Goal: Information Seeking & Learning: Learn about a topic

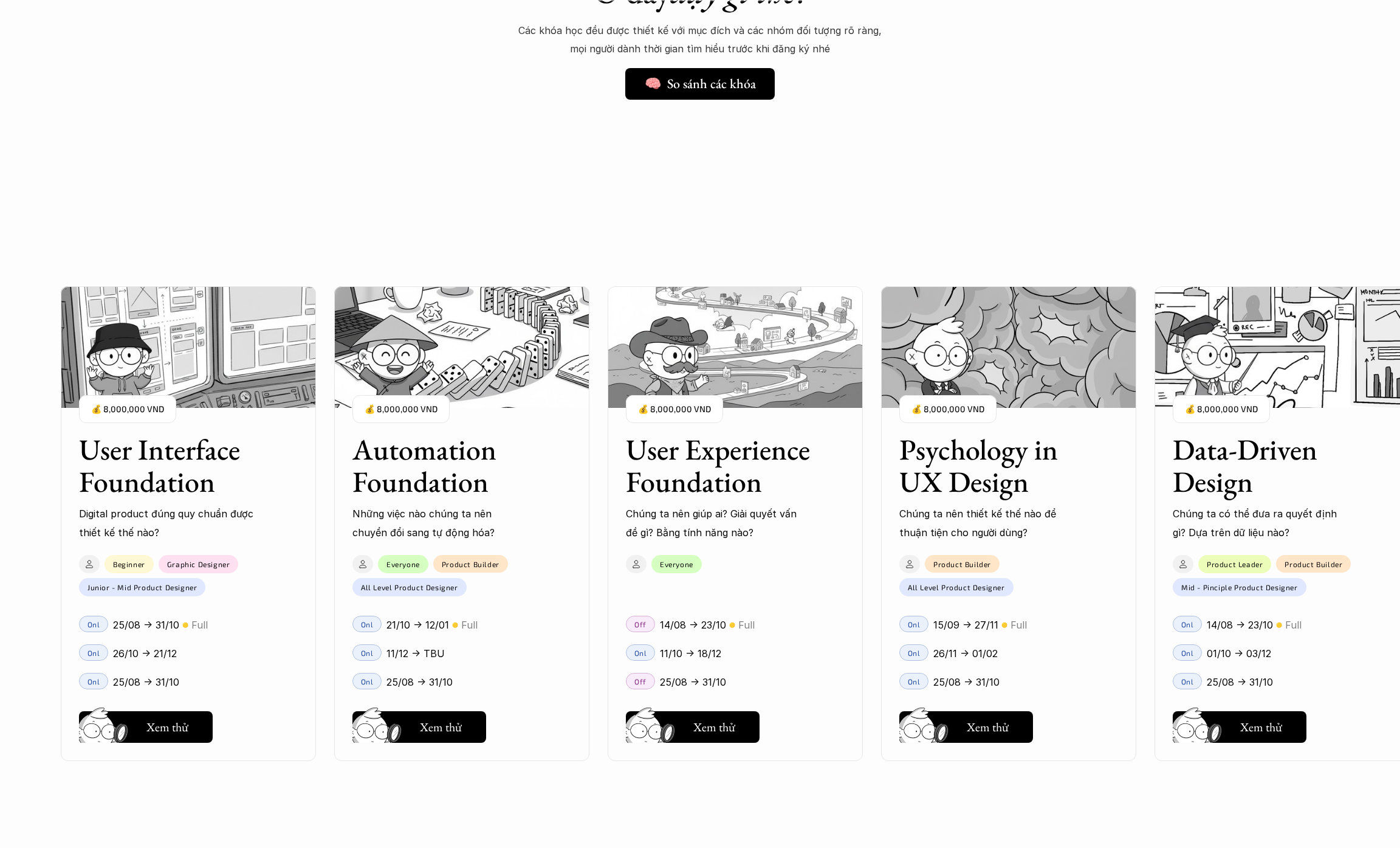
scroll to position [1005, 0]
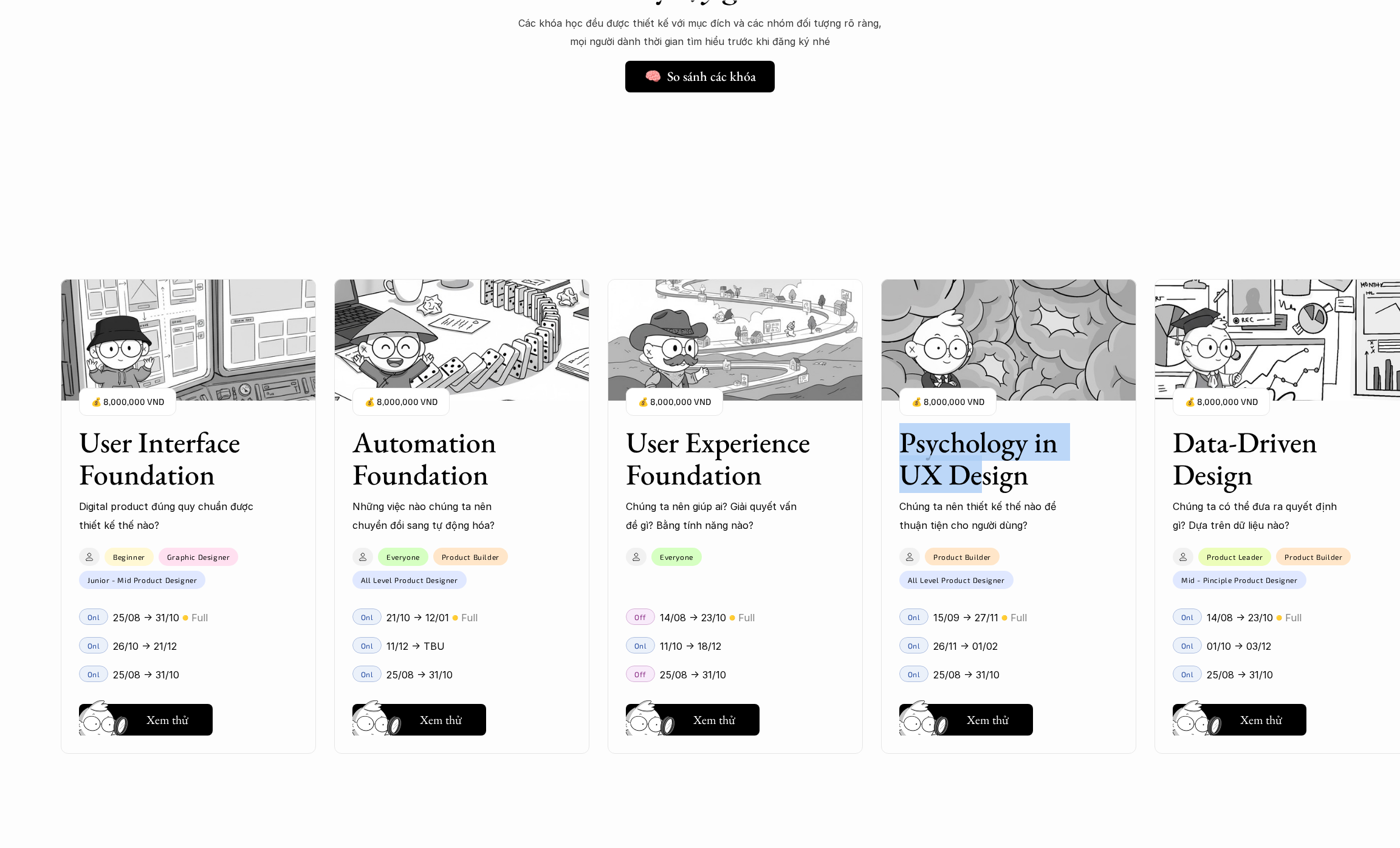
drag, startPoint x: 985, startPoint y: 468, endPoint x: 956, endPoint y: 357, distance: 114.7
click at [956, 357] on div "Psychology in UX Design Chúng ta nên thiết kế thế nào để thuận tiện cho người d…" at bounding box center [1009, 516] width 255 height 475
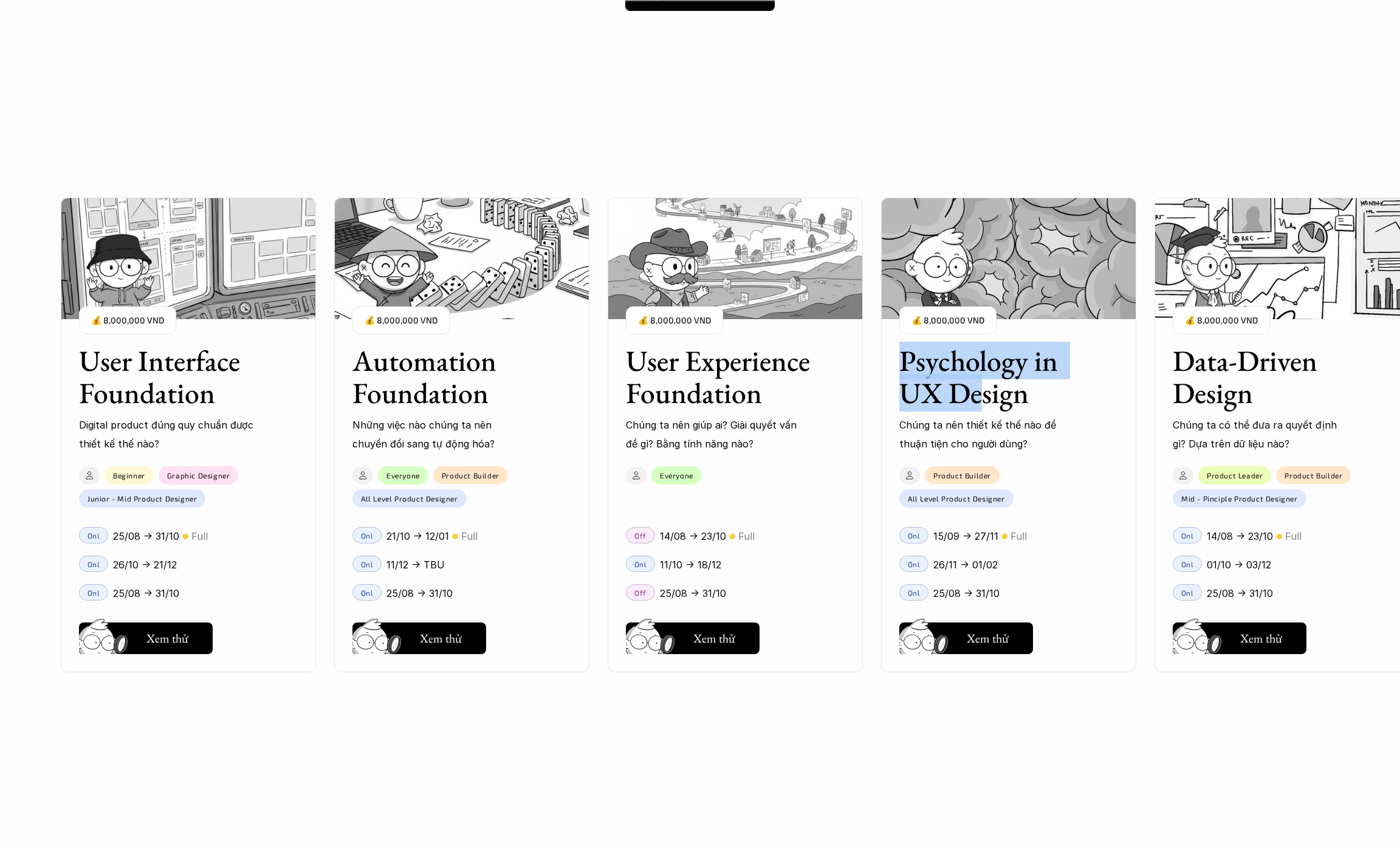
scroll to position [1091, 0]
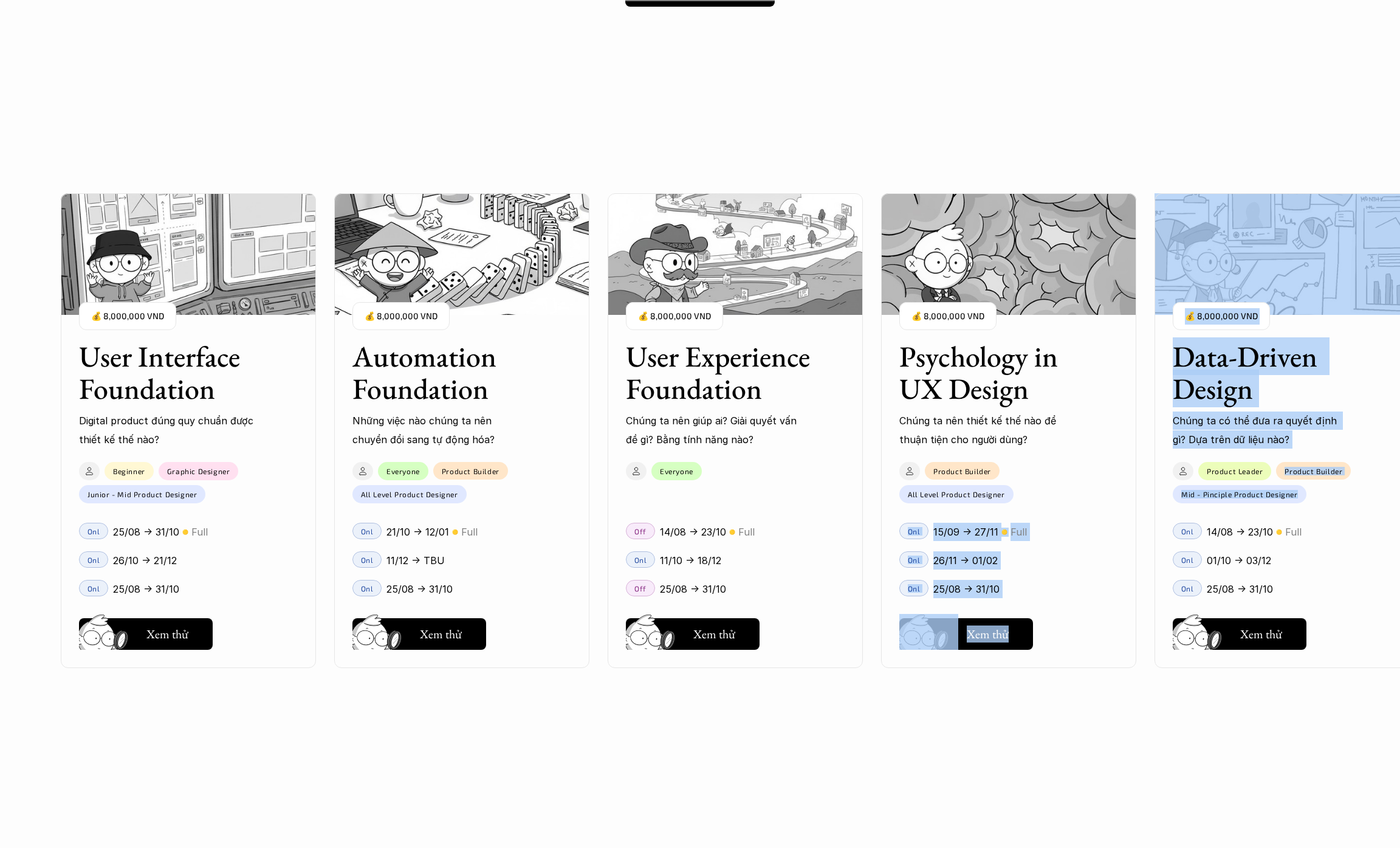
drag, startPoint x: 1260, startPoint y: 505, endPoint x: 947, endPoint y: 505, distance: 313.0
click at [947, 505] on div "User Interface Foundation Digital product đúng quy chuẩn được thiết kế thế nào?…" at bounding box center [735, 430] width 1349 height 848
click at [1003, 624] on button "Hay thôi Xem thử" at bounding box center [966, 634] width 134 height 31
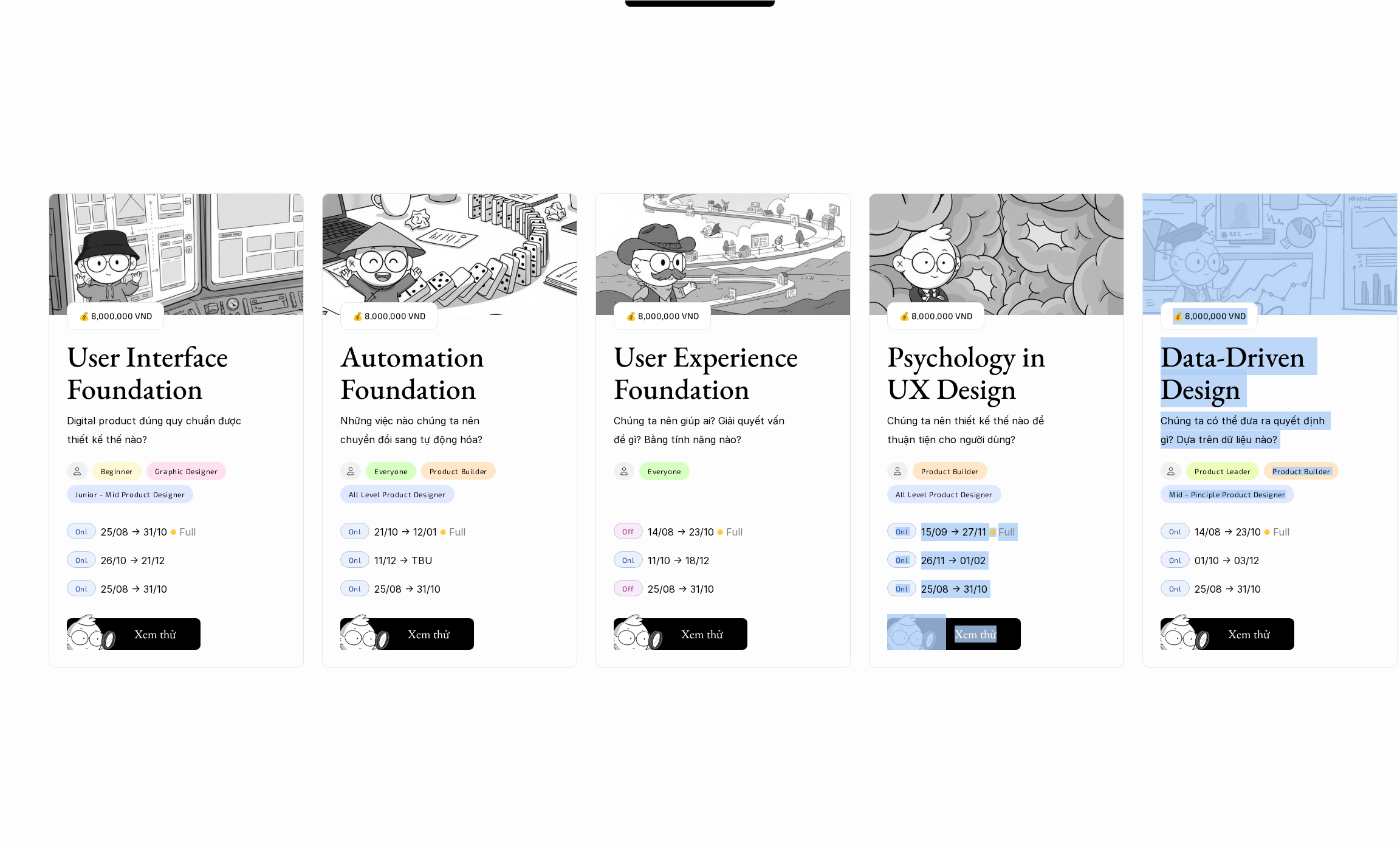
scroll to position [1120, 0]
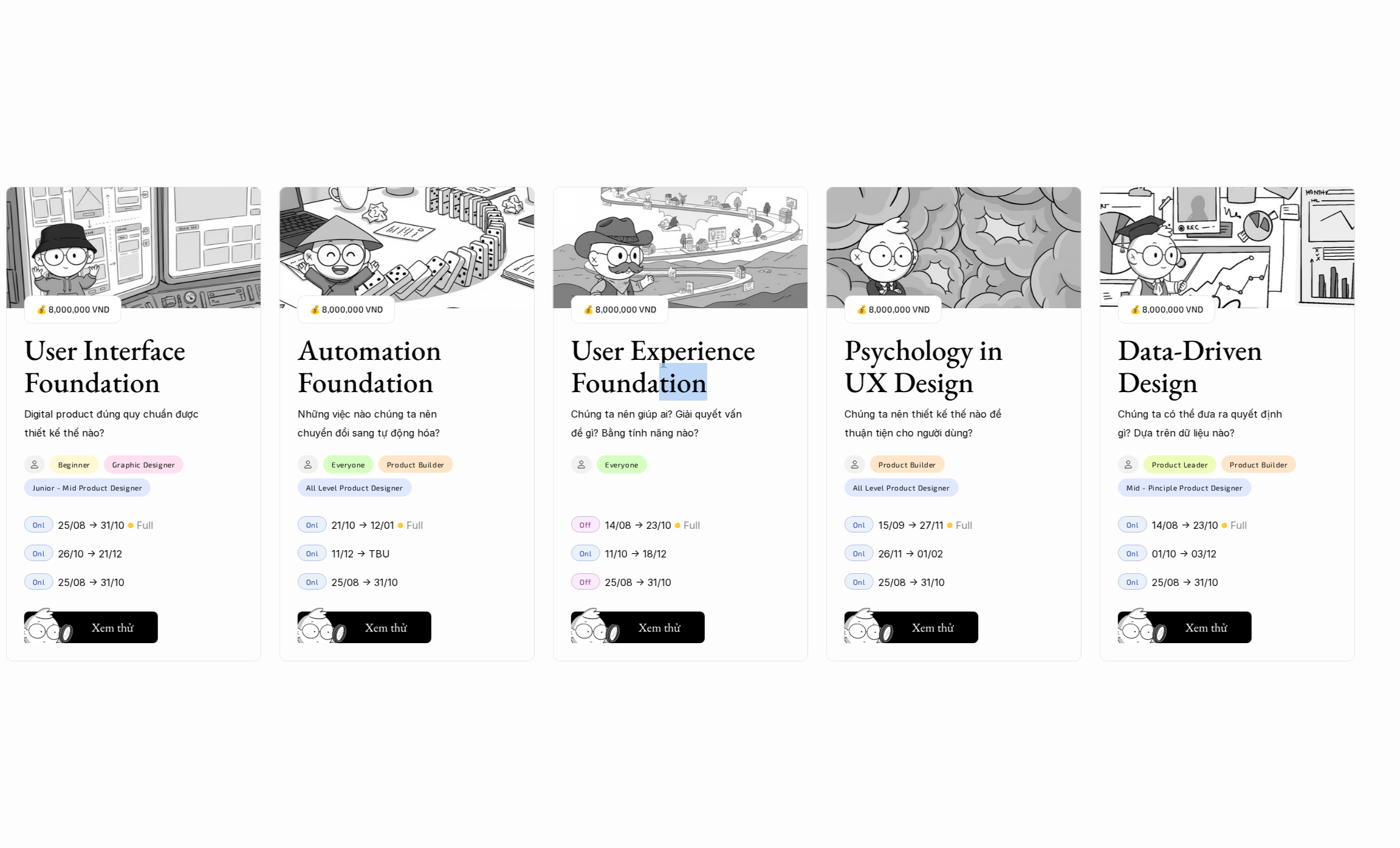
drag, startPoint x: 641, startPoint y: 385, endPoint x: 785, endPoint y: 385, distance: 144.0
click at [785, 385] on div "User Interface Foundation Digital product đúng quy chuẩn được thiết kế thế nào?…" at bounding box center [700, 424] width 1279 height 848
click at [702, 381] on h3 "User Experience Foundation" at bounding box center [665, 366] width 188 height 65
click at [665, 617] on h5 "Hay thôi" at bounding box center [660, 625] width 41 height 17
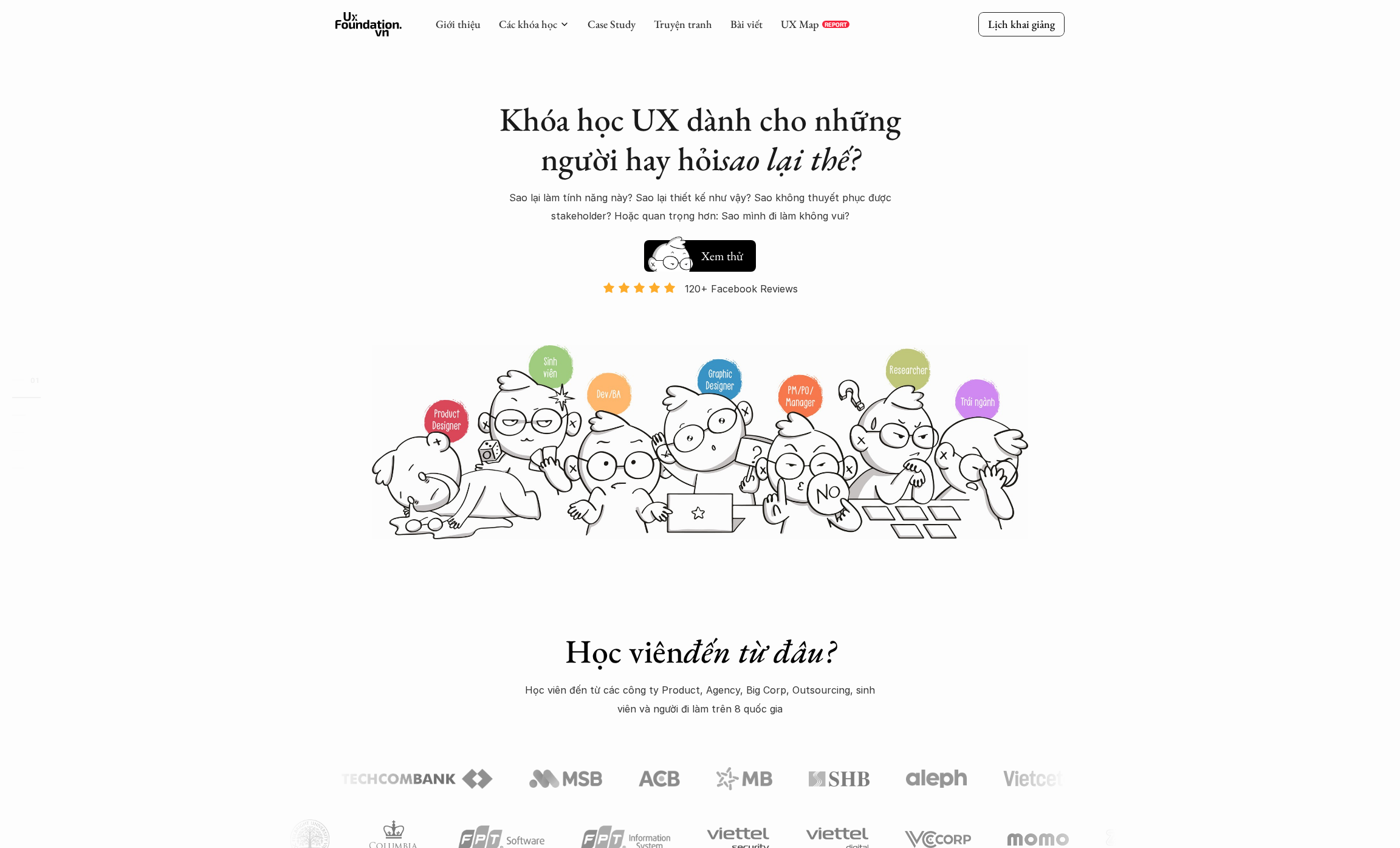
scroll to position [0, 0]
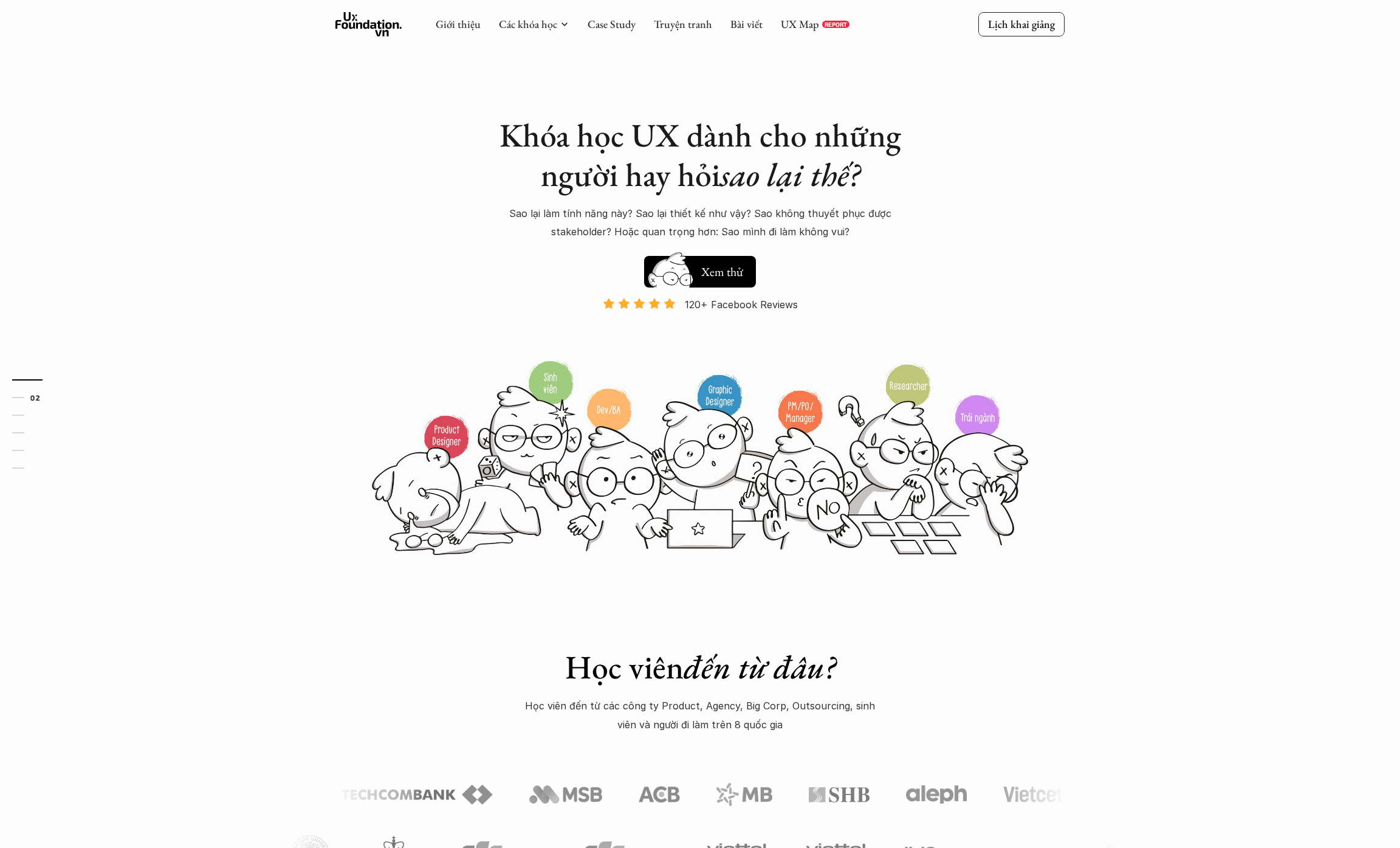
click at [388, 32] on use at bounding box center [369, 24] width 67 height 24
click at [807, 34] on div "Giới thiệu Các khóa học Case Study Truyện tranh Bài viết UX Map REPORT" at bounding box center [643, 24] width 414 height 24
click at [807, 32] on div "Giới thiệu Các khóa học Case Study Truyện tranh Bài viết UX Map REPORT" at bounding box center [643, 24] width 414 height 24
click at [806, 24] on link "UX Map" at bounding box center [800, 24] width 39 height 14
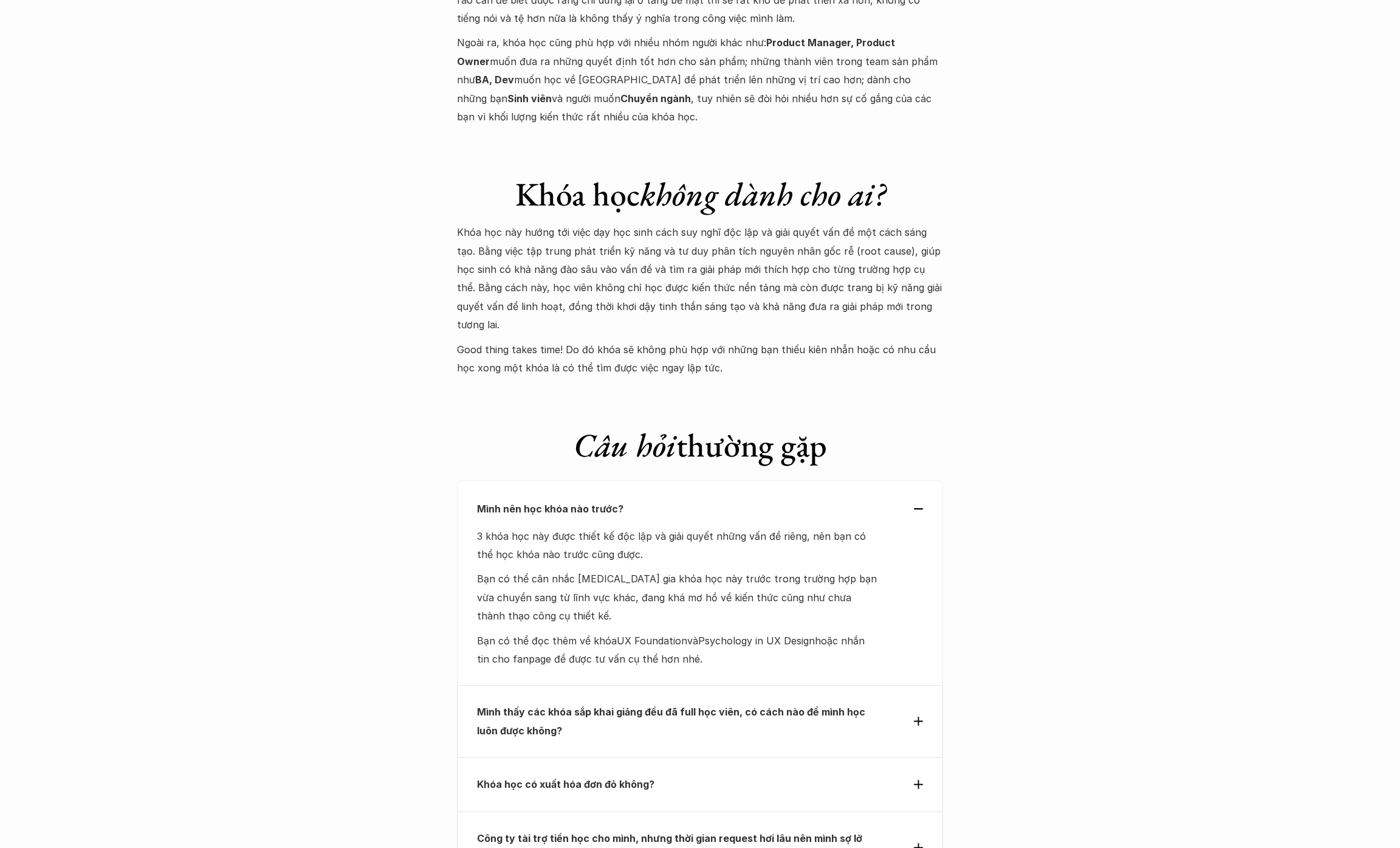
scroll to position [4767, 0]
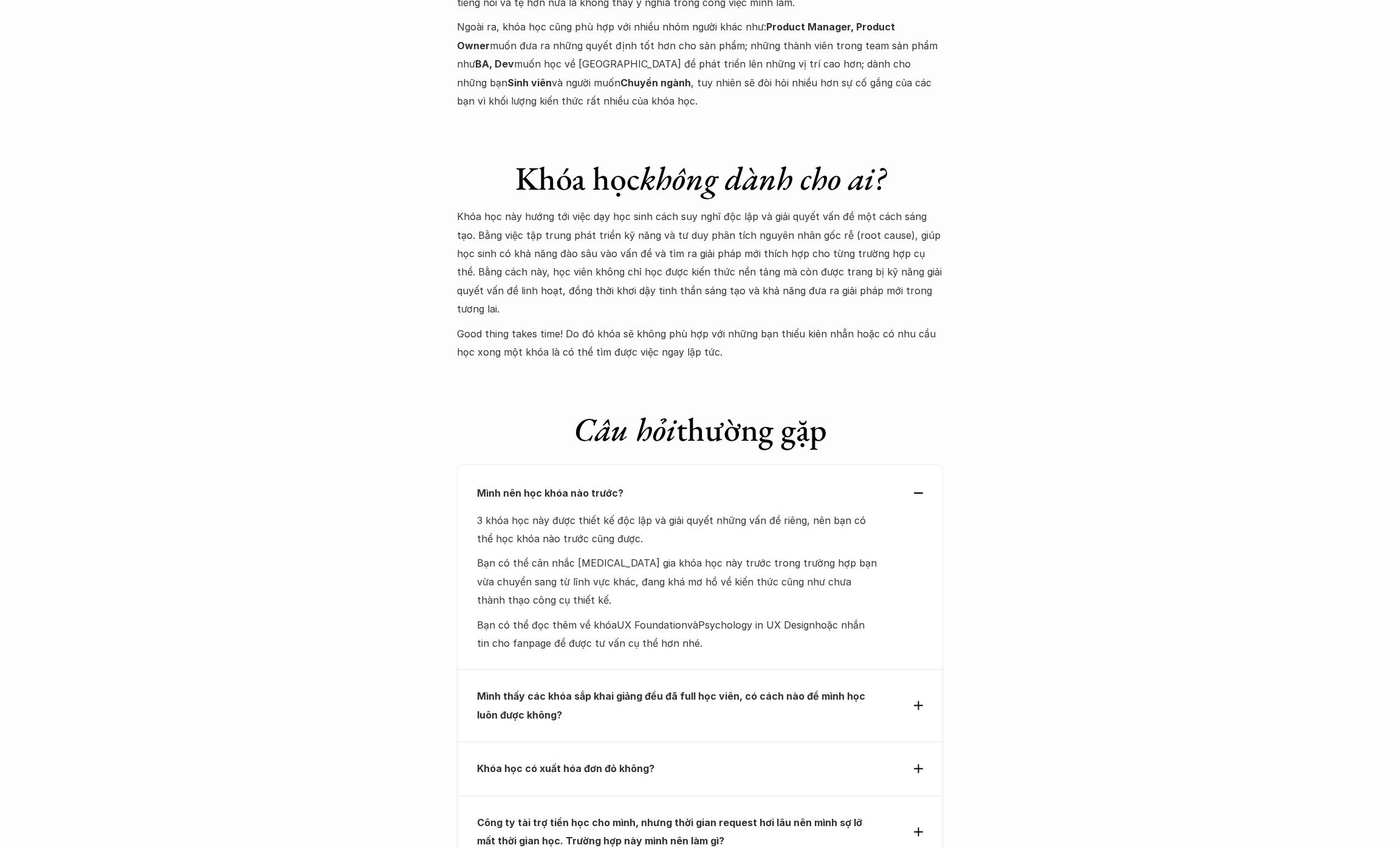
click at [787, 483] on p "Mình nên học khóa nào trước?" at bounding box center [678, 492] width 402 height 18
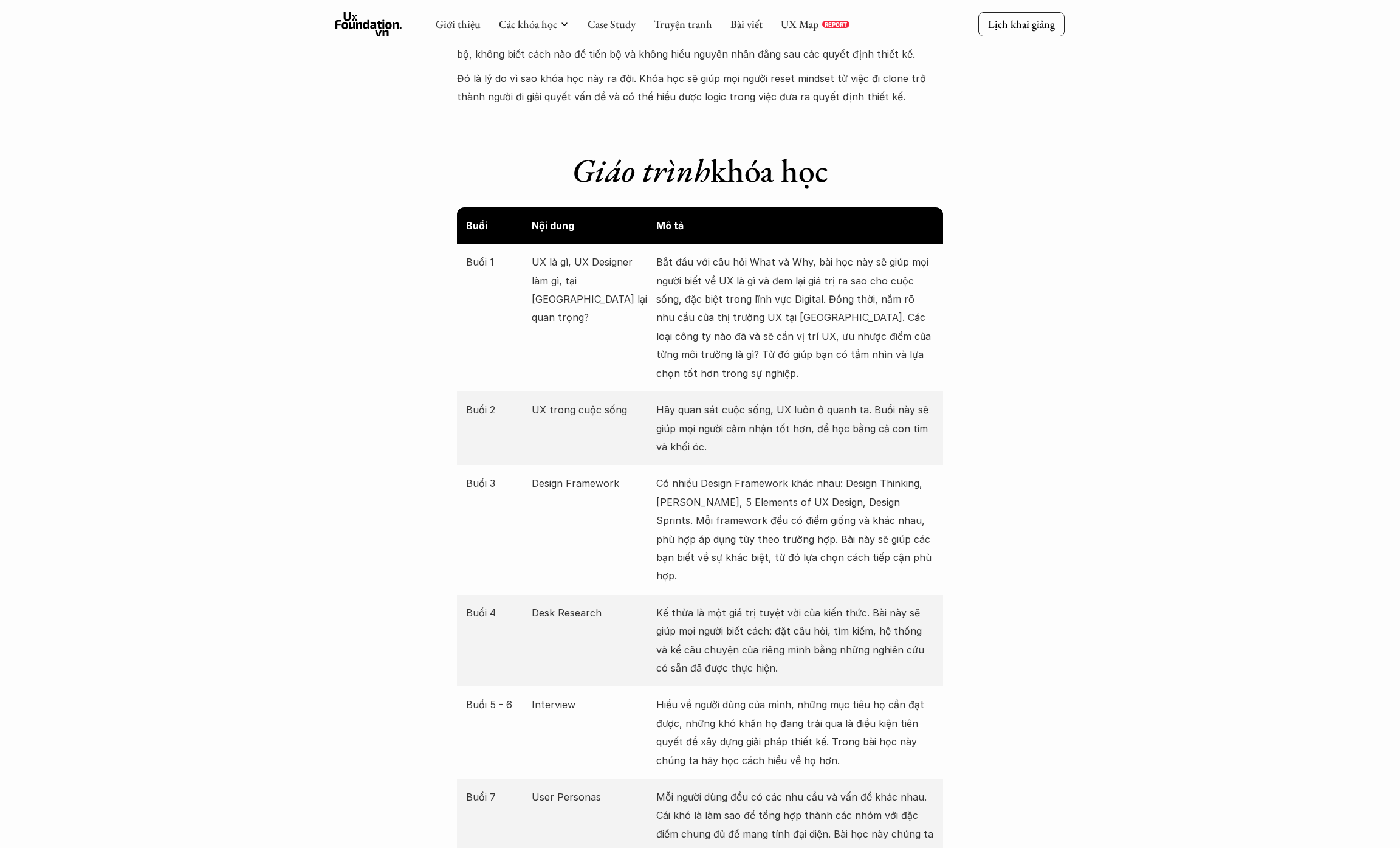
scroll to position [0, 0]
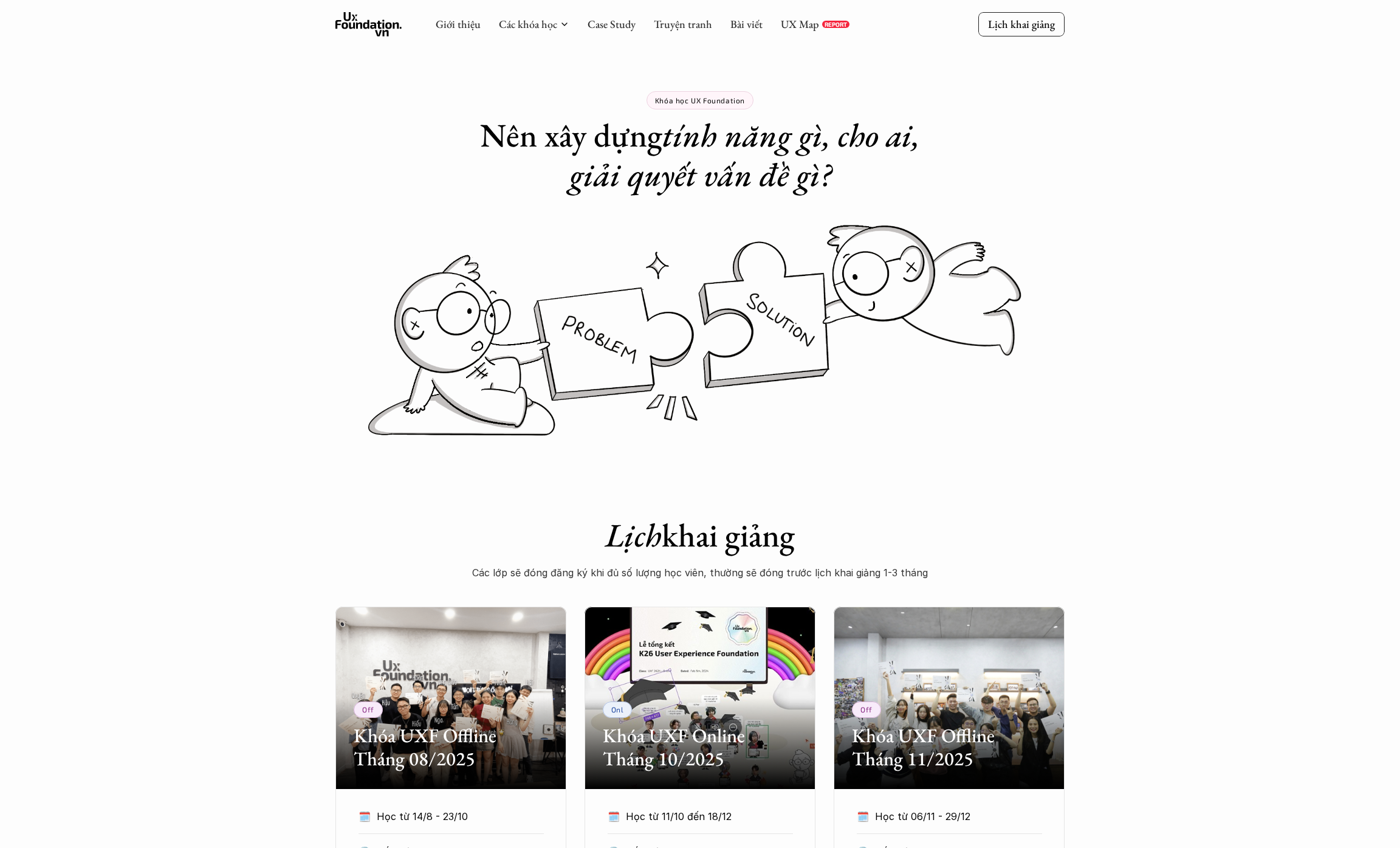
click at [395, 32] on icon at bounding box center [369, 24] width 67 height 24
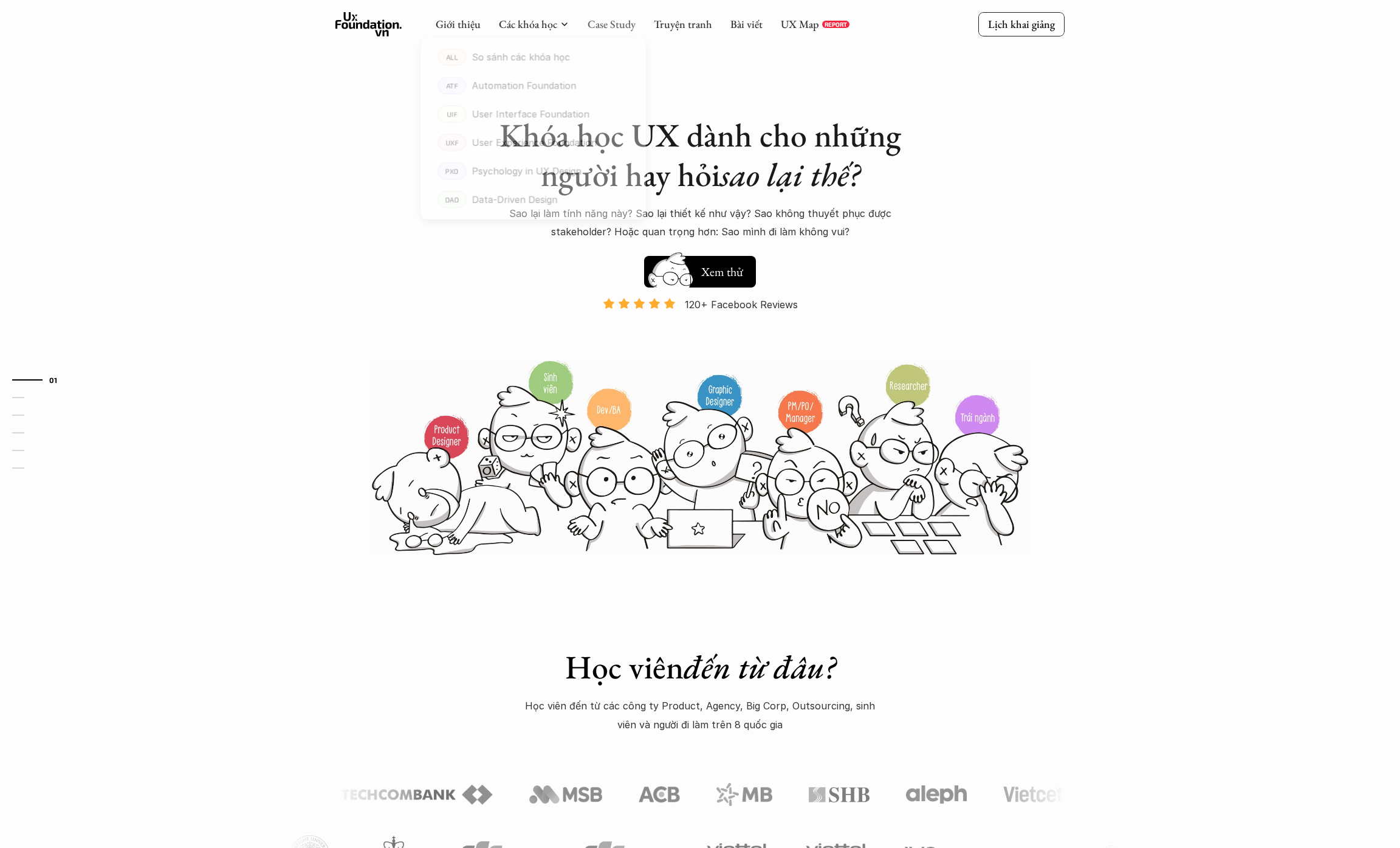
click at [609, 22] on link "Case Study" at bounding box center [611, 24] width 48 height 14
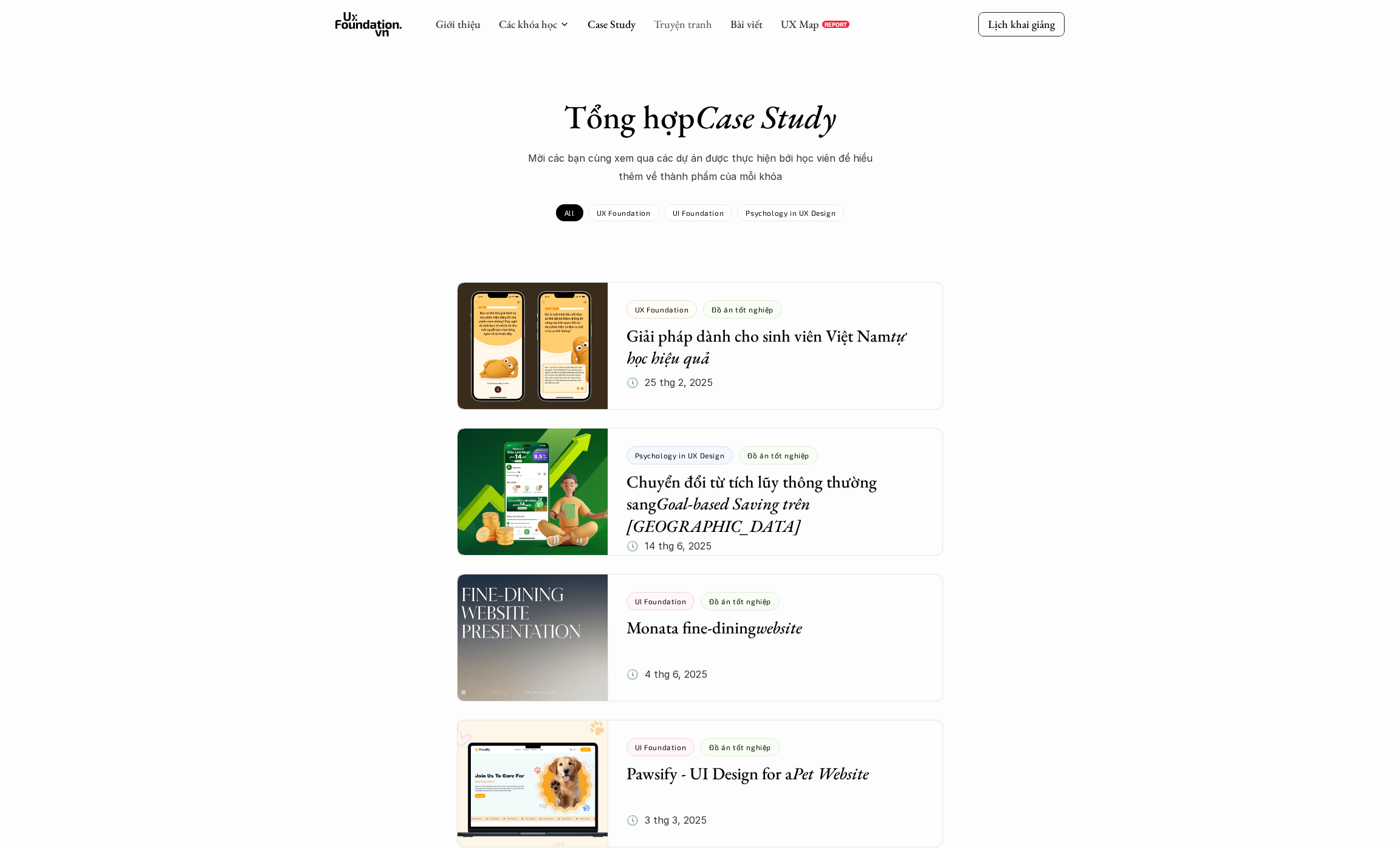
click at [709, 27] on link "Truyện tranh" at bounding box center [683, 24] width 58 height 14
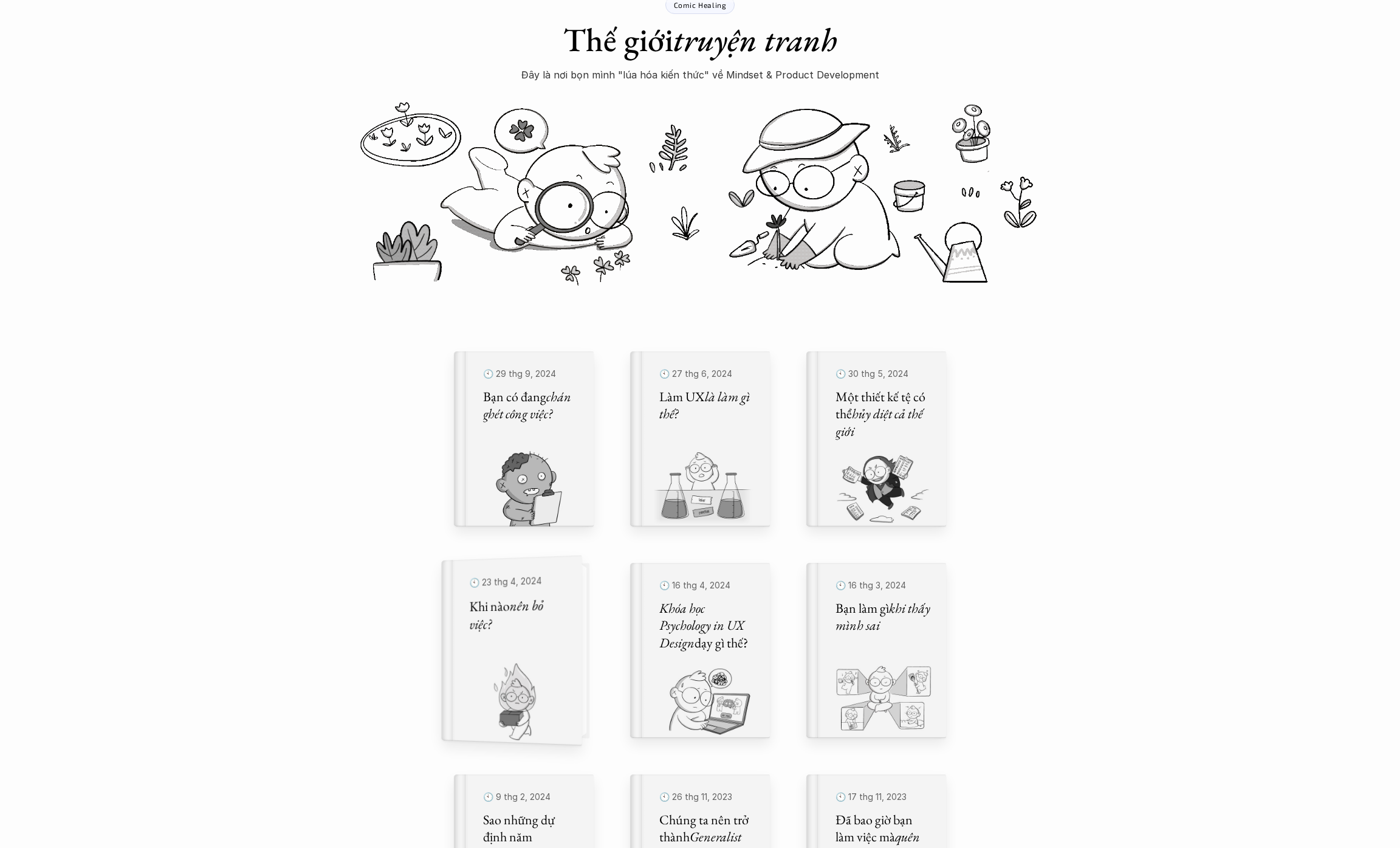
scroll to position [98, 0]
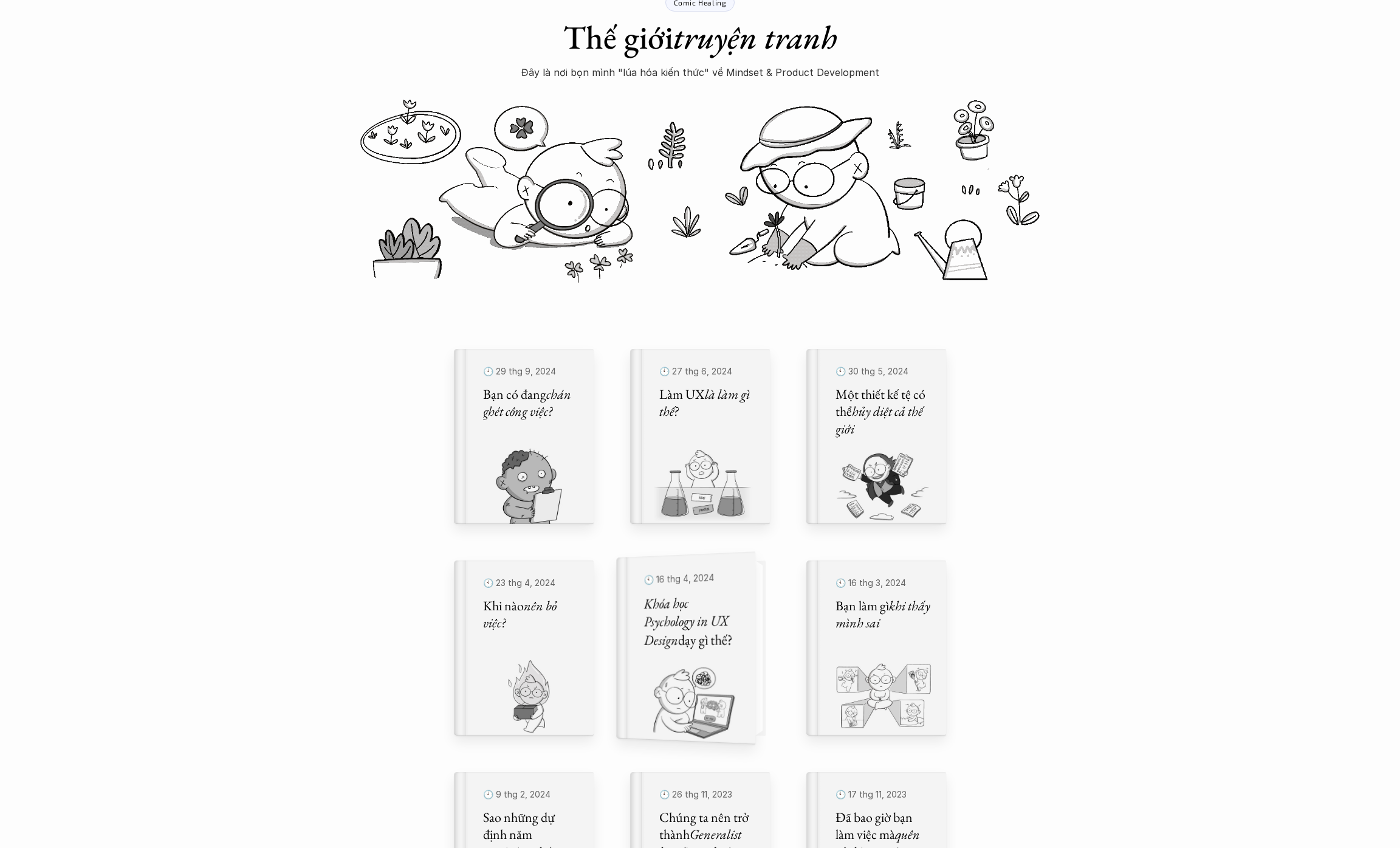
click at [692, 635] on h5 "Khóa học Psychology in UX Design dạy gì thế?" at bounding box center [692, 621] width 96 height 57
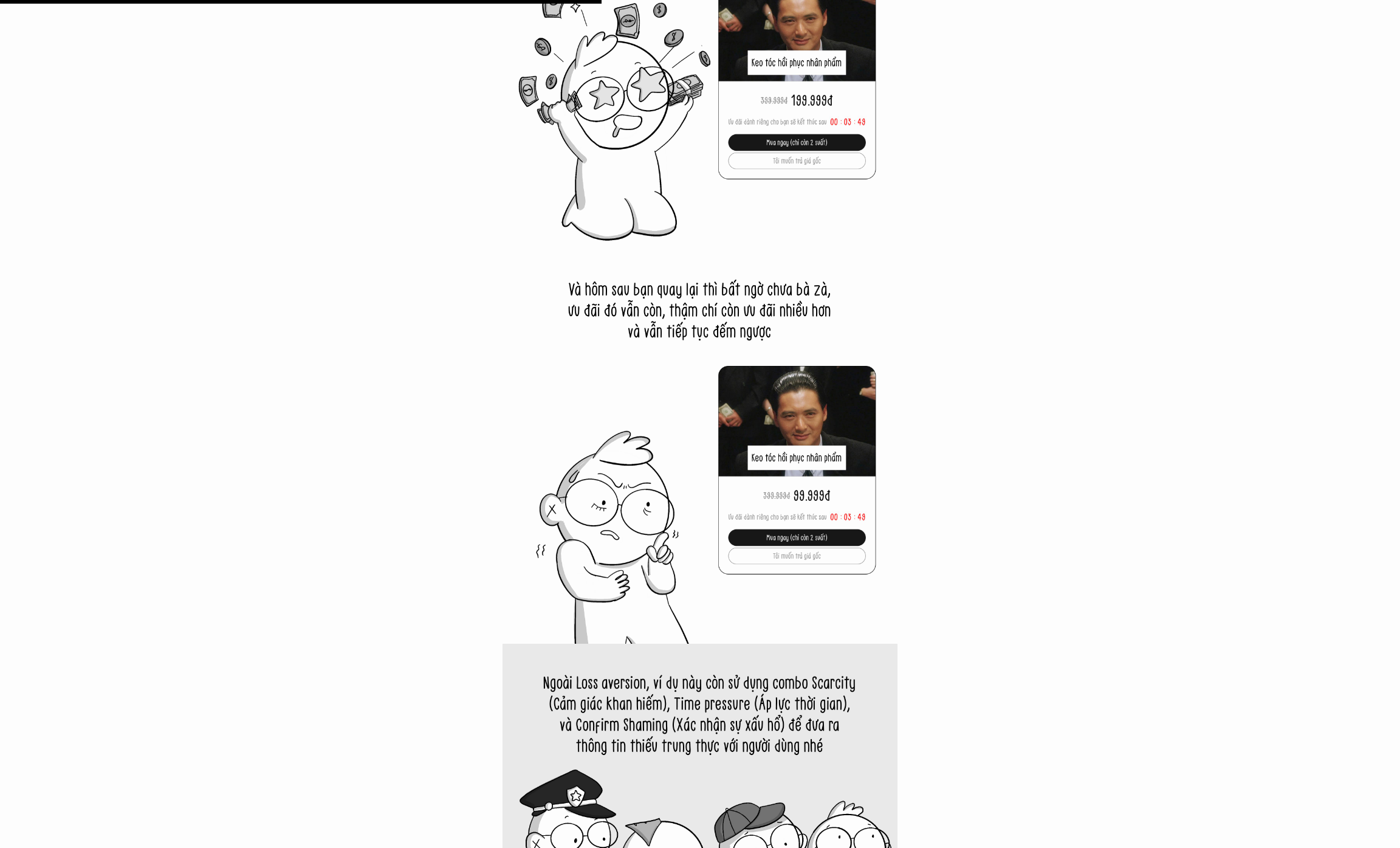
scroll to position [7563, 0]
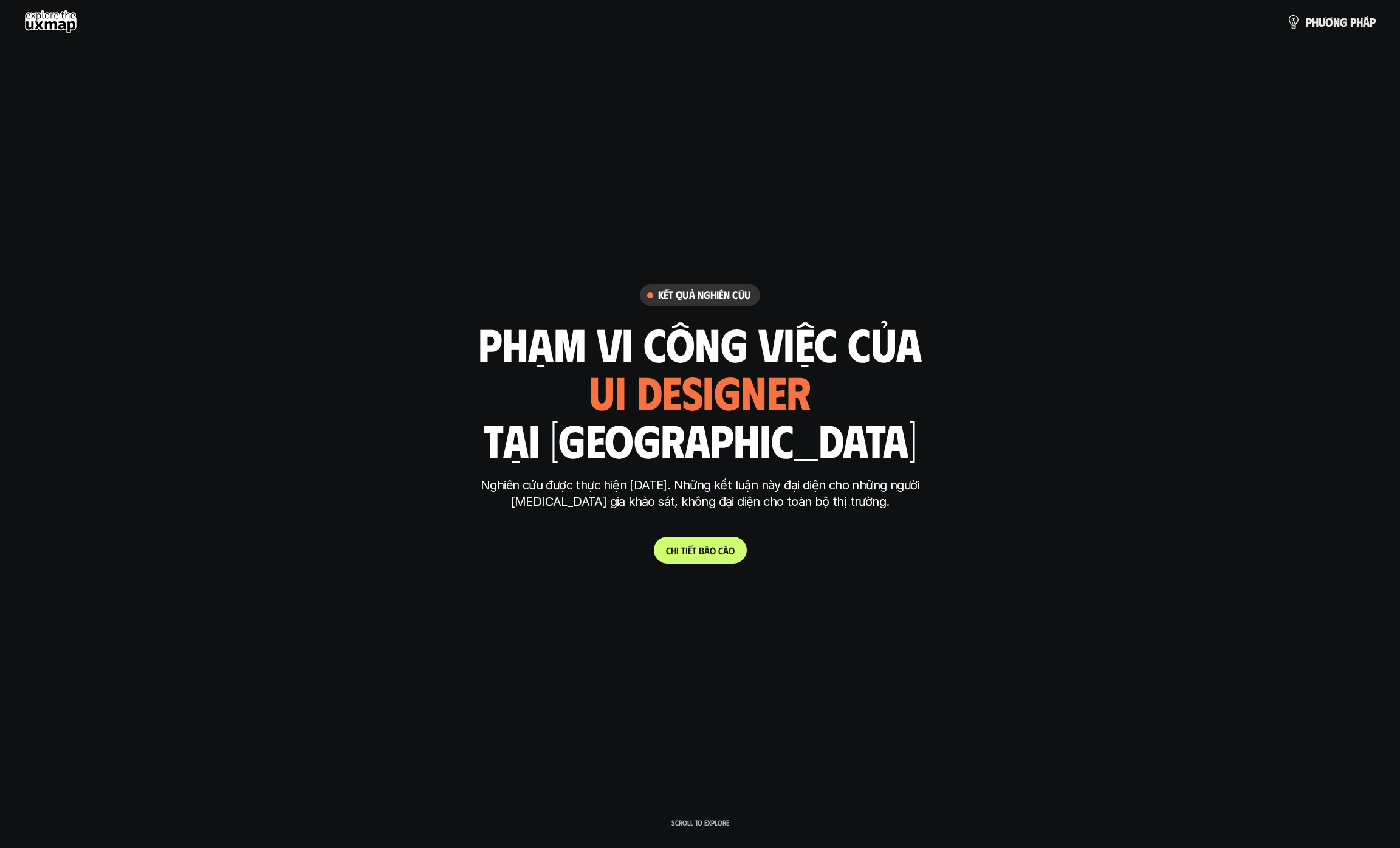
click at [683, 542] on link "C h i t i ế t b á o c á o" at bounding box center [701, 550] width 93 height 27
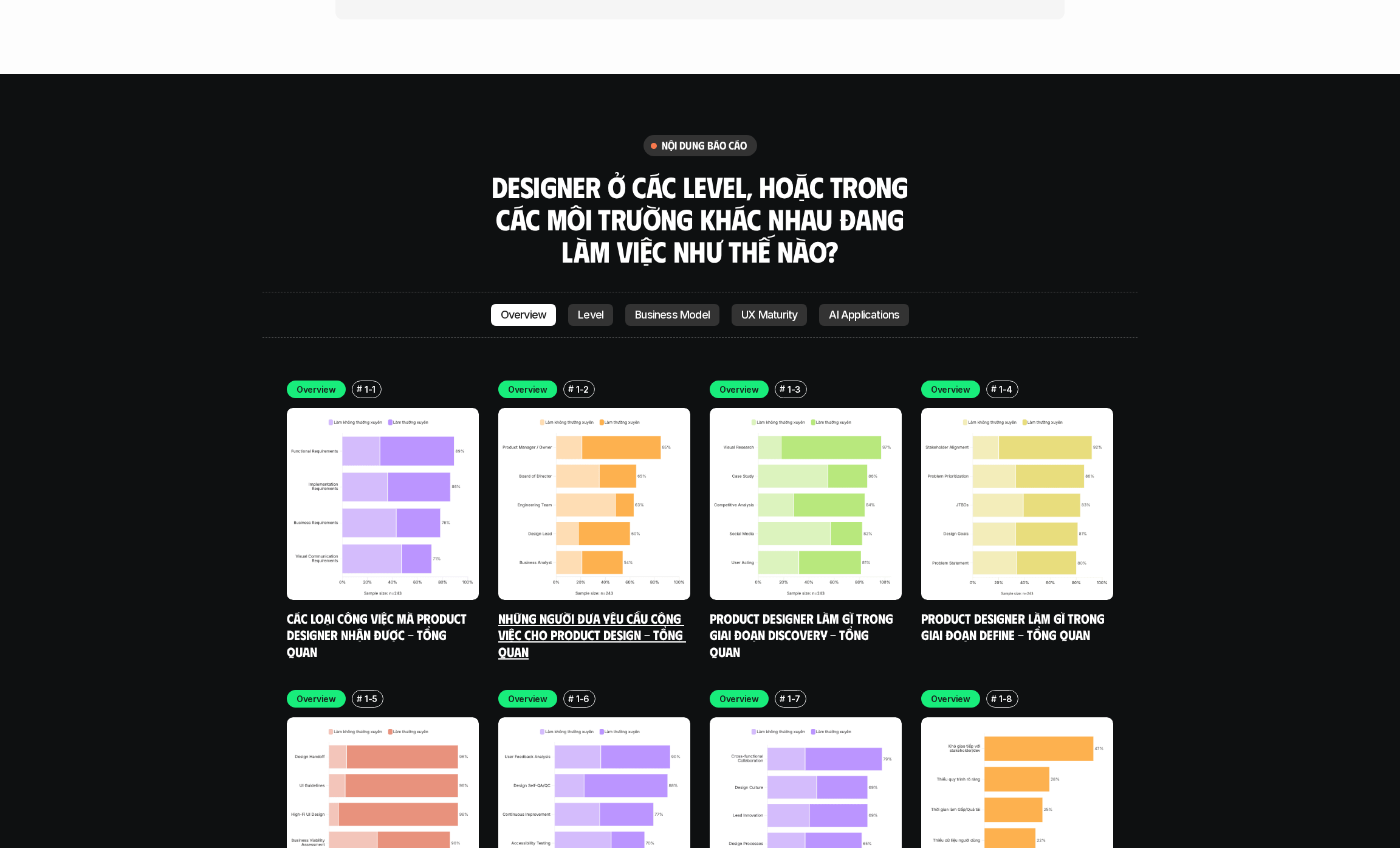
scroll to position [3742, 0]
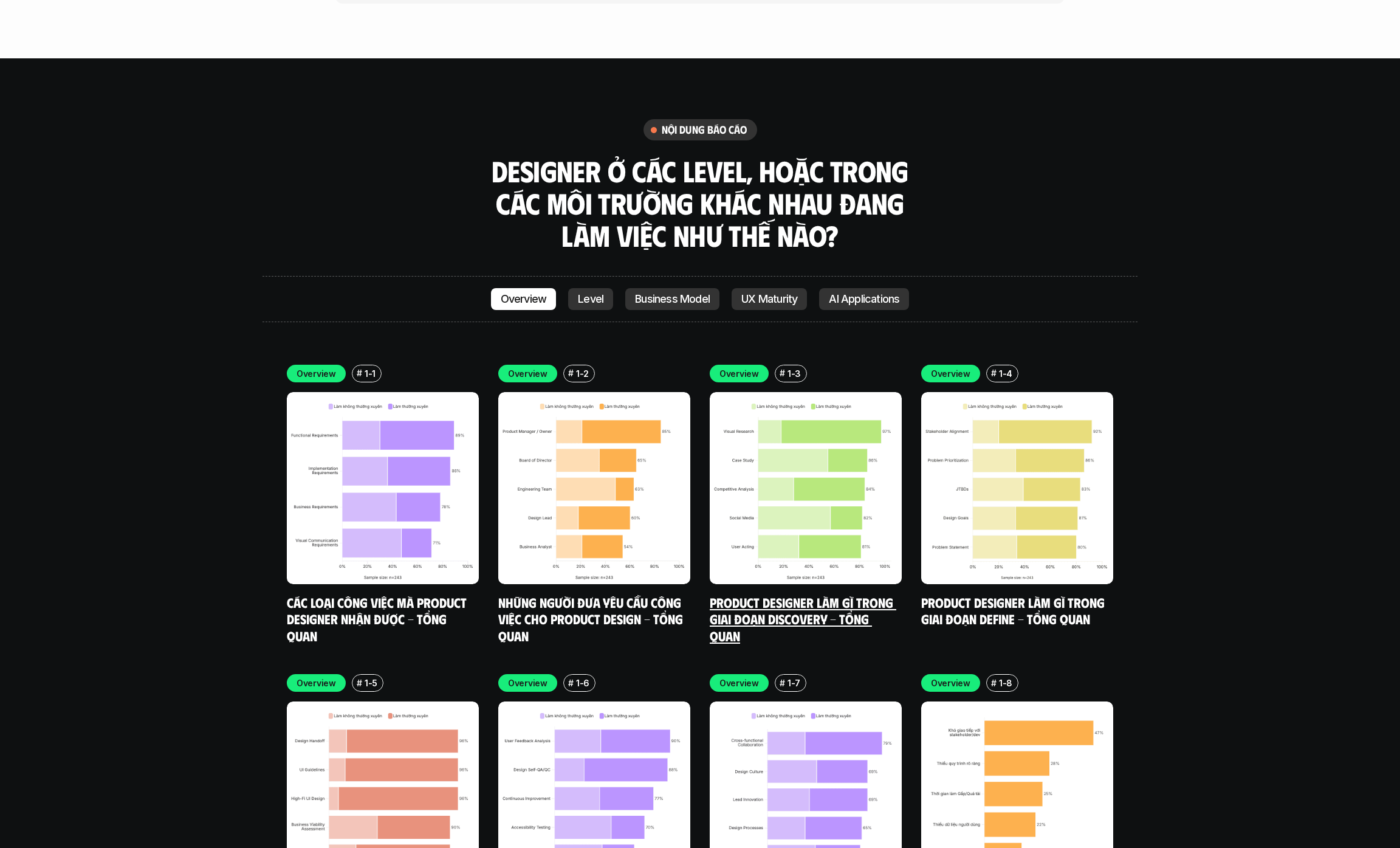
click at [734, 594] on link "Product Designer làm gì trong giai đoạn Discovery - Tổng quan" at bounding box center [803, 618] width 187 height 50
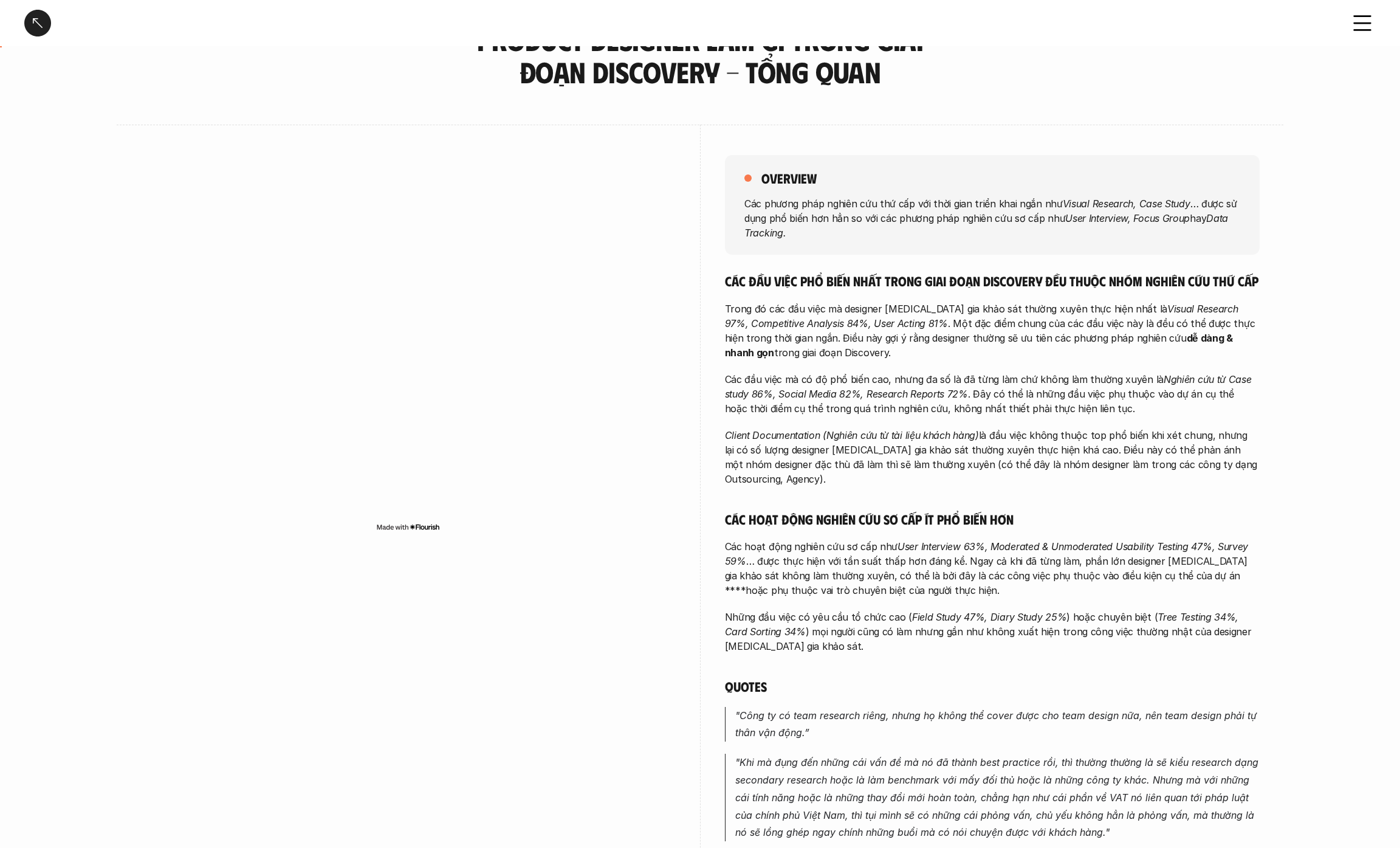
scroll to position [75, 0]
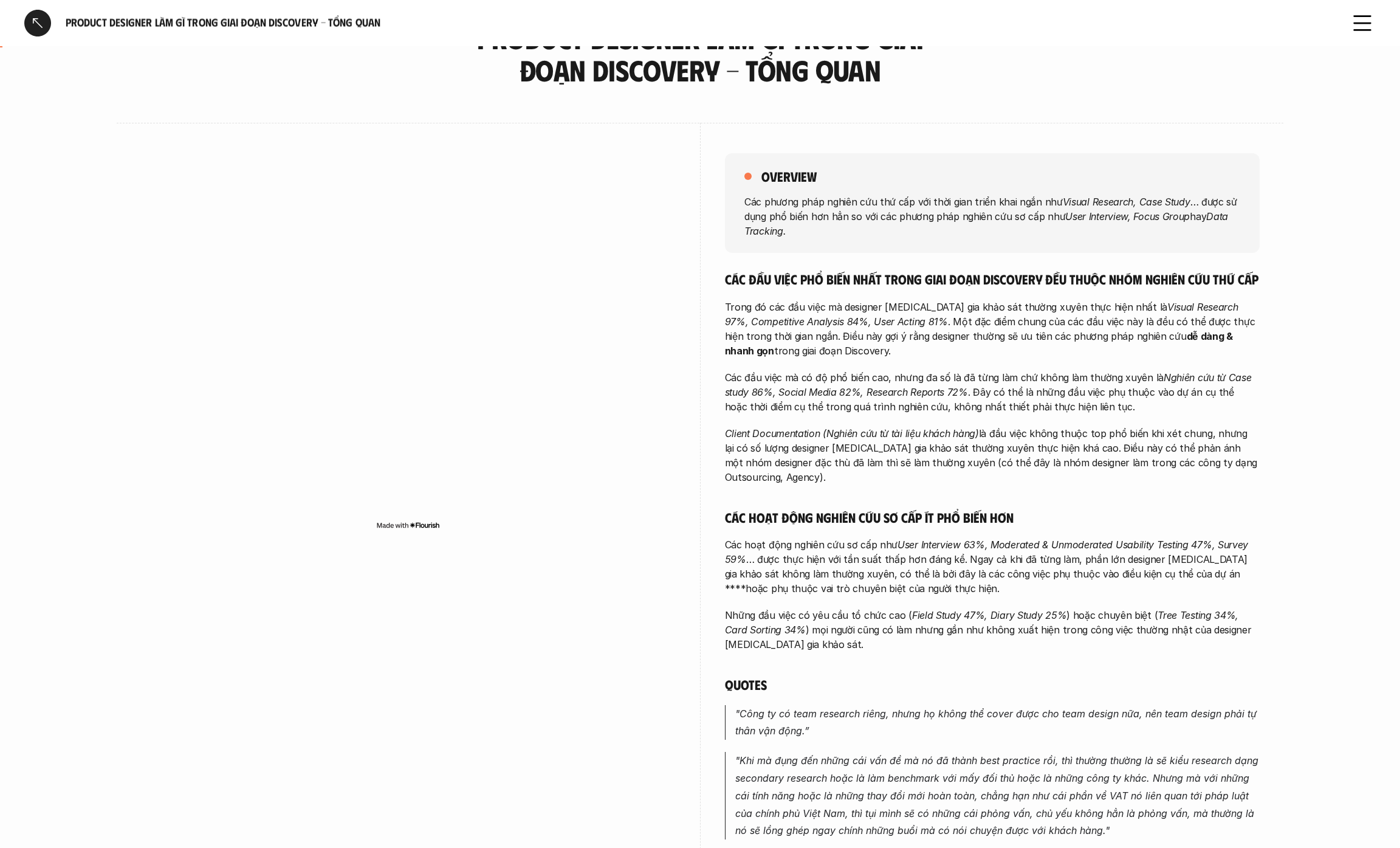
click at [873, 265] on div "overview Các phương pháp nghiên cứu thứ cấp với thời gian triển khai ngắn như V…" at bounding box center [992, 583] width 535 height 921
click at [843, 317] on em "Visual Research 97%, Competitive Analysis 84%, User Acting 81%" at bounding box center [983, 314] width 517 height 27
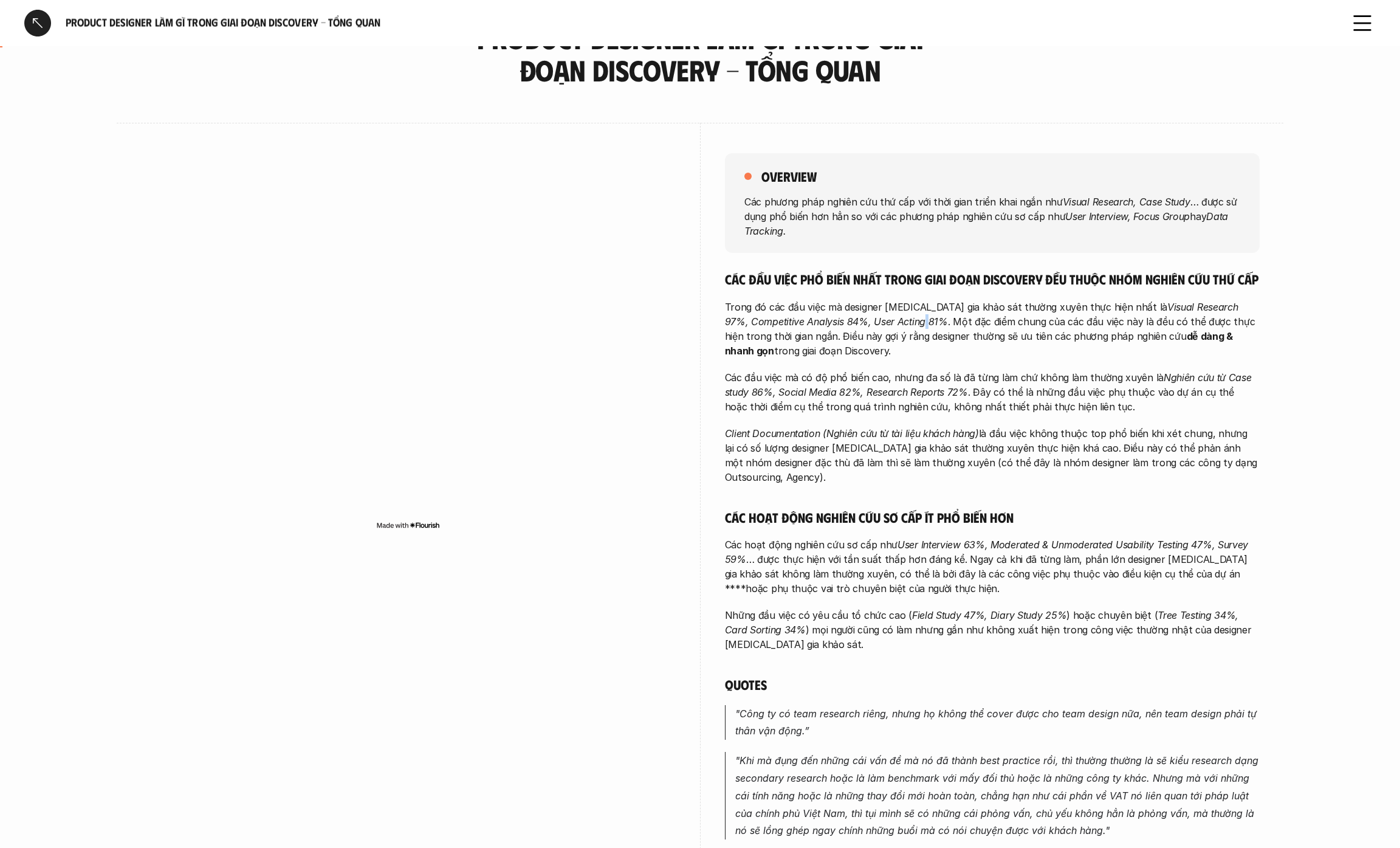
click at [843, 317] on em "Visual Research 97%, Competitive Analysis 84%, User Acting 81%" at bounding box center [983, 314] width 517 height 27
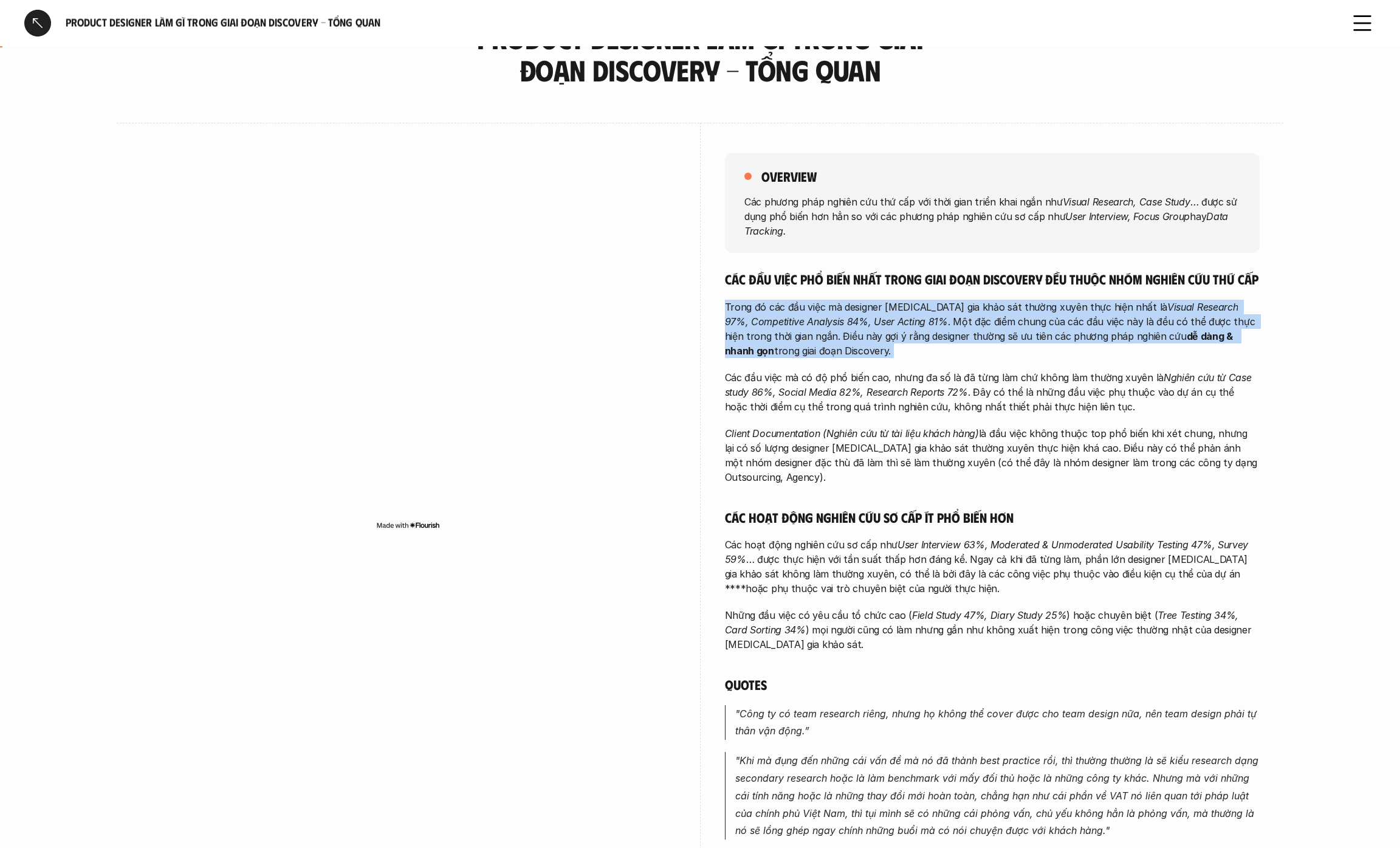
click at [843, 317] on em "Visual Research 97%, Competitive Analysis 84%, User Acting 81%" at bounding box center [983, 314] width 517 height 27
click at [817, 403] on p "Các đầu việc mà có độ phổ biến cao, nhưng đa số là đã từng làm chứ không làm th…" at bounding box center [992, 392] width 535 height 44
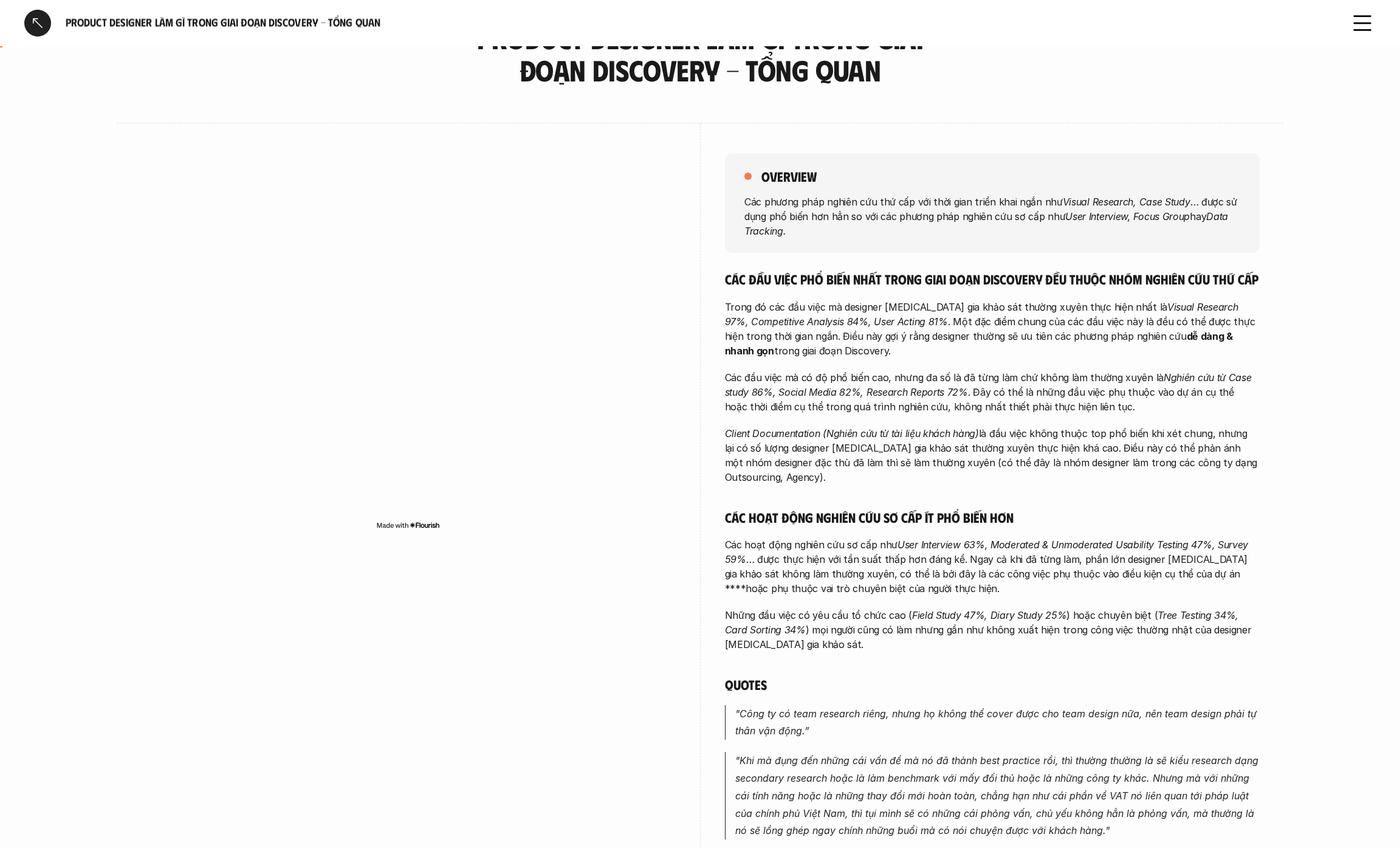
click at [817, 403] on p "Các đầu việc mà có độ phổ biến cao, nhưng đa số là đã từng làm chứ không làm th…" at bounding box center [992, 392] width 535 height 44
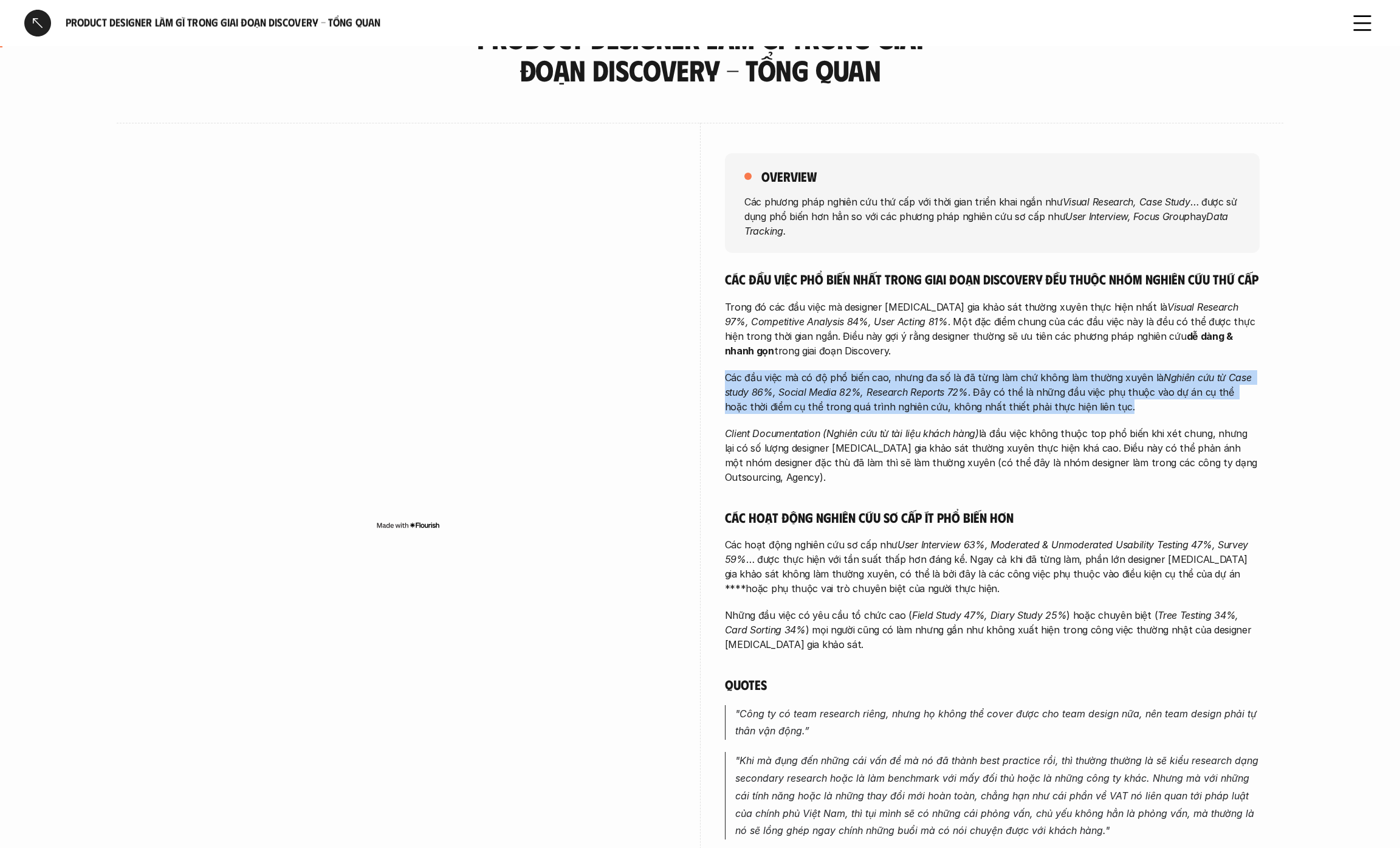
click at [817, 403] on p "Các đầu việc mà có độ phổ biến cao, nhưng đa số là đã từng làm chứ không làm th…" at bounding box center [992, 392] width 535 height 44
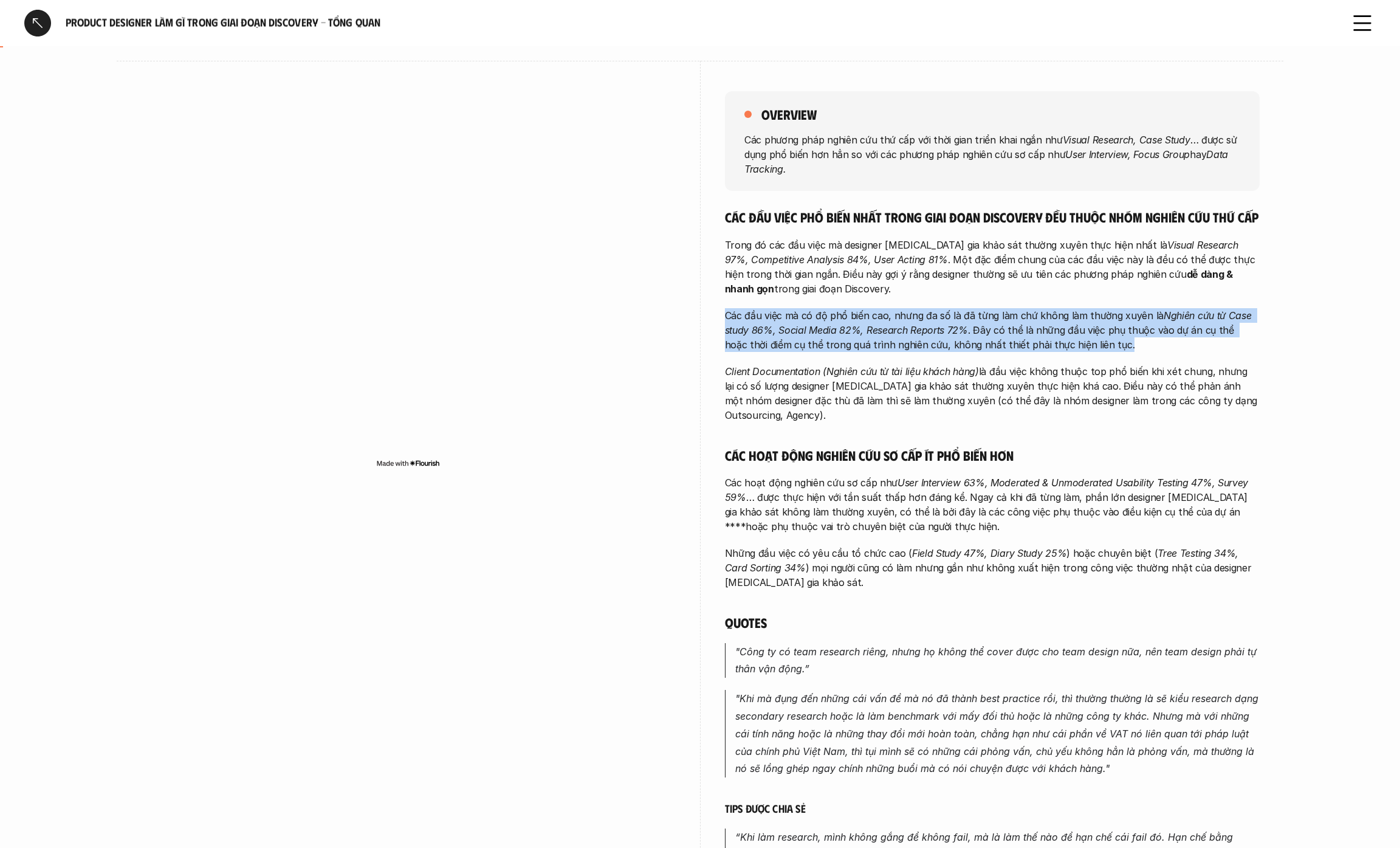
scroll to position [154, 0]
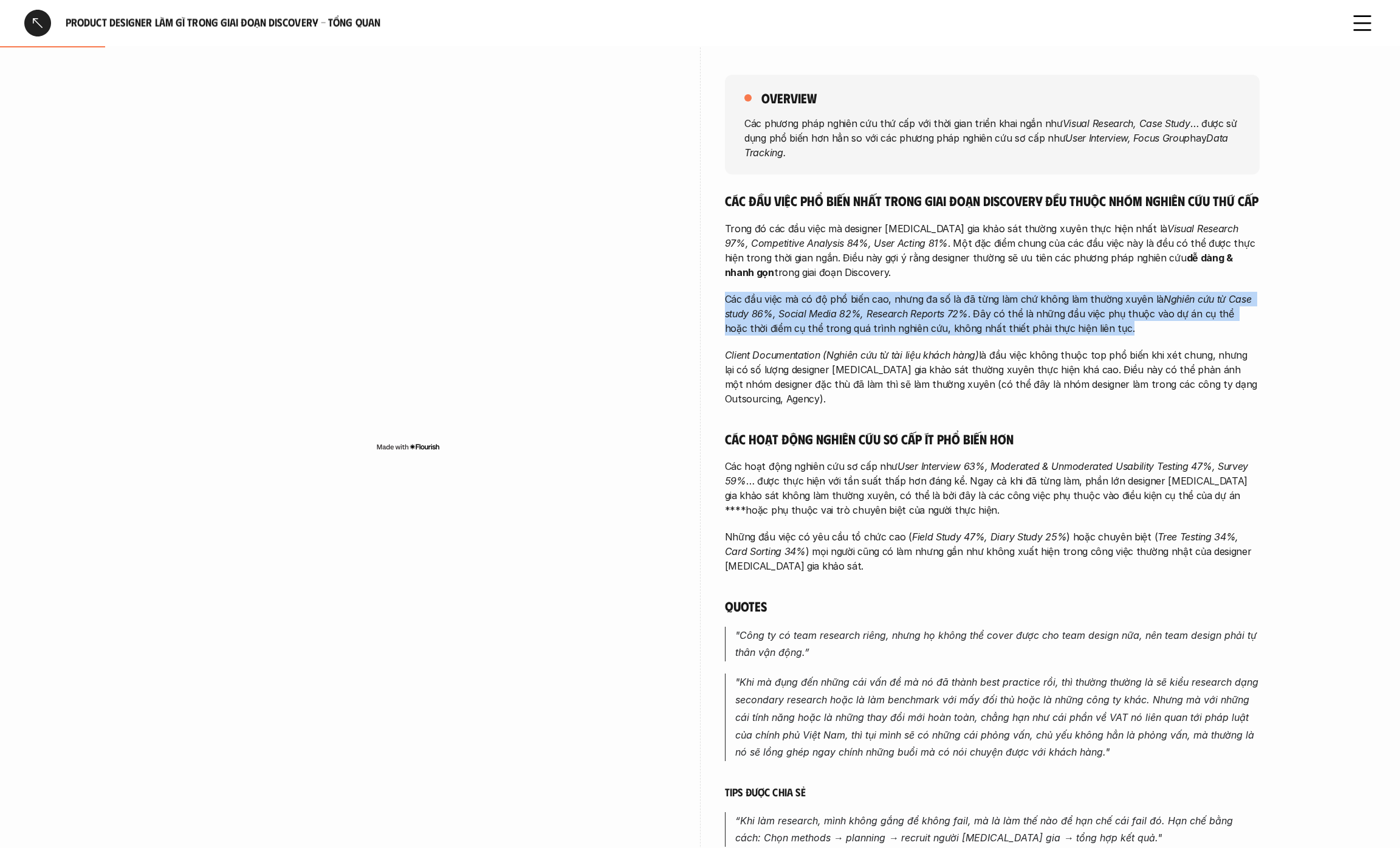
click at [872, 350] on em "Client Documentation (Nghiên cứu từ tài liệu khách hàng)" at bounding box center [852, 354] width 254 height 12
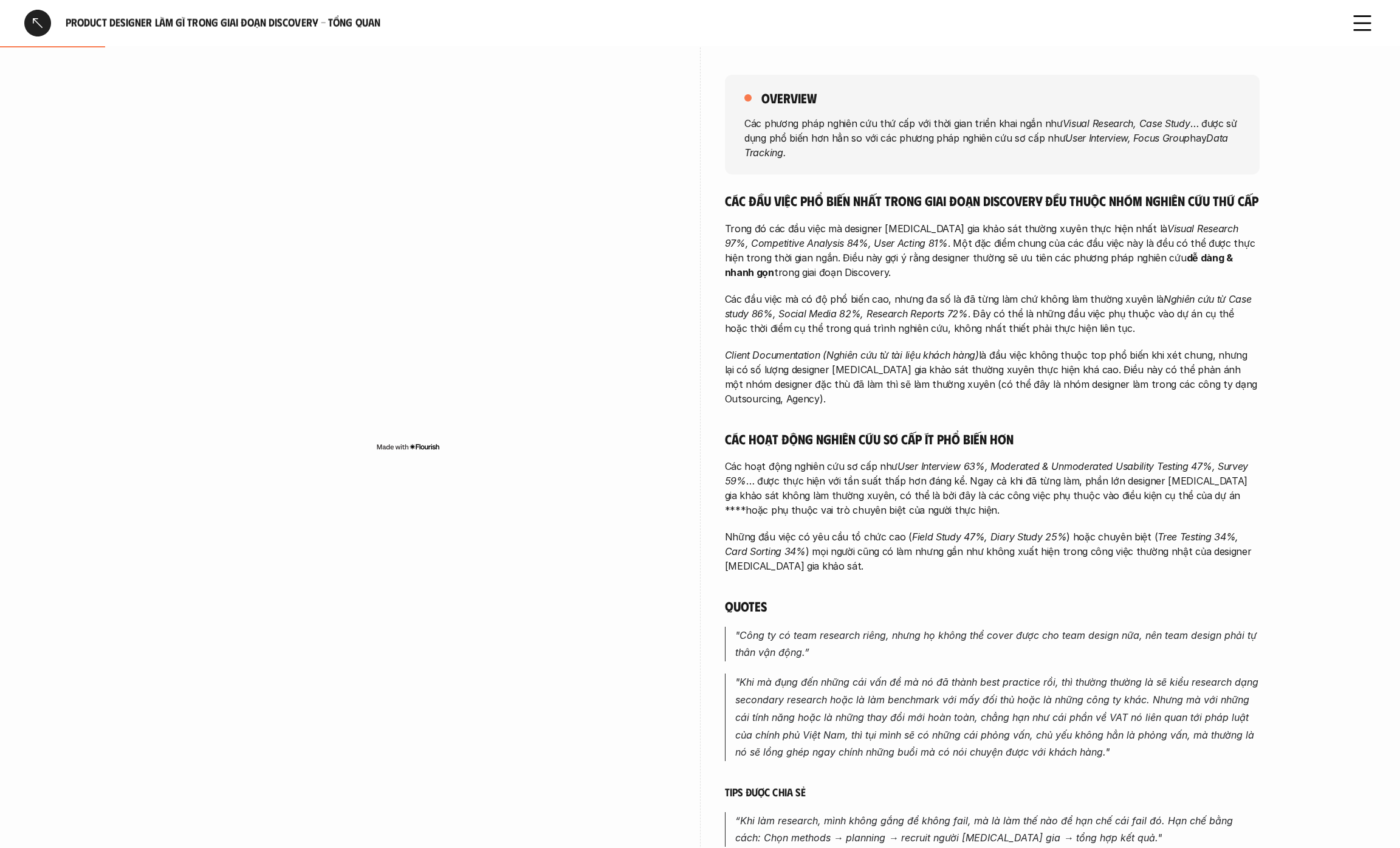
click at [872, 350] on em "Client Documentation (Nghiên cứu từ tài liệu khách hàng)" at bounding box center [852, 354] width 254 height 12
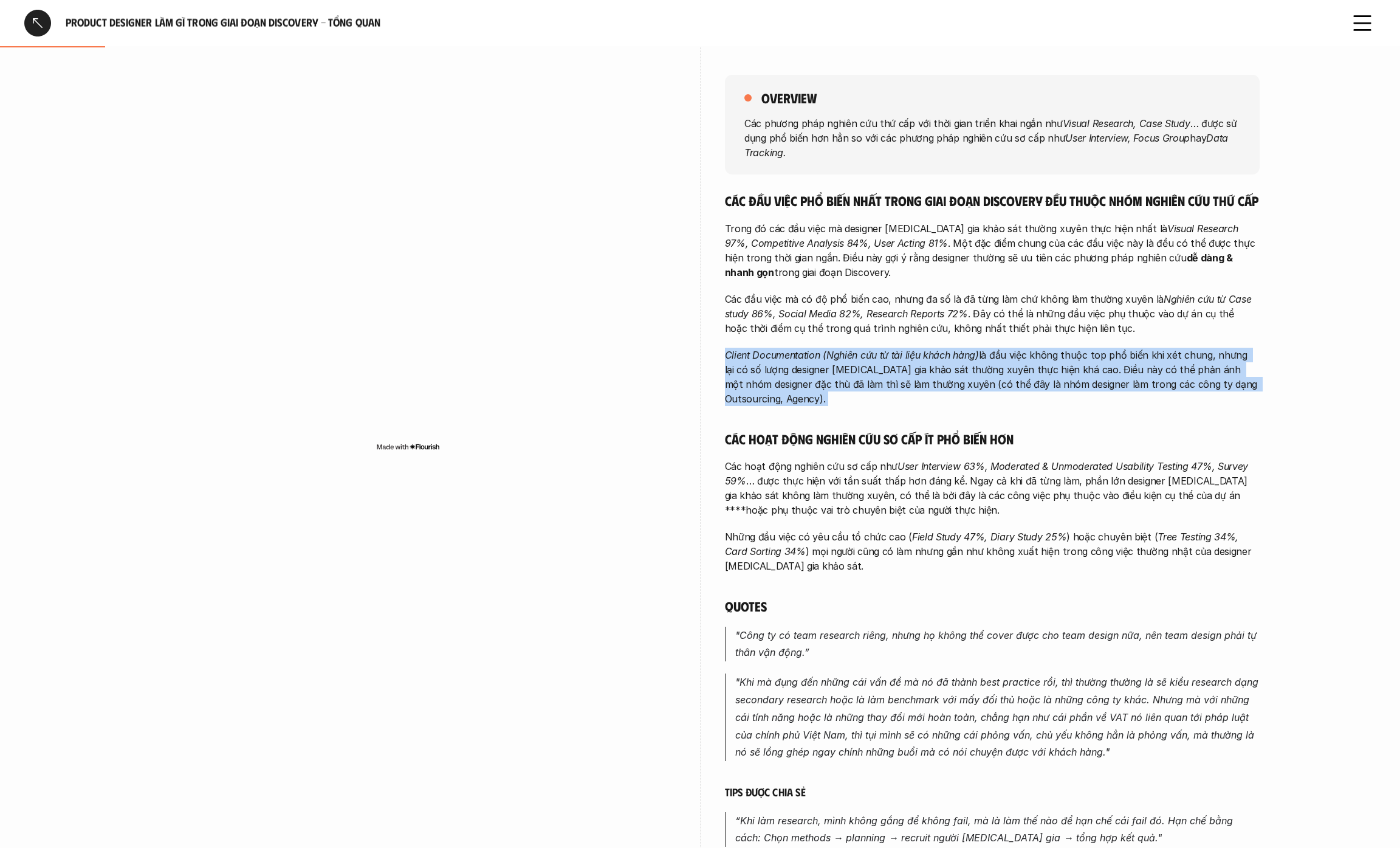
click at [872, 350] on em "Client Documentation (Nghiên cứu từ tài liệu khách hàng)" at bounding box center [852, 354] width 254 height 12
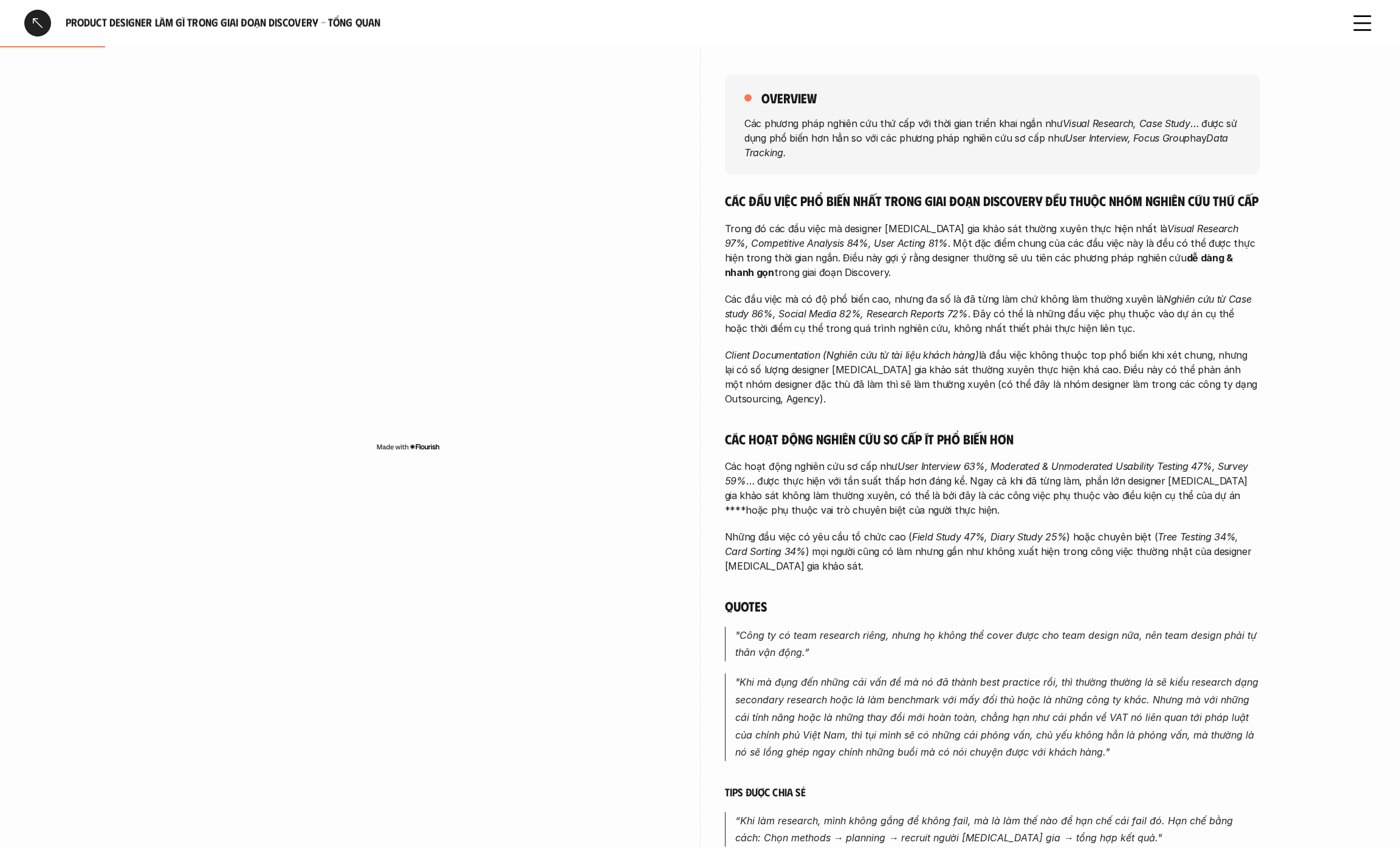
click at [849, 459] on p "Các hoạt động nghiên cứu sơ cấp như User Interview 63%, Moderated & Unmoderated…" at bounding box center [992, 488] width 535 height 58
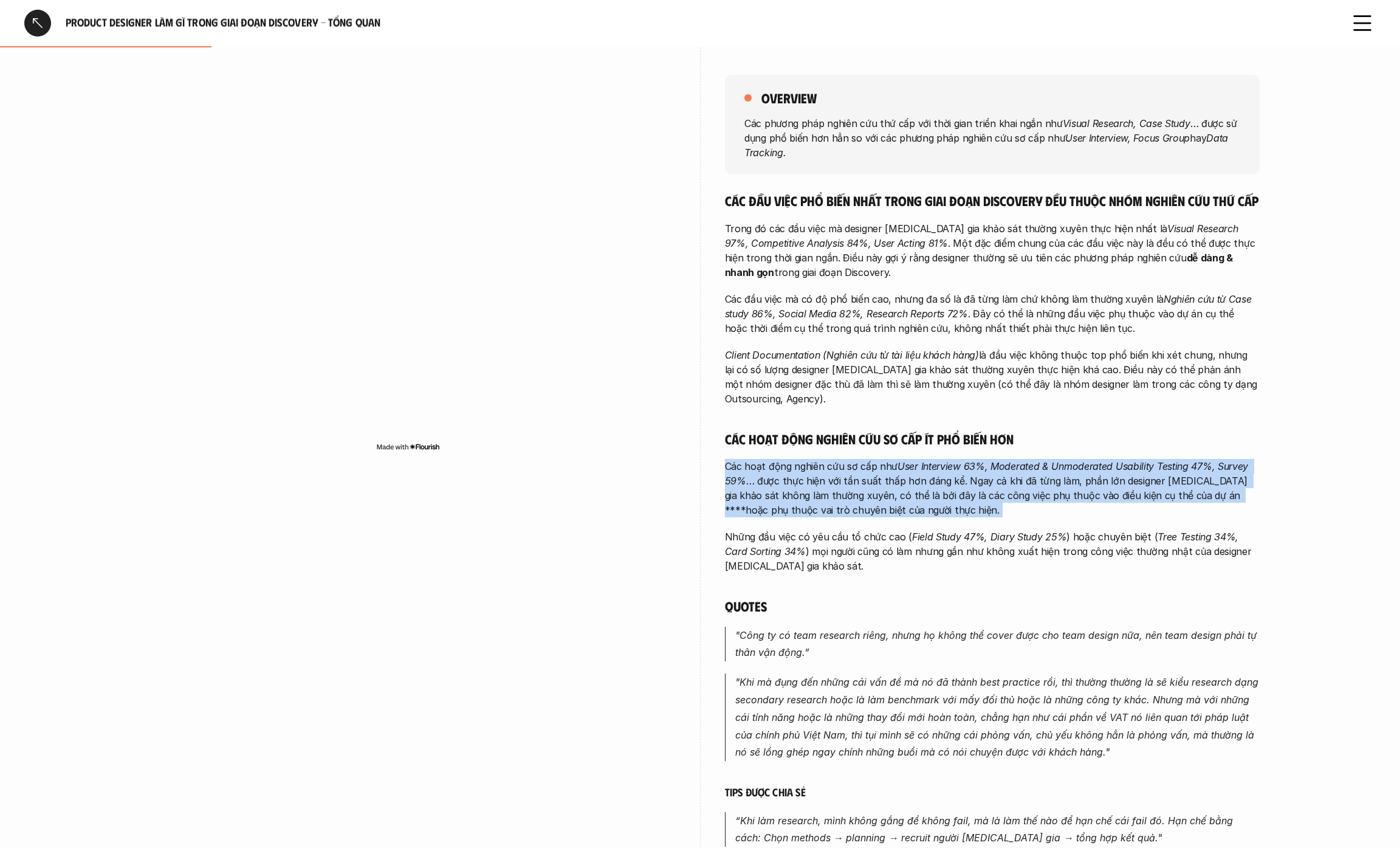
scroll to position [254, 0]
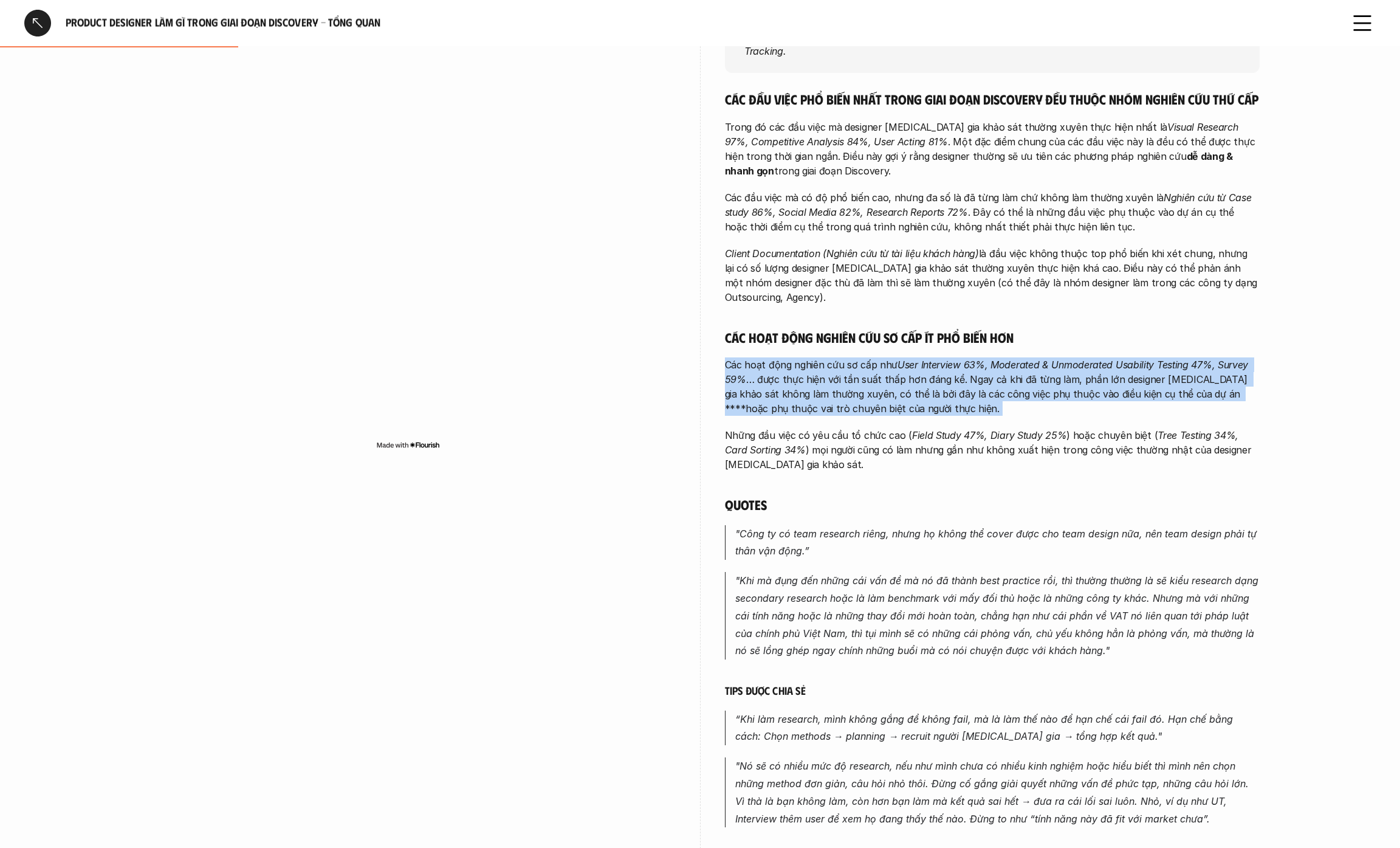
click at [880, 435] on p "Những đầu việc có yêu cầu tổ chức cao ( Field Study 47%, Diary Study 25% ) hoặc…" at bounding box center [992, 450] width 535 height 44
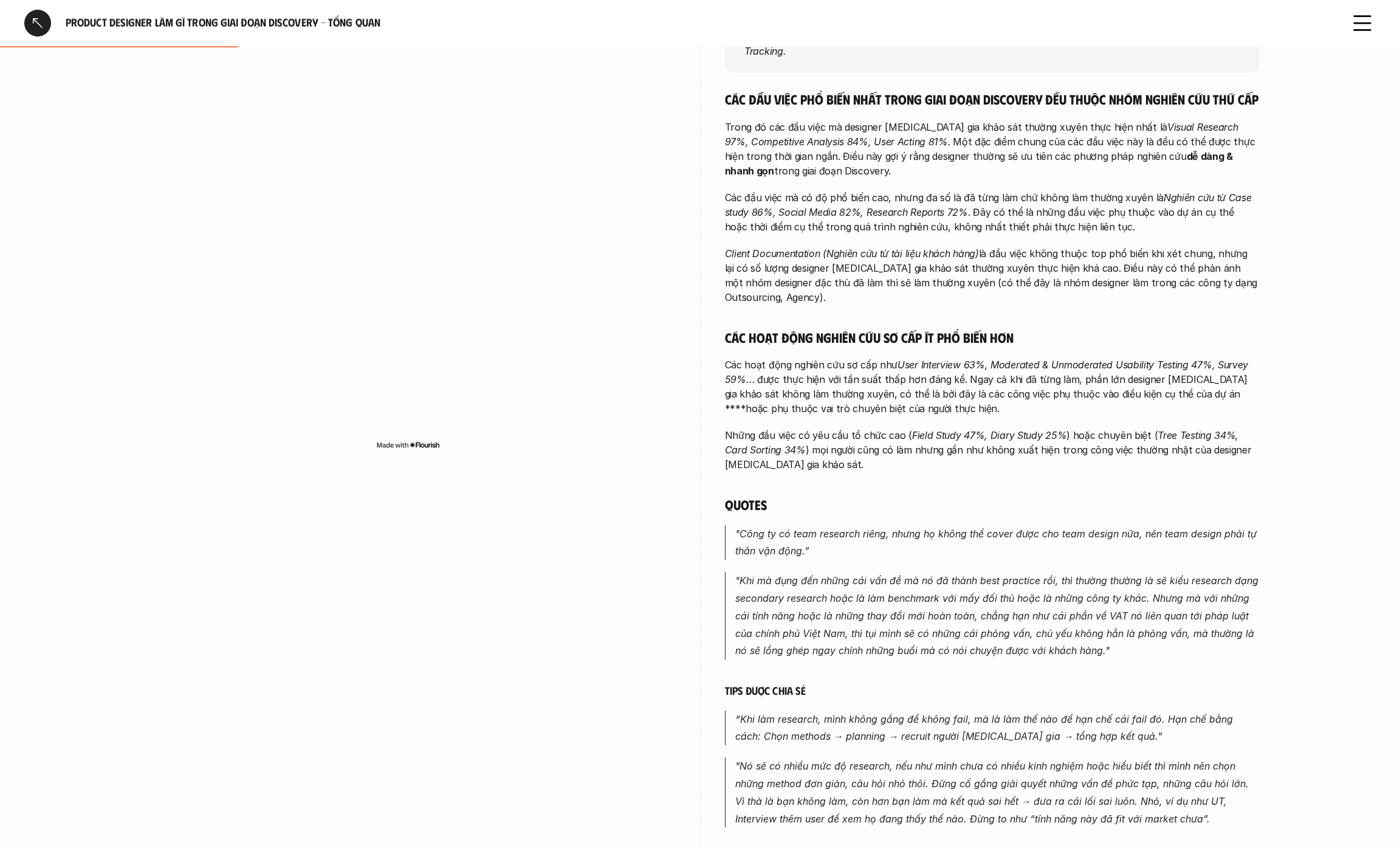
click at [880, 435] on p "Những đầu việc có yêu cầu tổ chức cao ( Field Study 47%, Diary Study 25% ) hoặc…" at bounding box center [992, 450] width 535 height 44
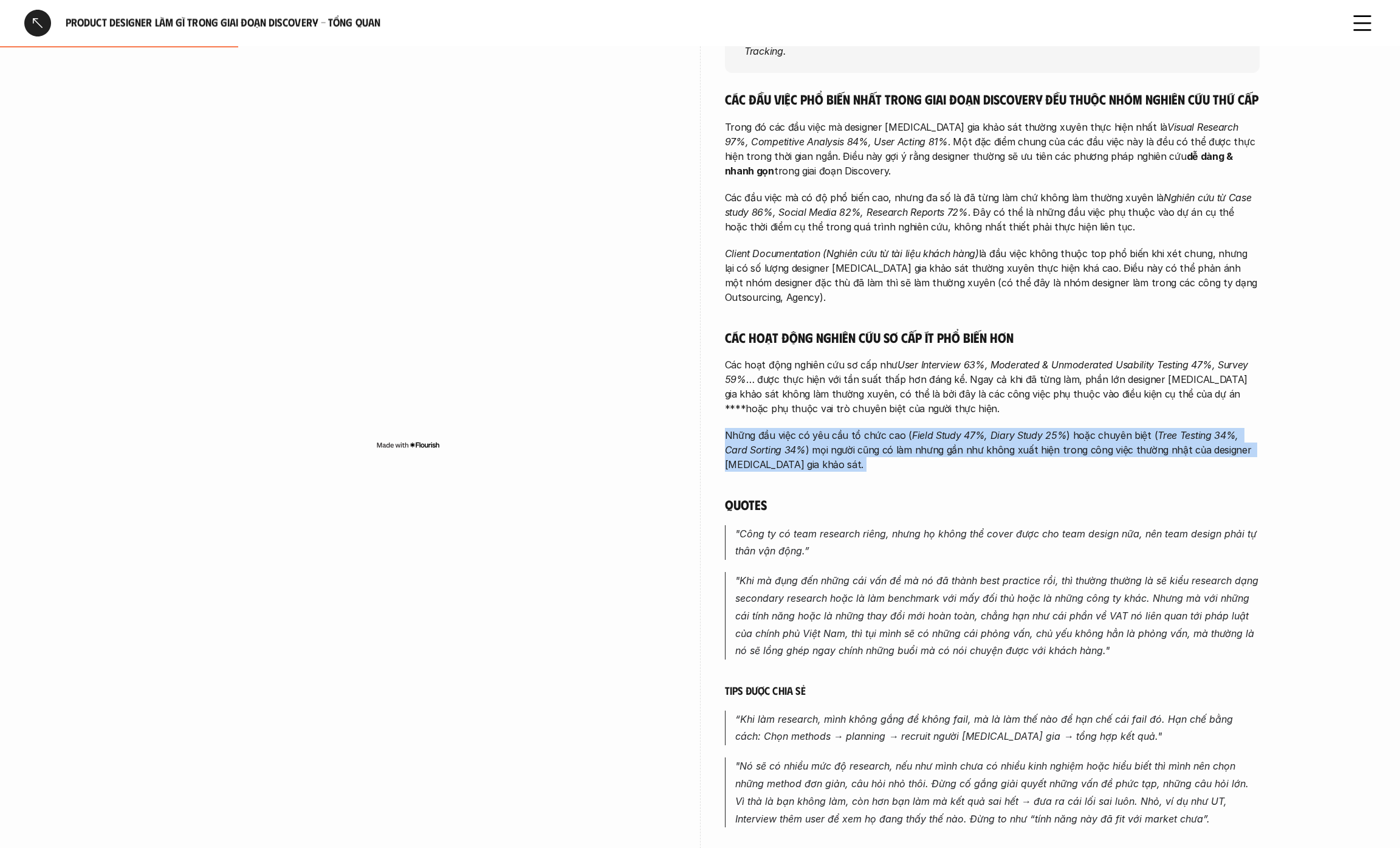
click at [865, 526] on p ""Công ty có team research riêng, nhưng họ không thể cover được cho team design …" at bounding box center [998, 542] width 524 height 35
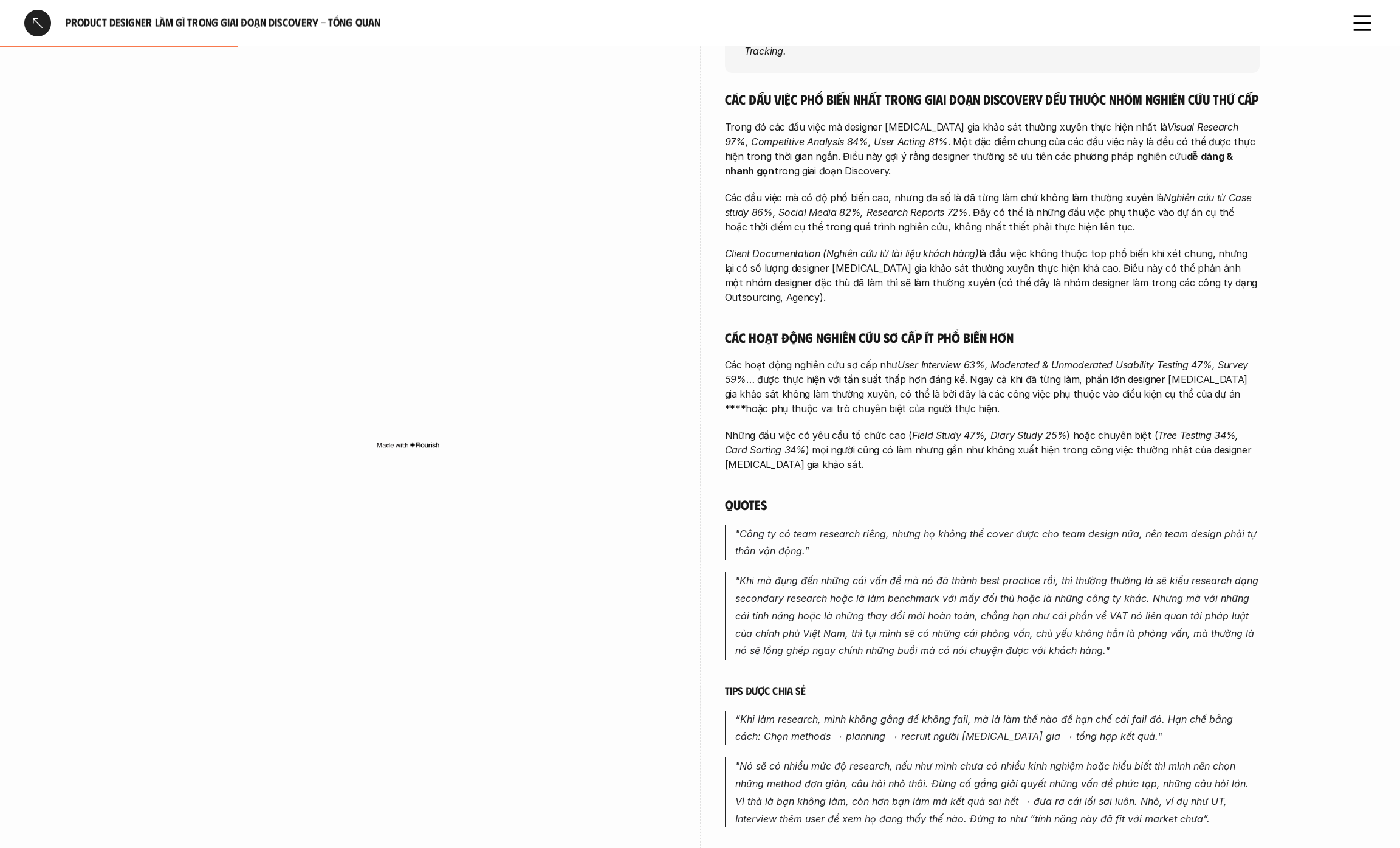
click at [865, 526] on p ""Công ty có team research riêng, nhưng họ không thể cover được cho team design …" at bounding box center [998, 542] width 524 height 35
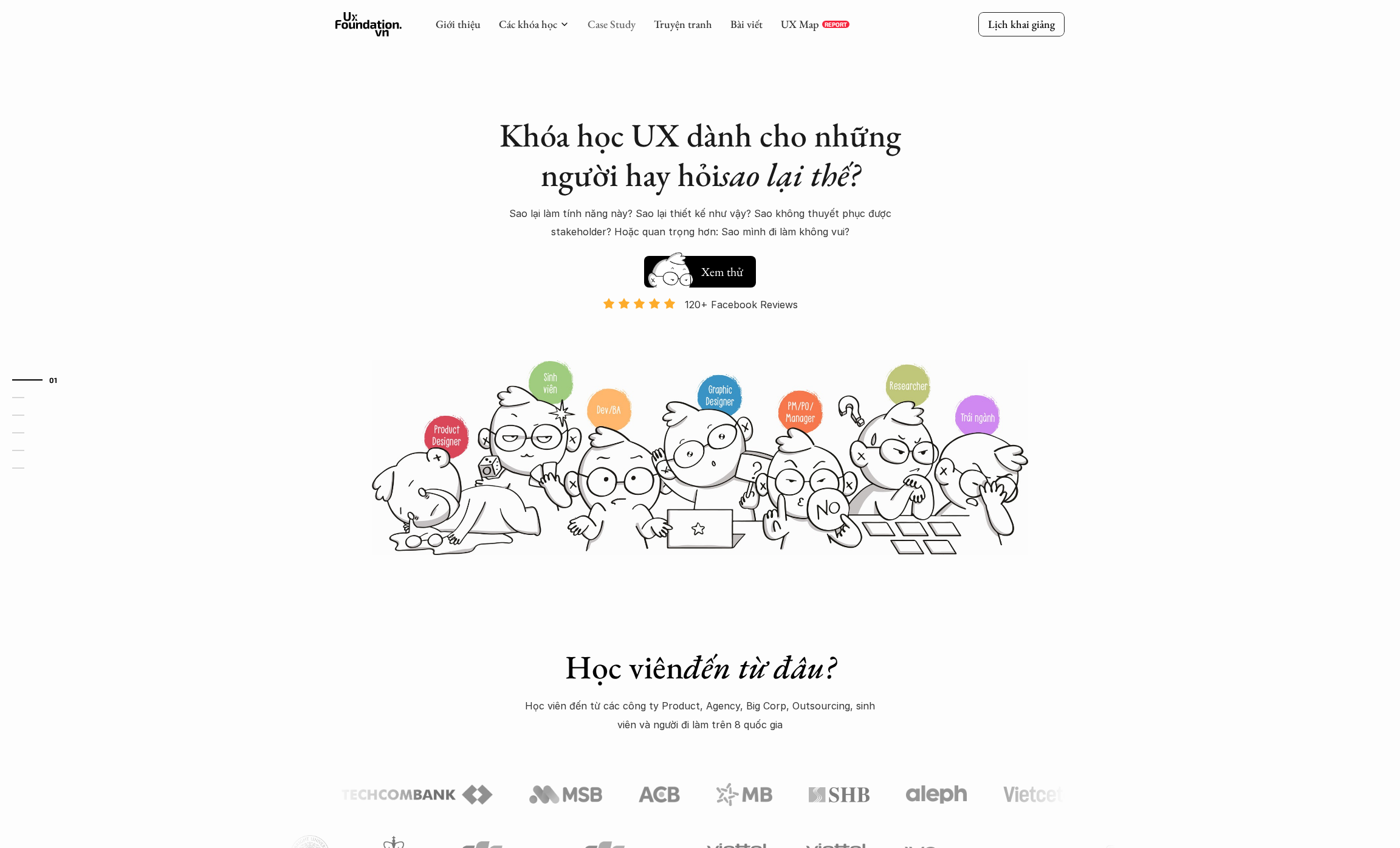
click at [592, 30] on link "Case Study" at bounding box center [611, 24] width 48 height 14
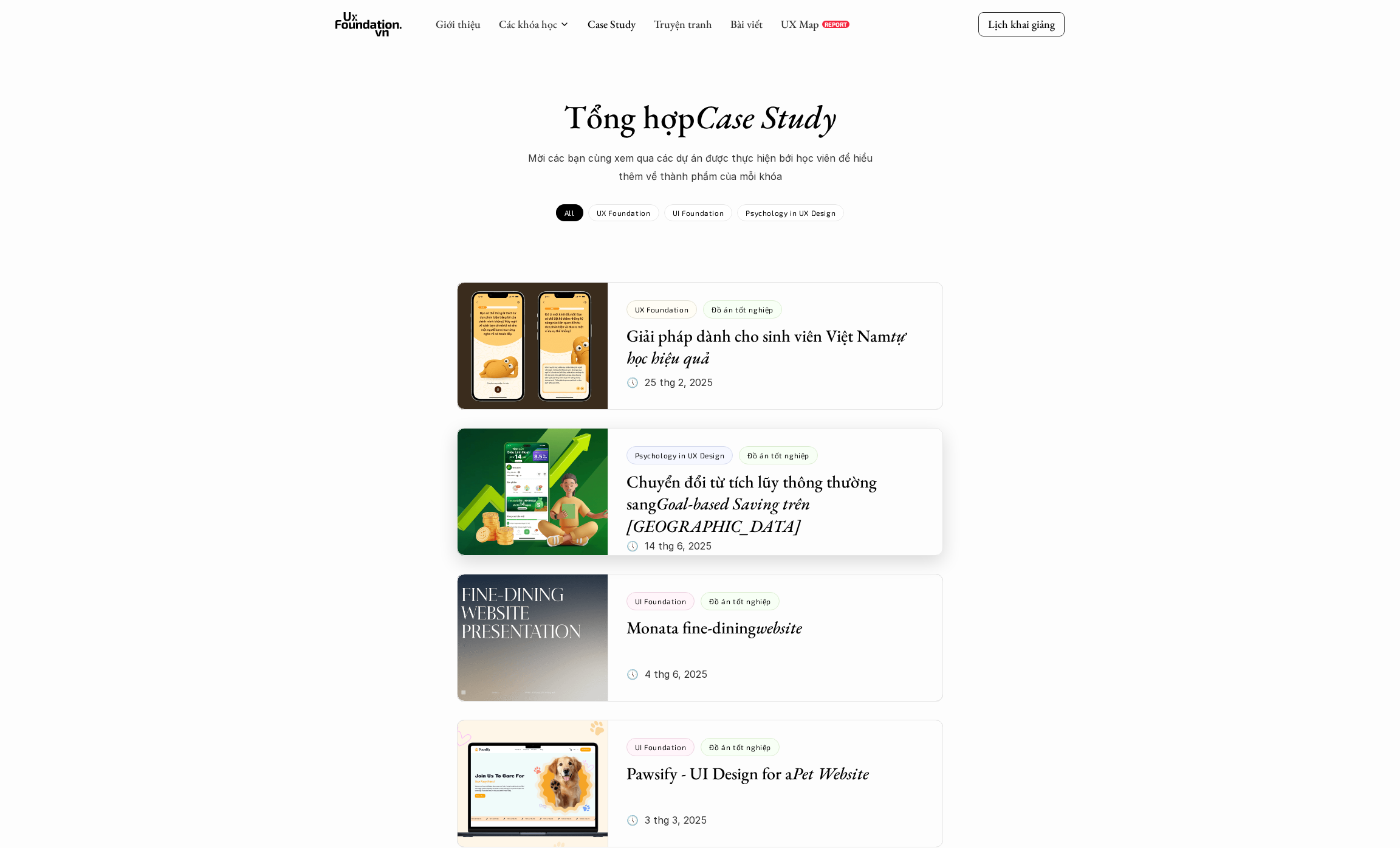
click at [757, 487] on div at bounding box center [699, 491] width 486 height 128
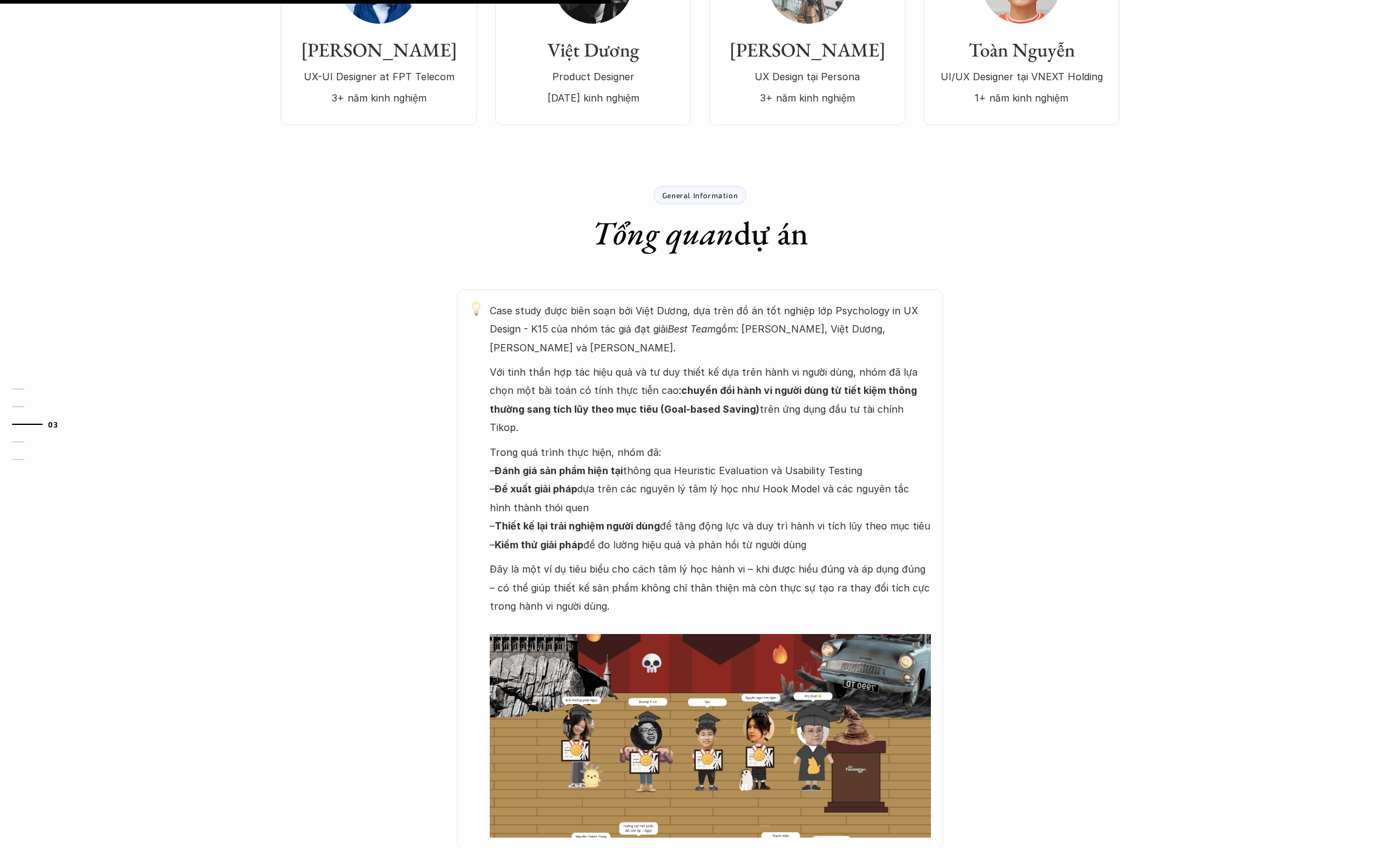
scroll to position [466, 0]
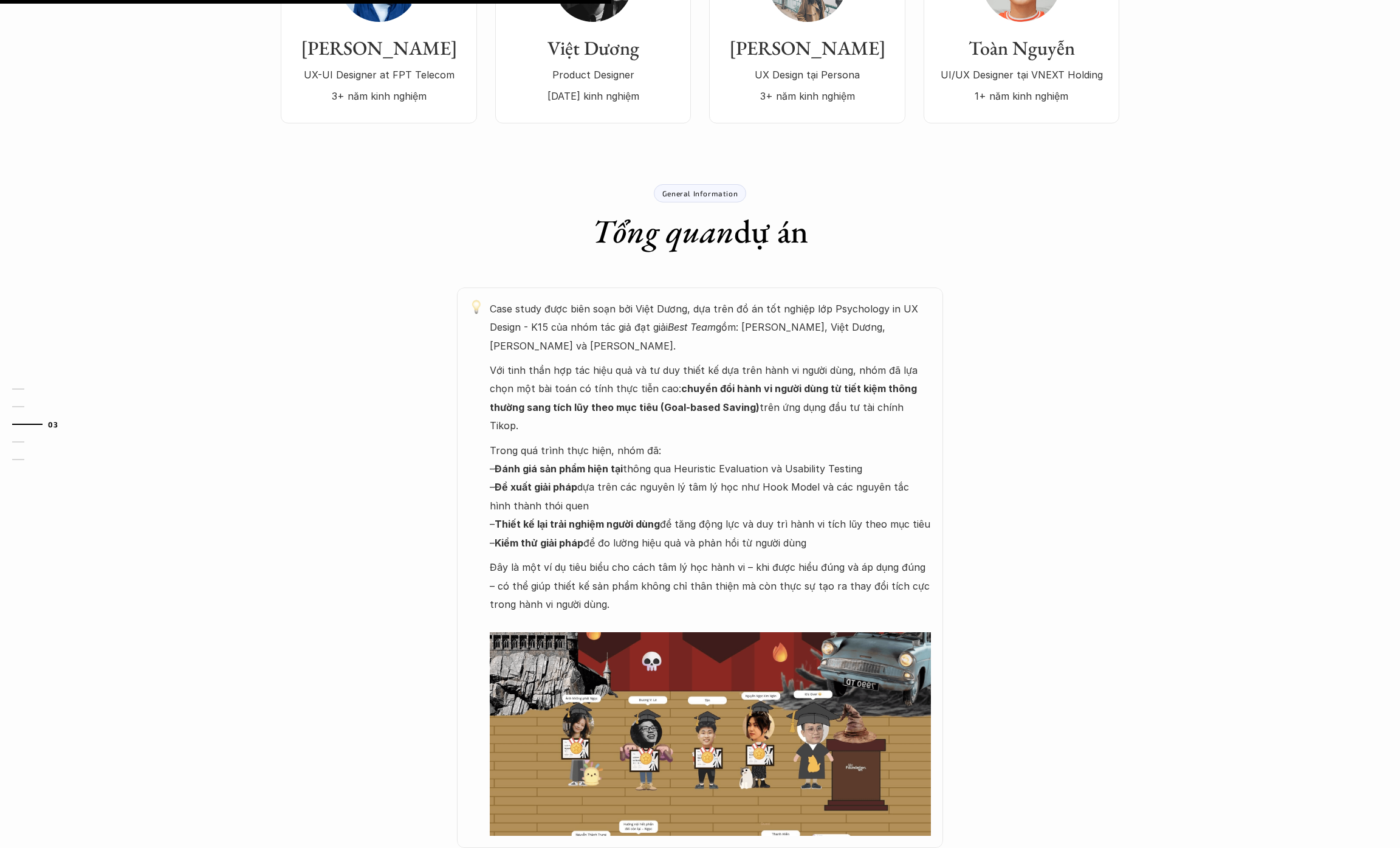
click at [657, 306] on p "Case study được biên soạn bởi Việt Dương, dựa trên đồ án tốt nghiệp lớp Psychol…" at bounding box center [710, 328] width 441 height 55
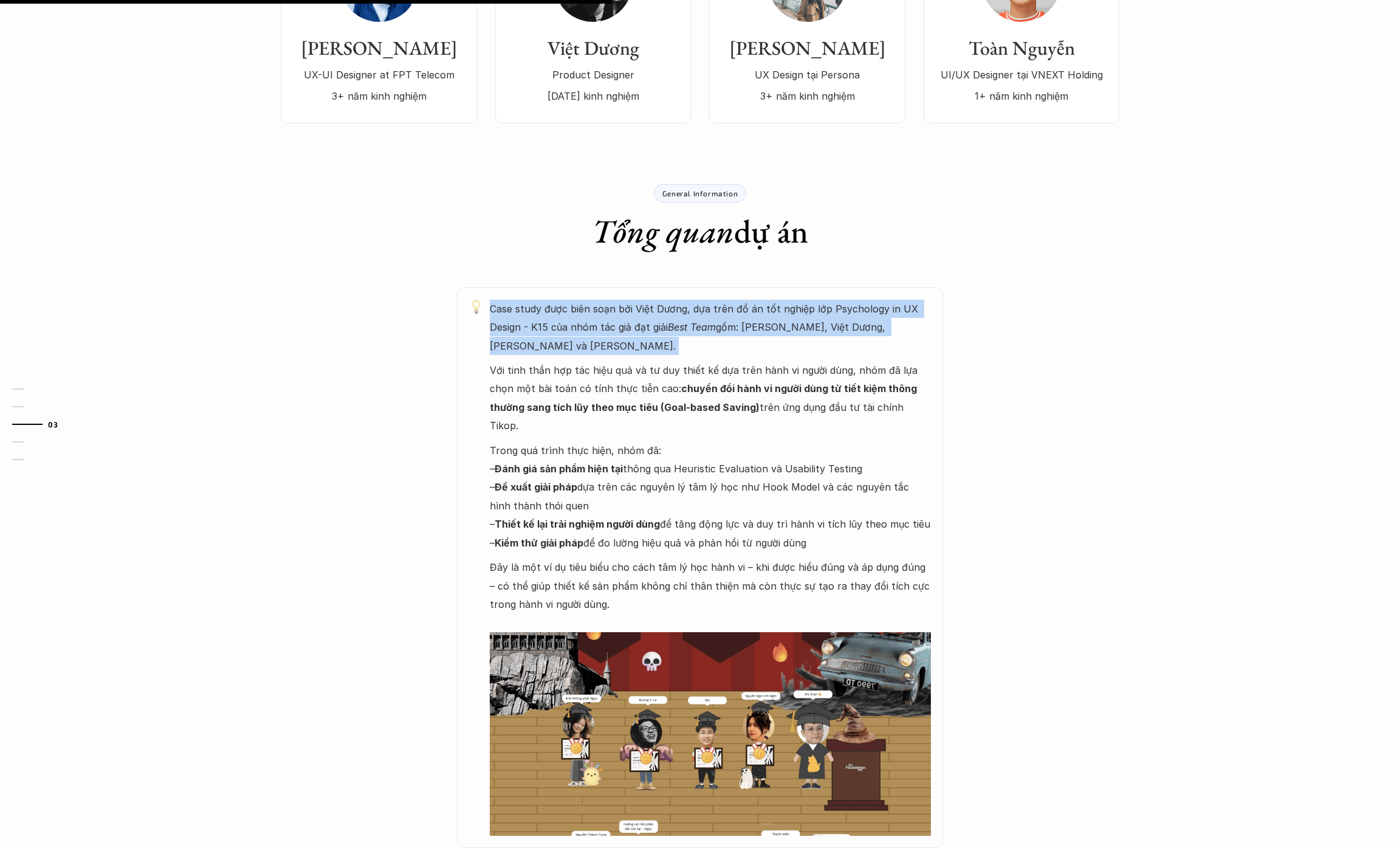
click at [657, 306] on p "Case study được biên soạn bởi Việt Dương, dựa trên đồ án tốt nghiệp lớp Psychol…" at bounding box center [710, 328] width 441 height 55
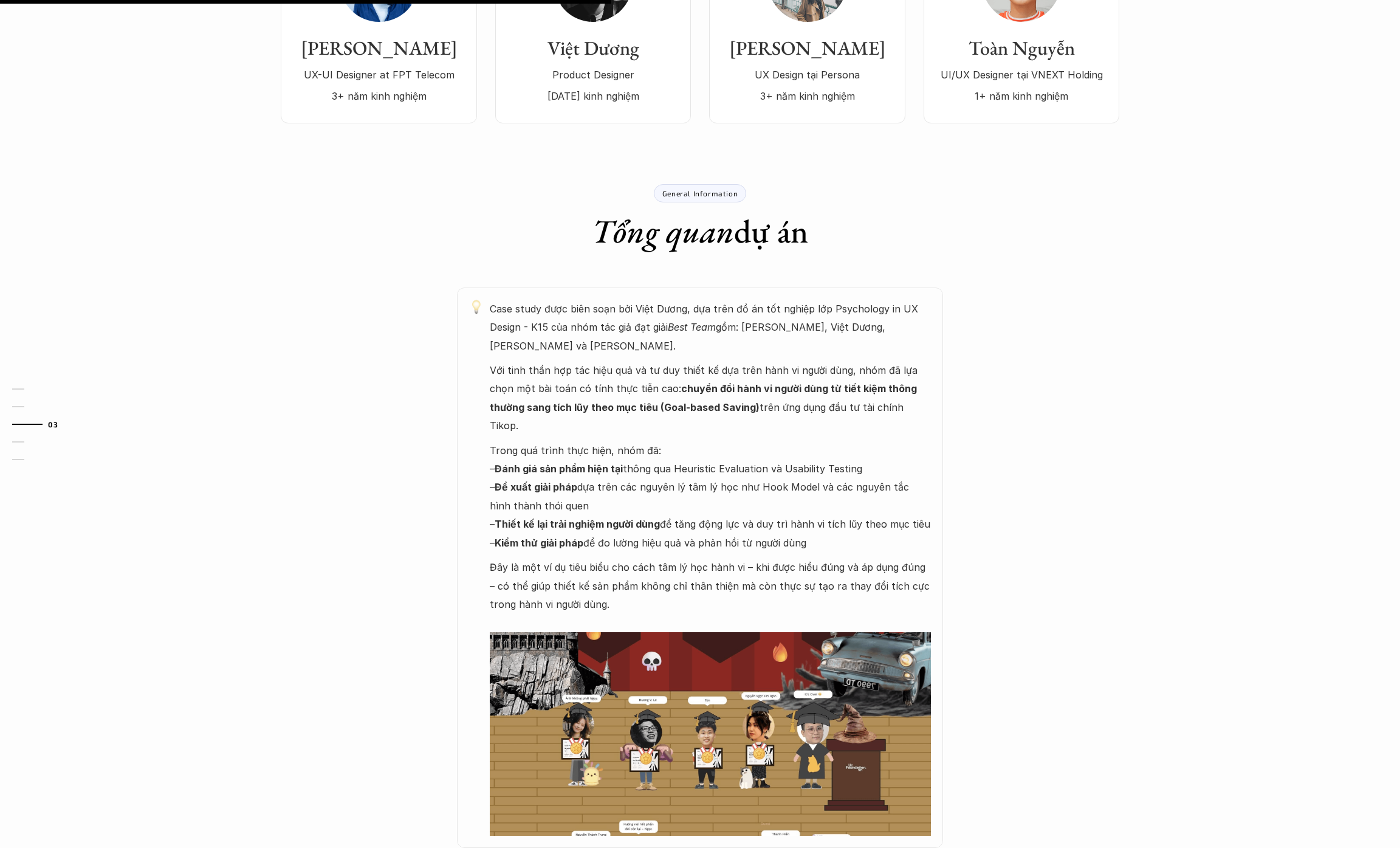
click at [626, 361] on p "Với tinh thần hợp tác hiệu quả và tư duy thiết kế dựa trên hành vi người dùng, …" at bounding box center [710, 398] width 441 height 74
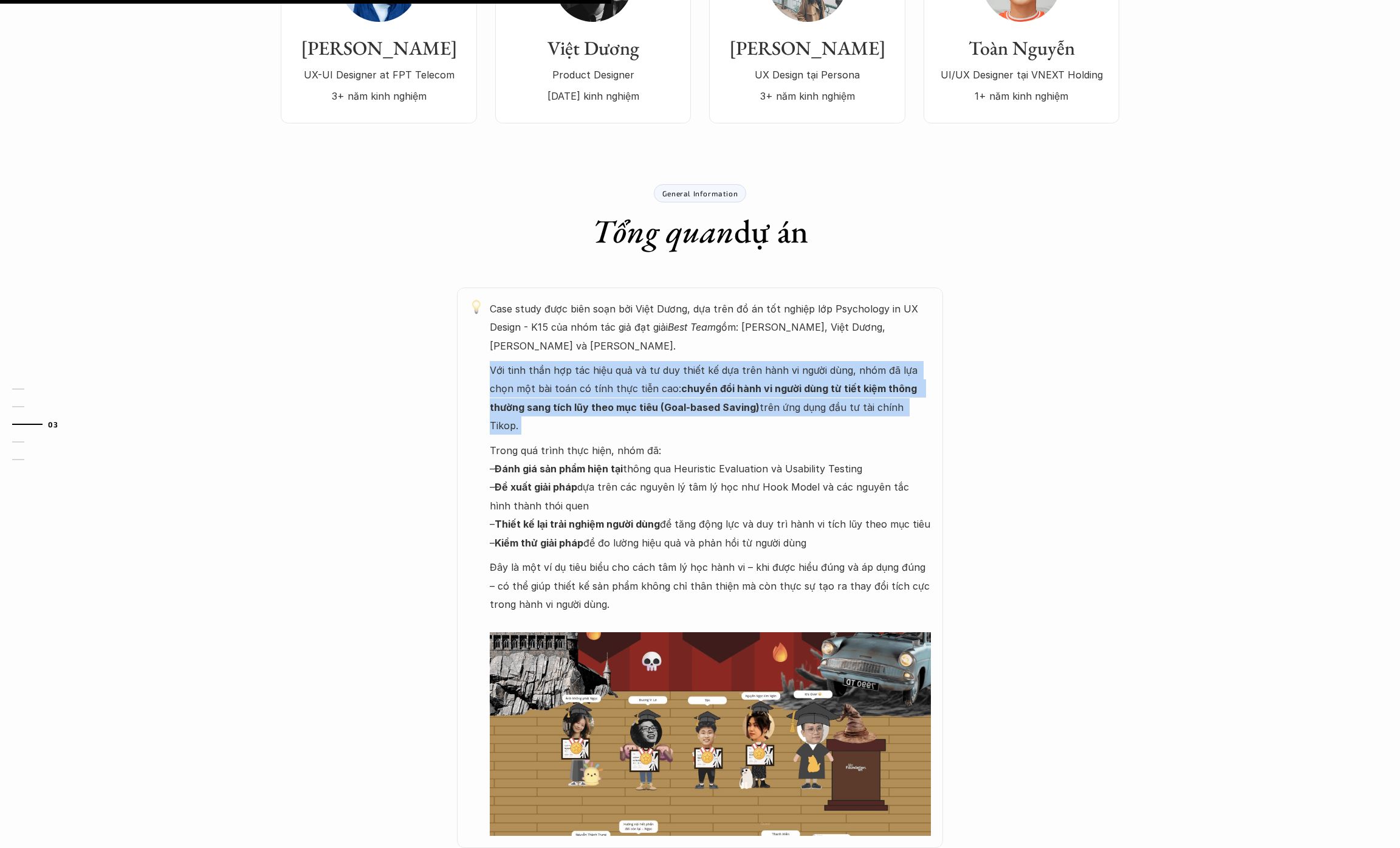
click at [626, 361] on p "Với tinh thần hợp tác hiệu quả và tư duy thiết kế dựa trên hành vi người dùng, …" at bounding box center [710, 398] width 441 height 74
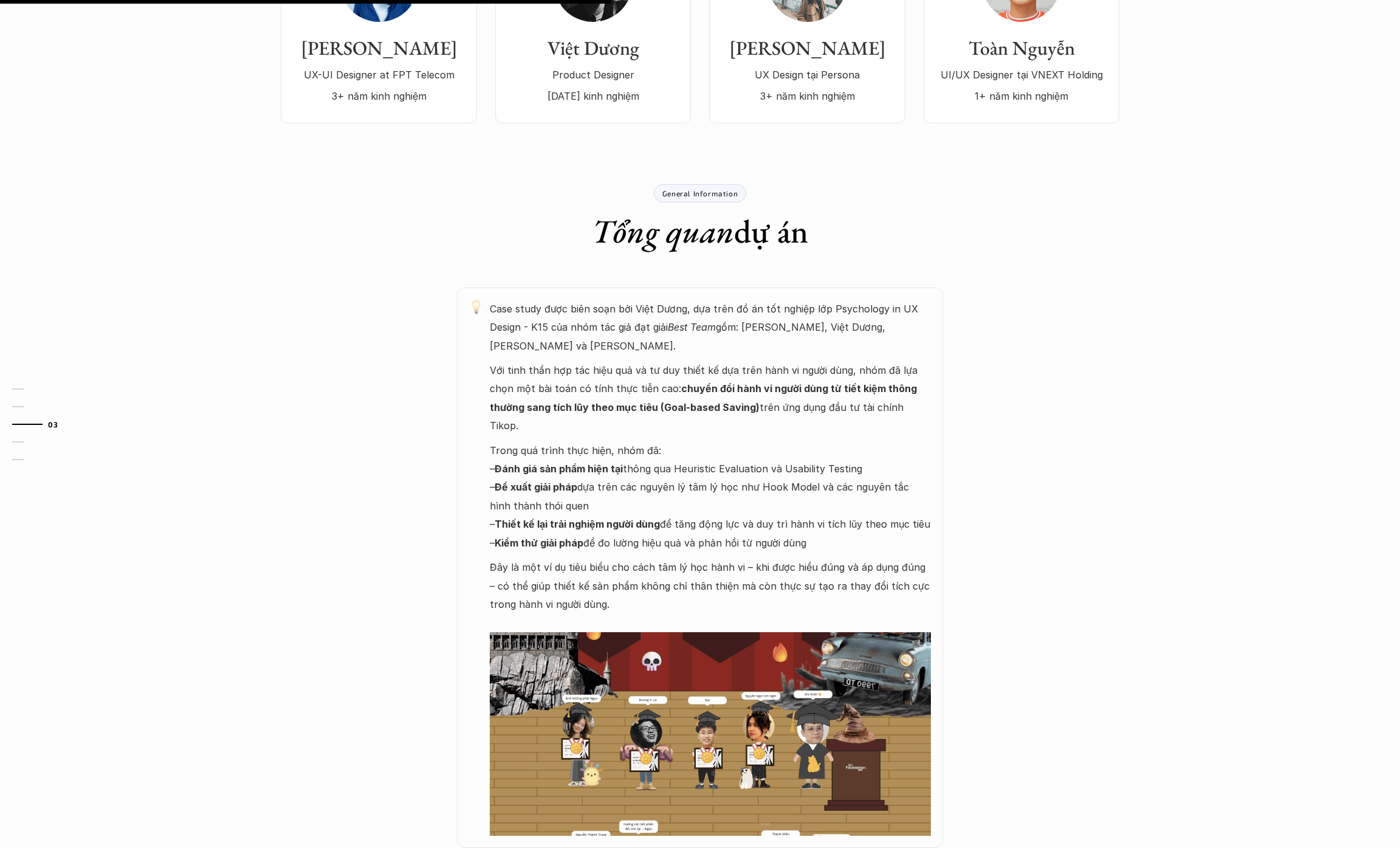
click at [650, 441] on p "Trong quá trình thực hiện, nhóm đã: – Đánh giá sản phẩm hiện tại thông qua Heur…" at bounding box center [710, 496] width 441 height 110
click at [667, 441] on p "Trong quá trình thực hiện, nhóm đã: – Đánh giá sản phẩm hiện tại thông qua Heur…" at bounding box center [710, 496] width 441 height 110
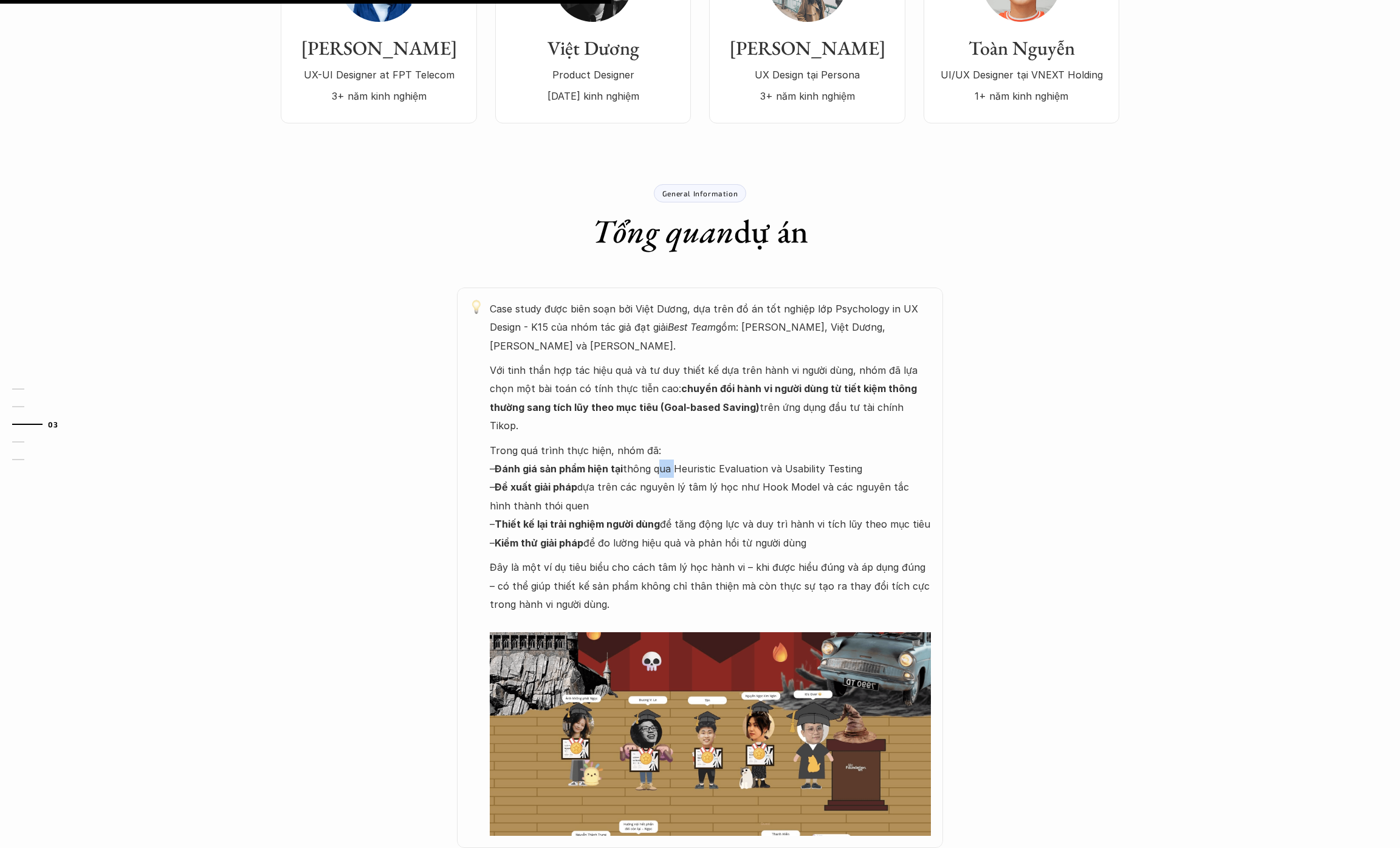
click at [667, 441] on p "Trong quá trình thực hiện, nhóm đã: – Đánh giá sản phẩm hiện tại thông qua Heur…" at bounding box center [710, 496] width 441 height 110
click at [659, 441] on p "Trong quá trình thực hiện, nhóm đã: – Đánh giá sản phẩm hiện tại thông qua Heur…" at bounding box center [710, 496] width 441 height 110
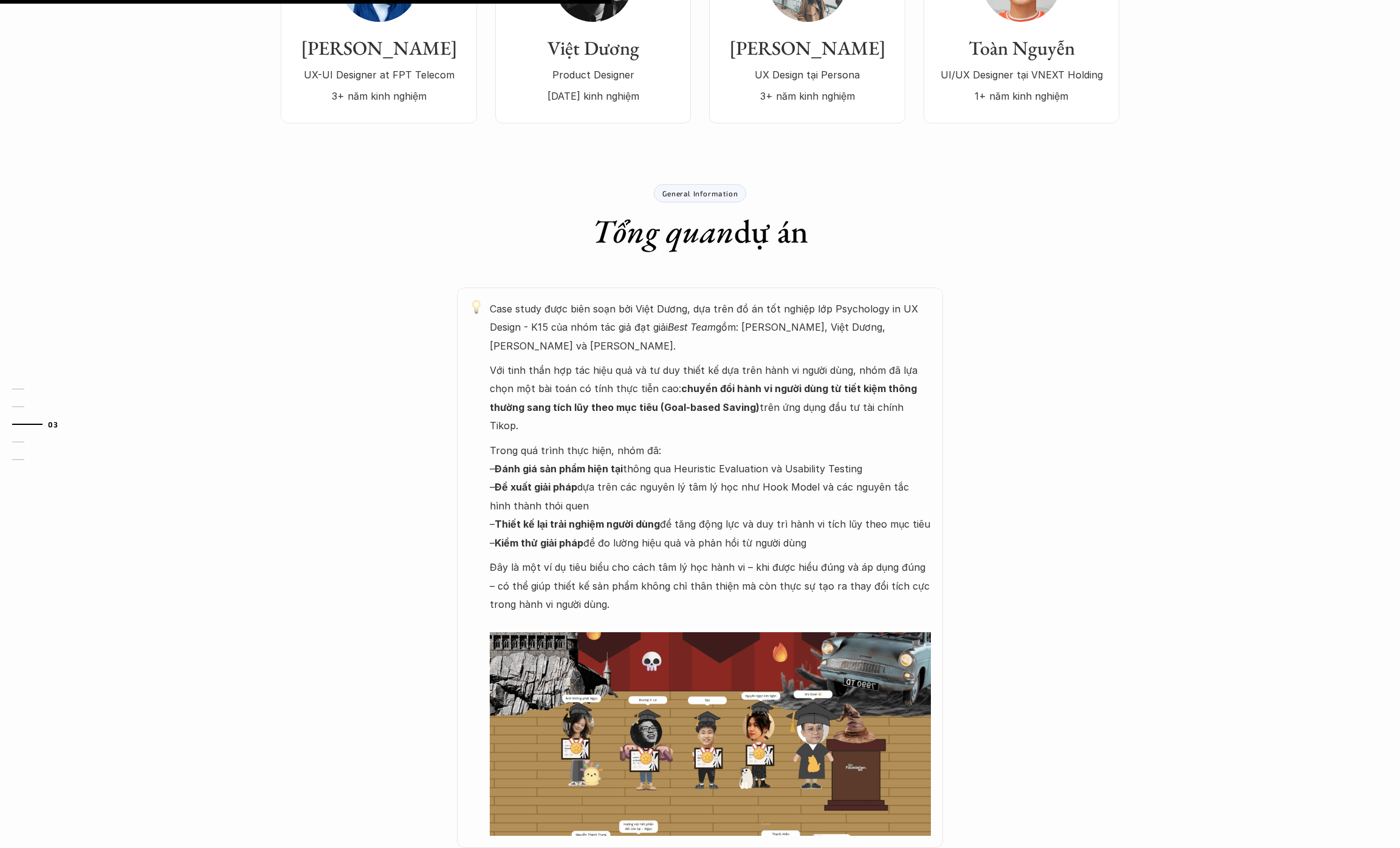
click at [645, 454] on p "Trong quá trình thực hiện, nhóm đã: – Đánh giá sản phẩm hiện tại thông qua Heur…" at bounding box center [710, 496] width 441 height 110
click at [643, 455] on p "Trong quá trình thực hiện, nhóm đã: – Đánh giá sản phẩm hiện tại thông qua Heur…" at bounding box center [710, 496] width 441 height 110
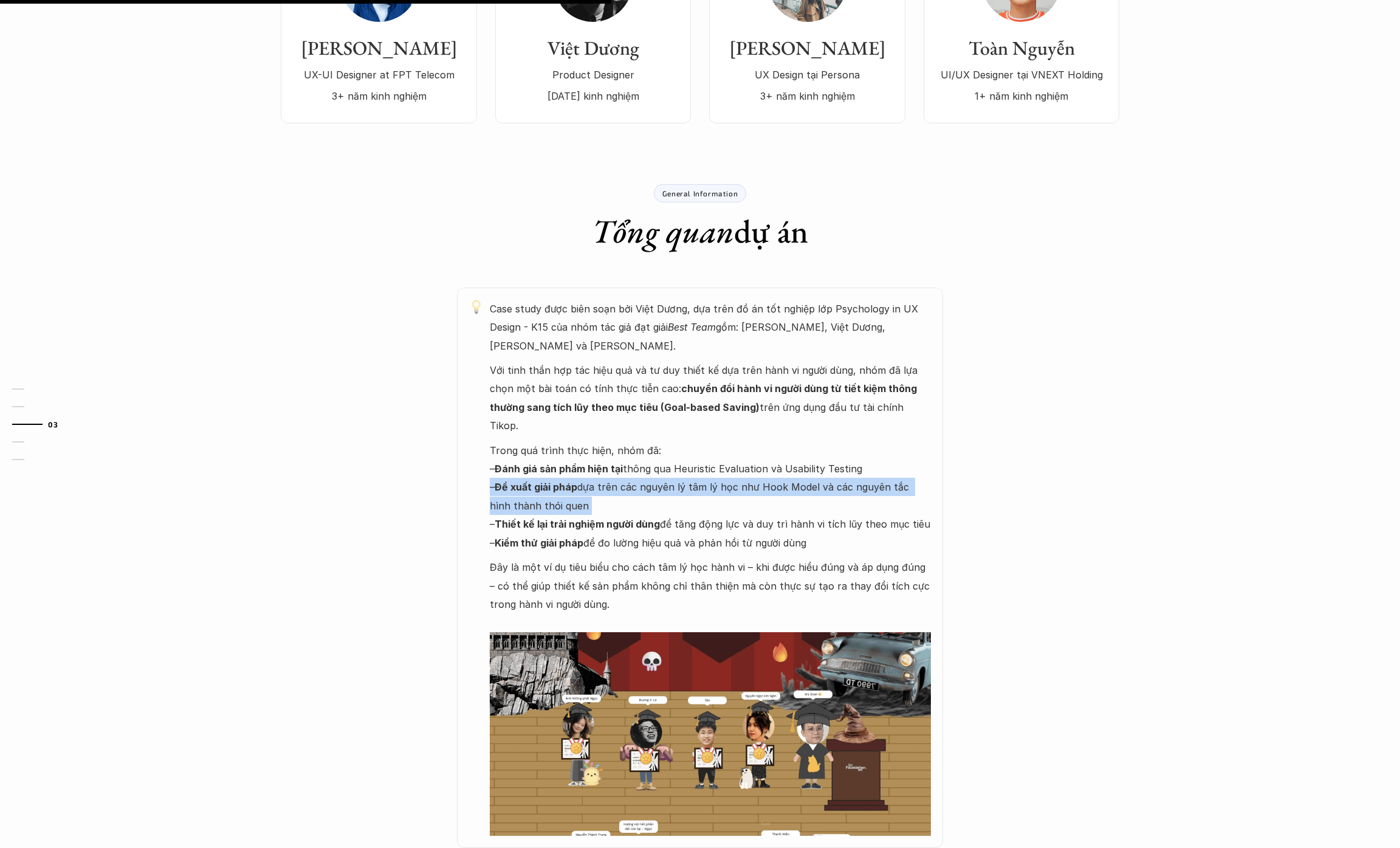
click at [643, 455] on p "Trong quá trình thực hiện, nhóm đã: – Đánh giá sản phẩm hiện tại thông qua Heur…" at bounding box center [710, 496] width 441 height 110
click at [632, 475] on p "Trong quá trình thực hiện, nhóm đã: – Đánh giá sản phẩm hiện tại thông qua Heur…" at bounding box center [710, 496] width 441 height 110
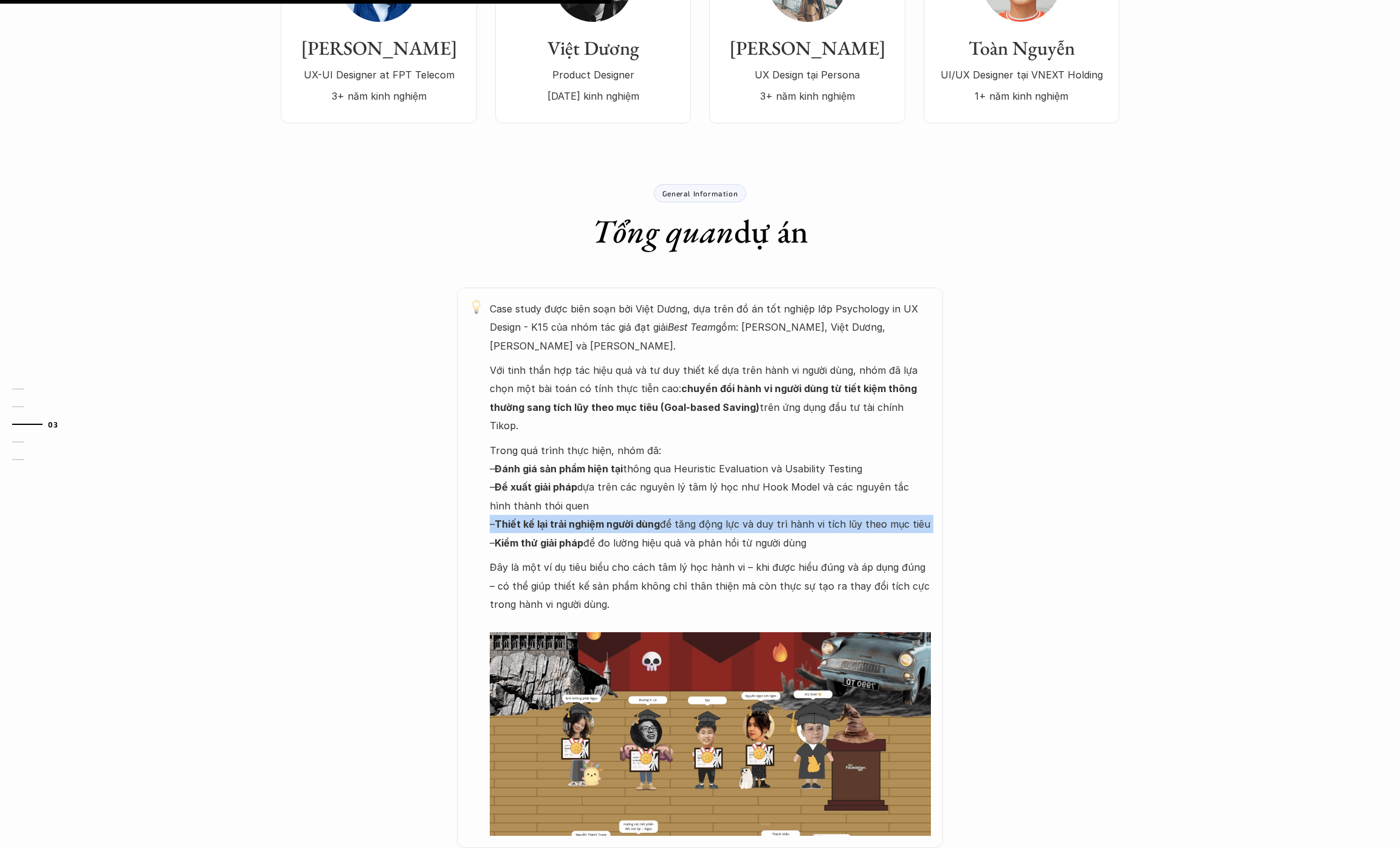
click at [632, 475] on p "Trong quá trình thực hiện, nhóm đã: – Đánh giá sản phẩm hiện tại thông qua Heur…" at bounding box center [710, 496] width 441 height 110
click at [629, 477] on p "Trong quá trình thực hiện, nhóm đã: – Đánh giá sản phẩm hiện tại thông qua Heur…" at bounding box center [710, 496] width 441 height 110
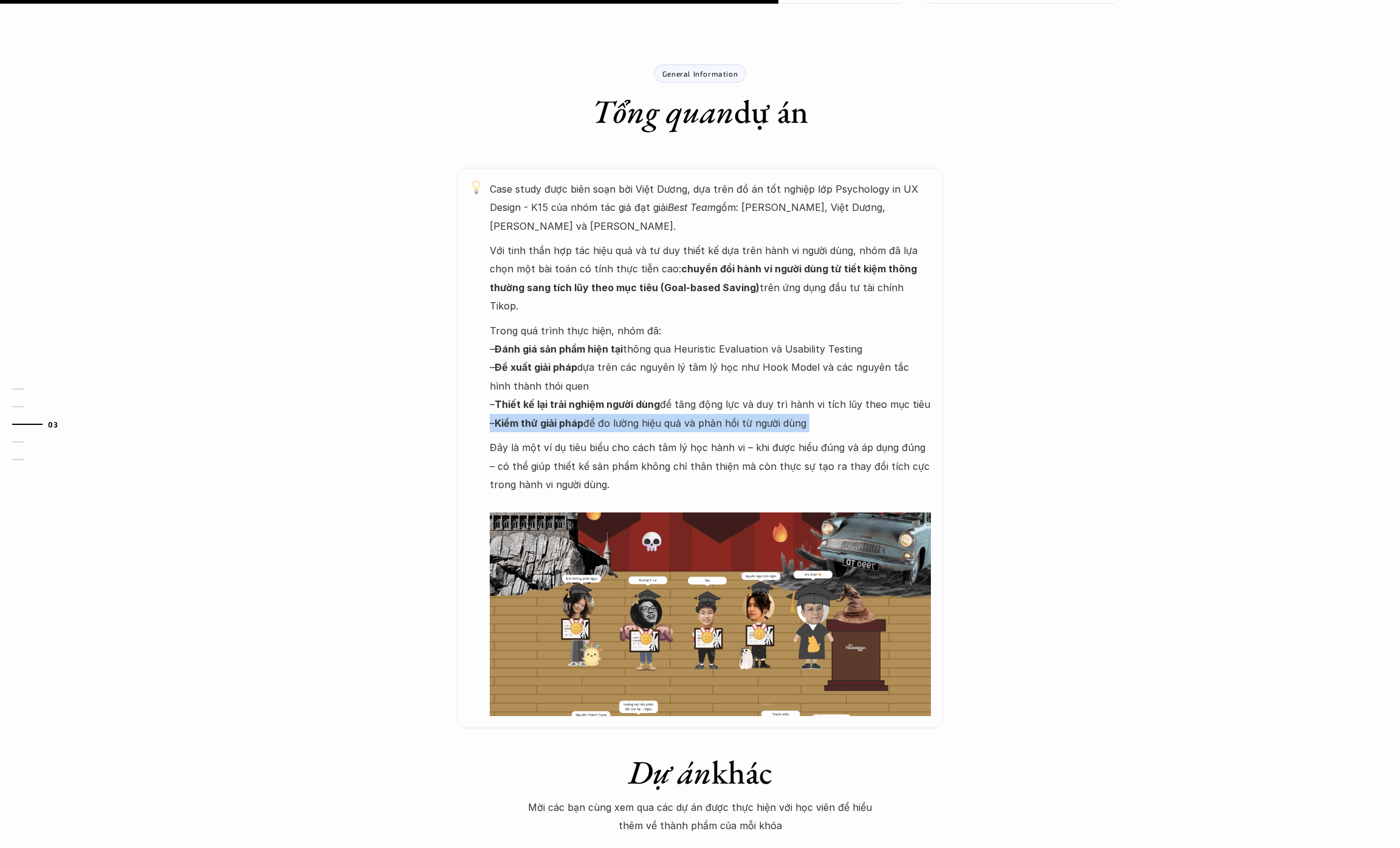
scroll to position [598, 0]
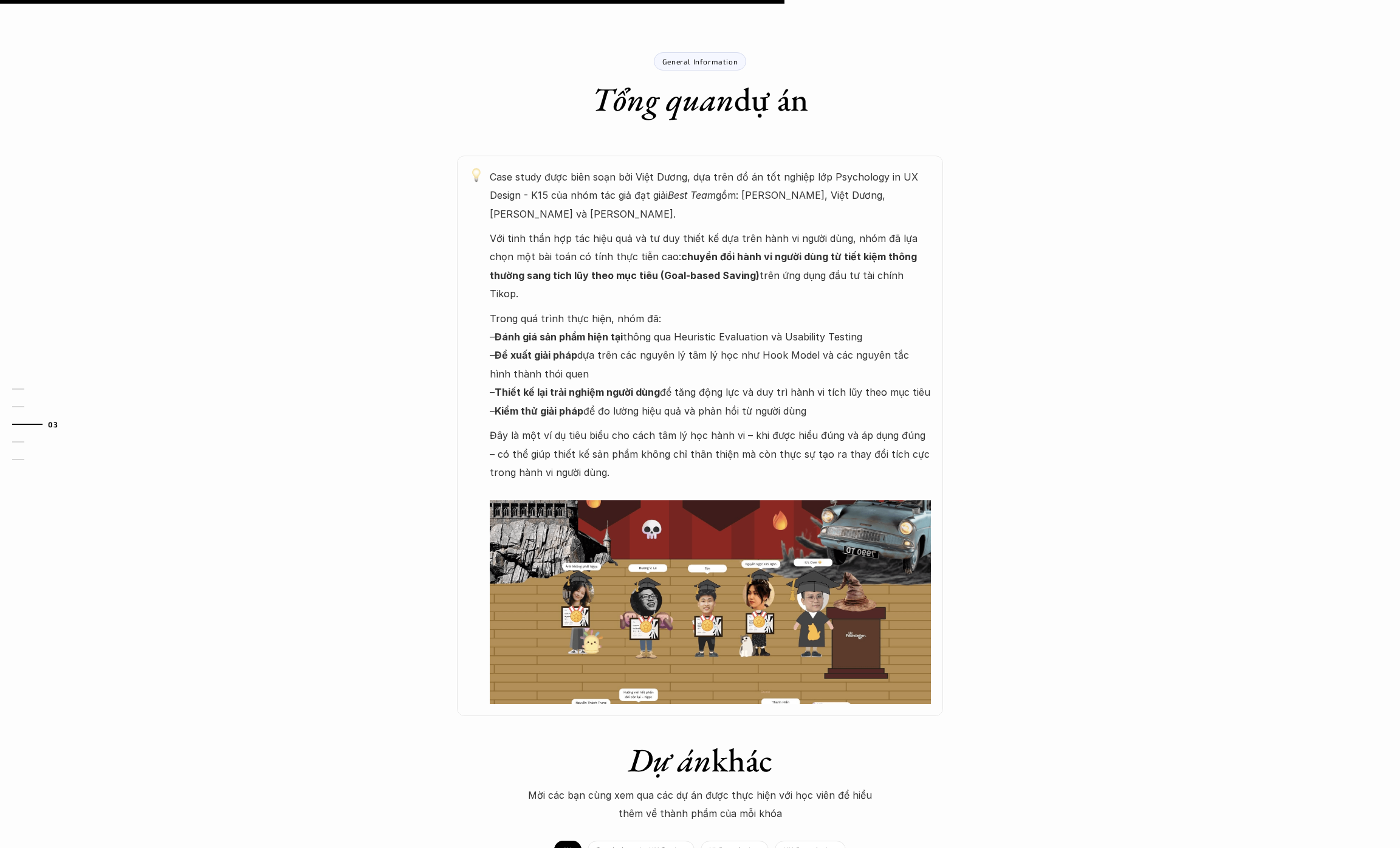
click at [666, 426] on p "Đây là một ví dụ tiêu biểu cho cách tâm lý học hành vi – khi được hiểu đúng và …" at bounding box center [710, 463] width 441 height 74
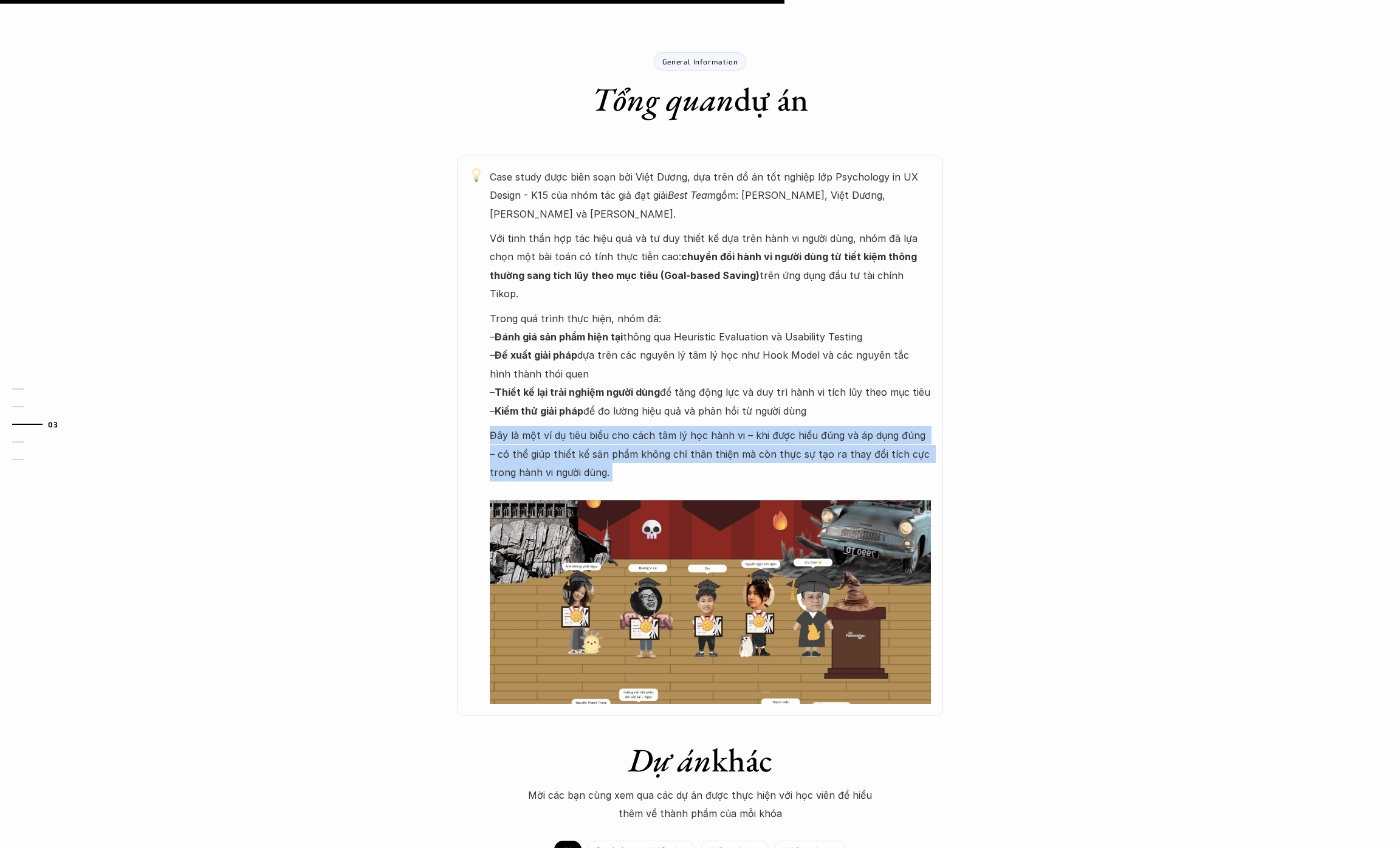
click at [666, 426] on p "Đây là một ví dụ tiêu biểu cho cách tâm lý học hành vi – khi được hiểu đúng và …" at bounding box center [710, 463] width 441 height 74
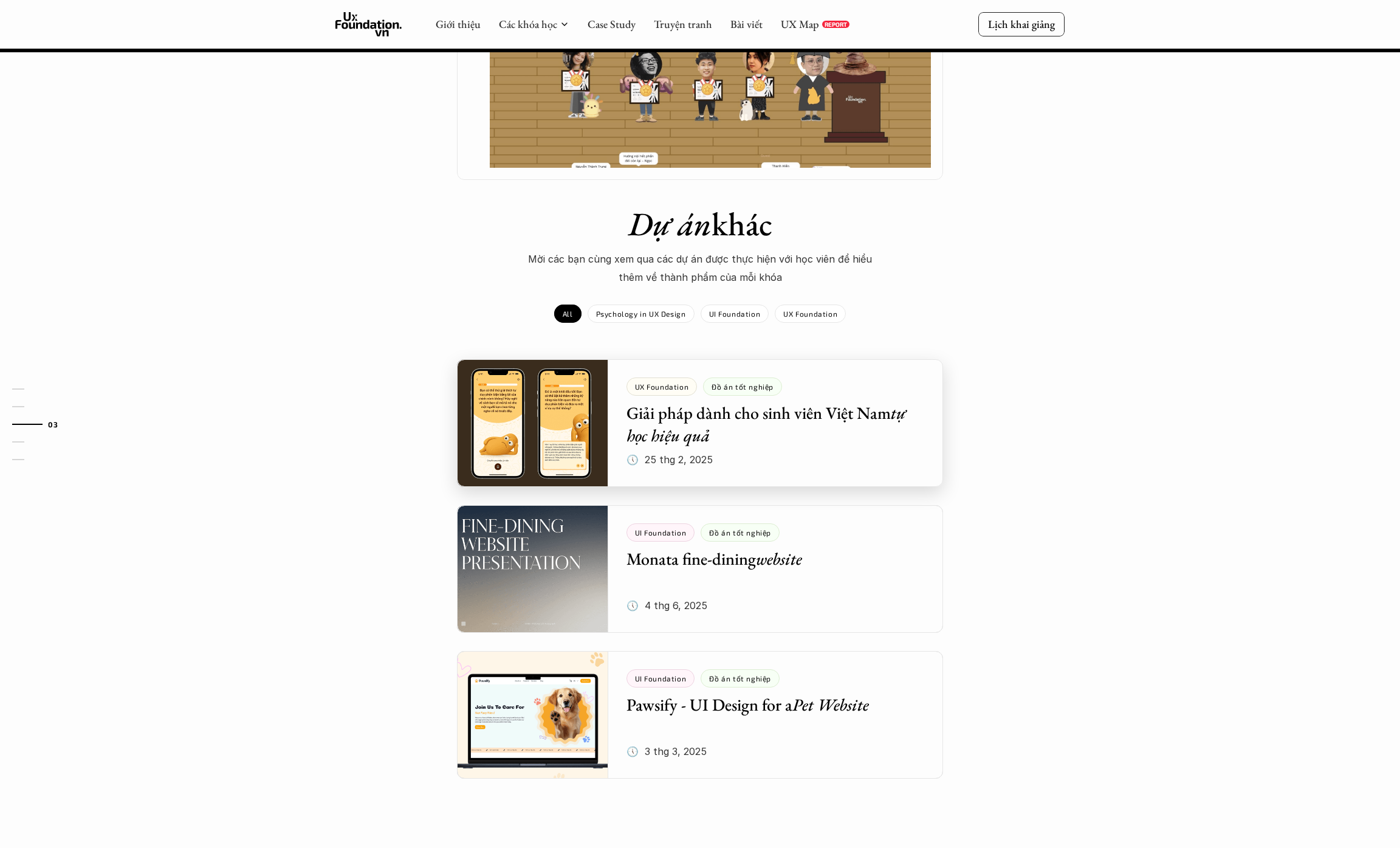
scroll to position [1117, 0]
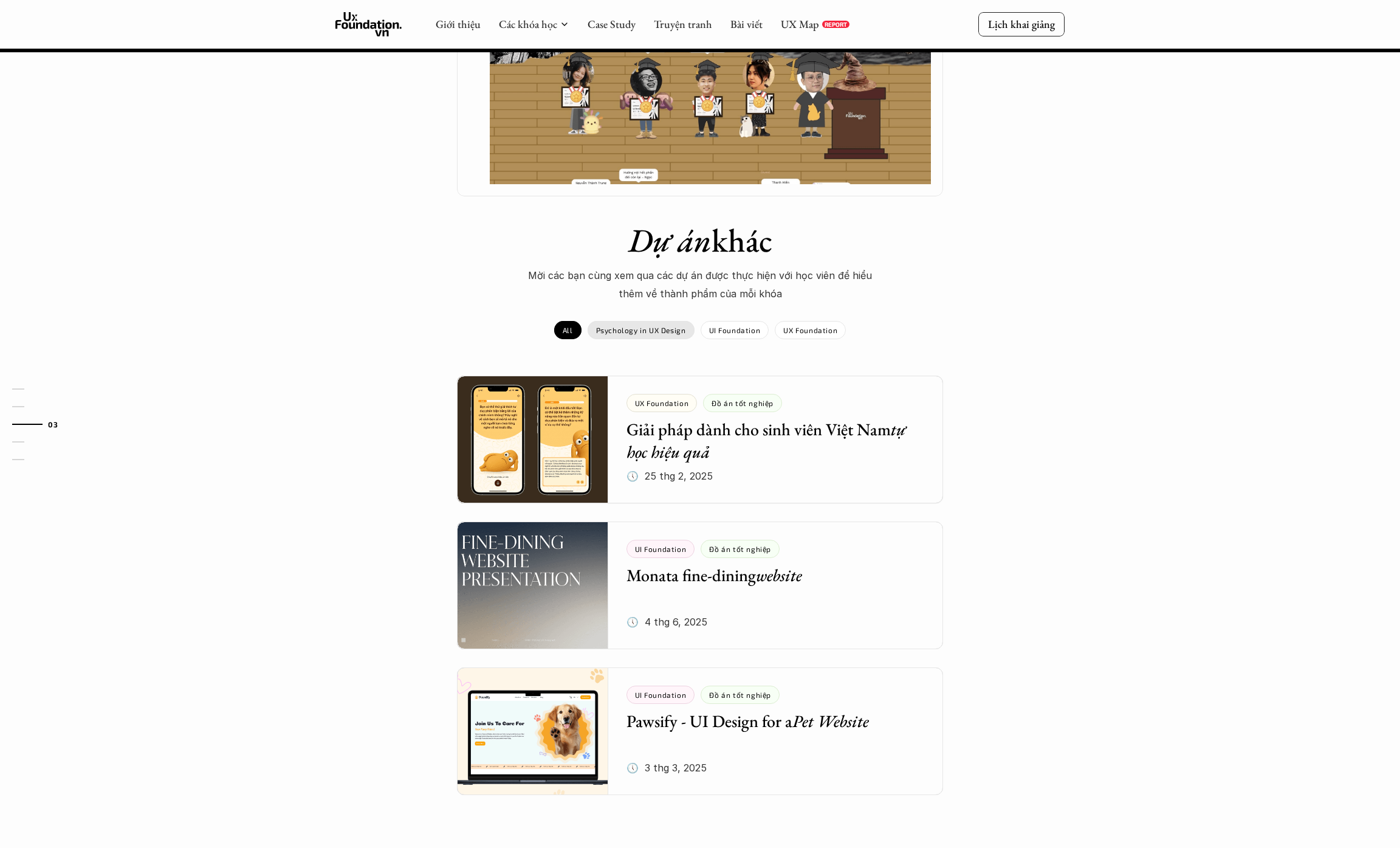
click at [678, 326] on p "Psychology in UX Design" at bounding box center [641, 330] width 90 height 9
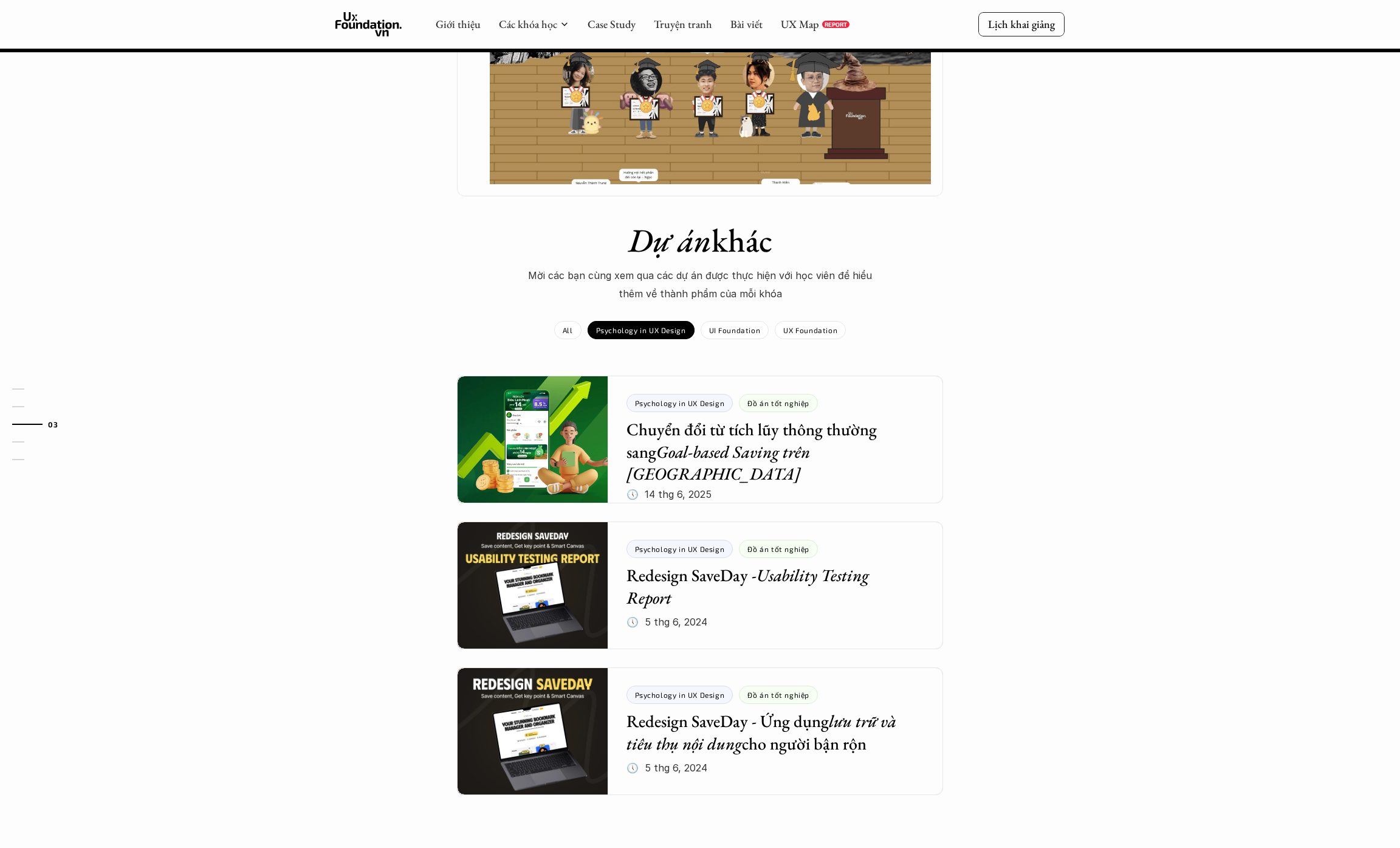
click at [587, 321] on div "All Psychology in UX Design" at bounding box center [624, 330] width 140 height 18
click at [572, 326] on p "All" at bounding box center [568, 330] width 10 height 9
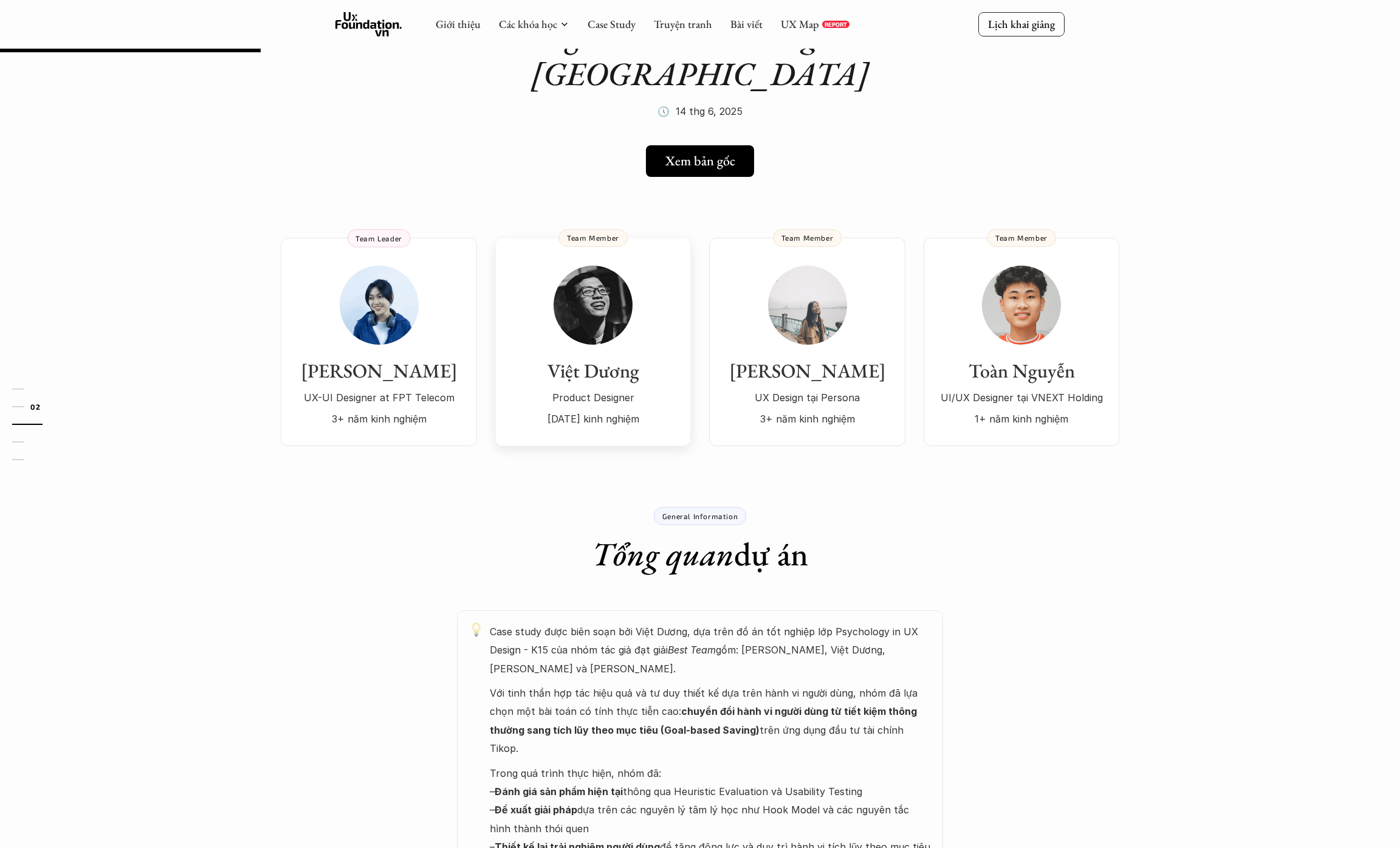
scroll to position [0, 0]
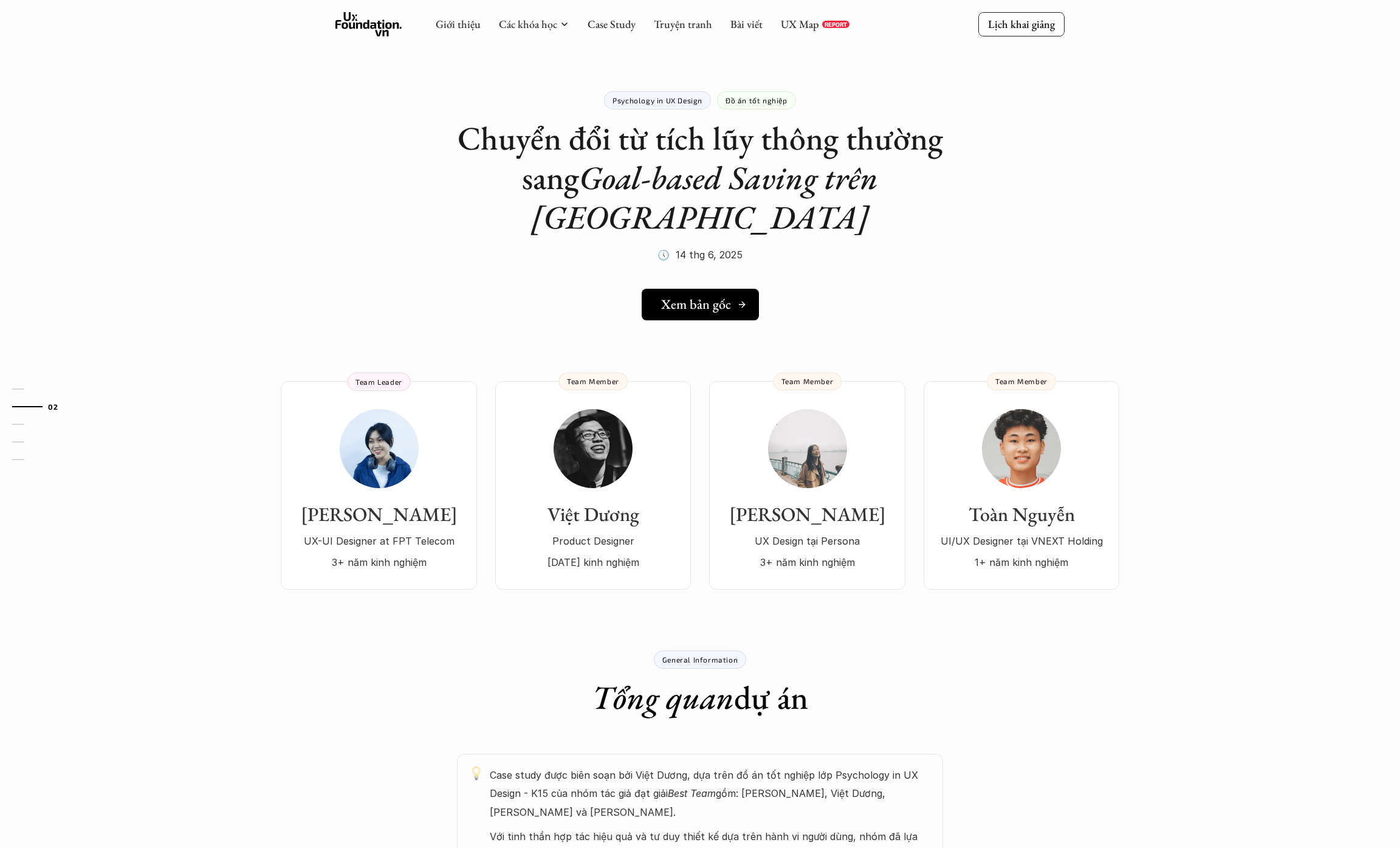
click at [697, 297] on h5 "Xem bản gốc" at bounding box center [696, 305] width 70 height 16
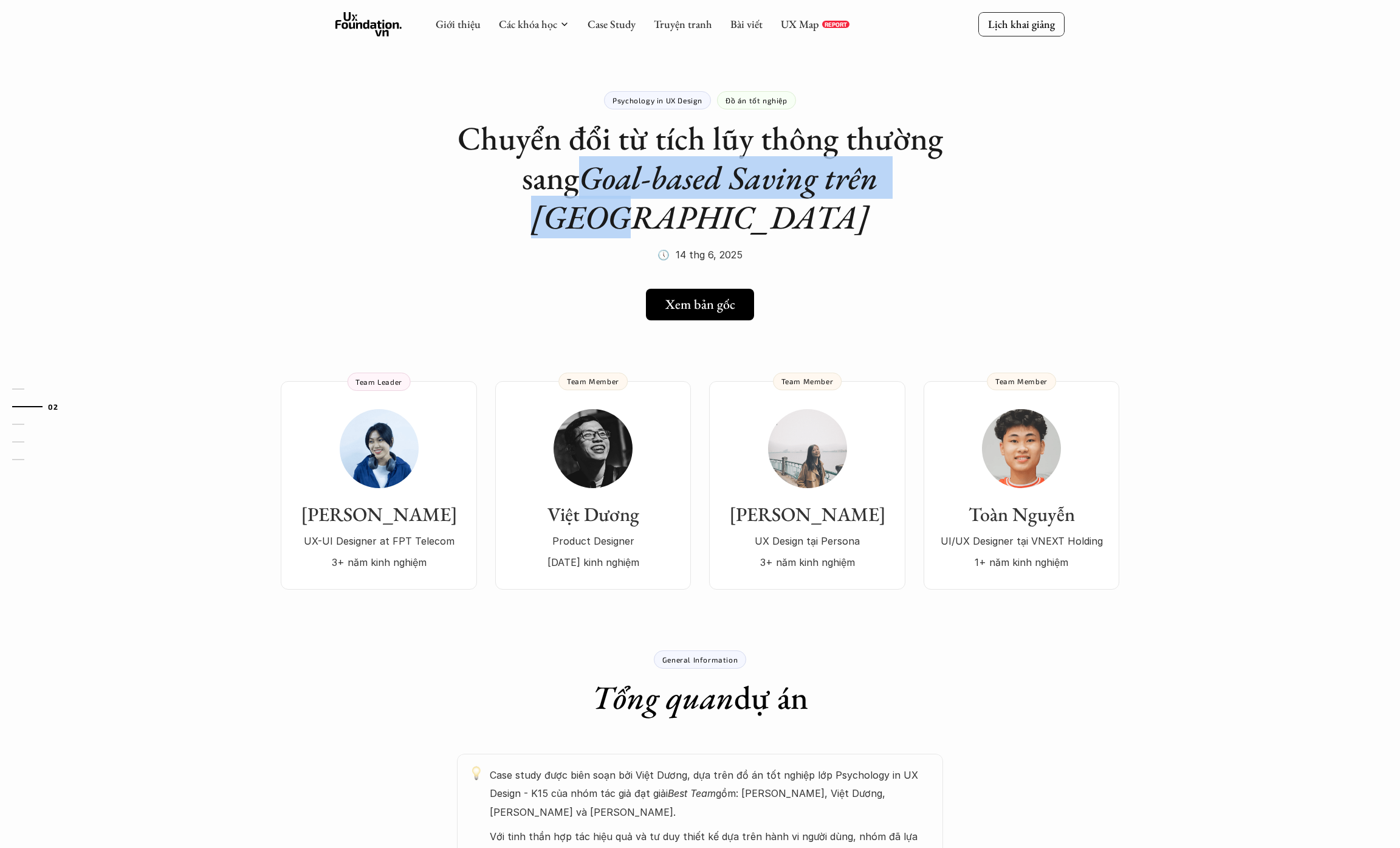
drag, startPoint x: 539, startPoint y: 178, endPoint x: 925, endPoint y: 177, distance: 386.0
click at [925, 177] on h1 "Chuyển đổi từ tích lũy thông thường sang Goal-based Saving trên Tikop" at bounding box center [699, 178] width 486 height 118
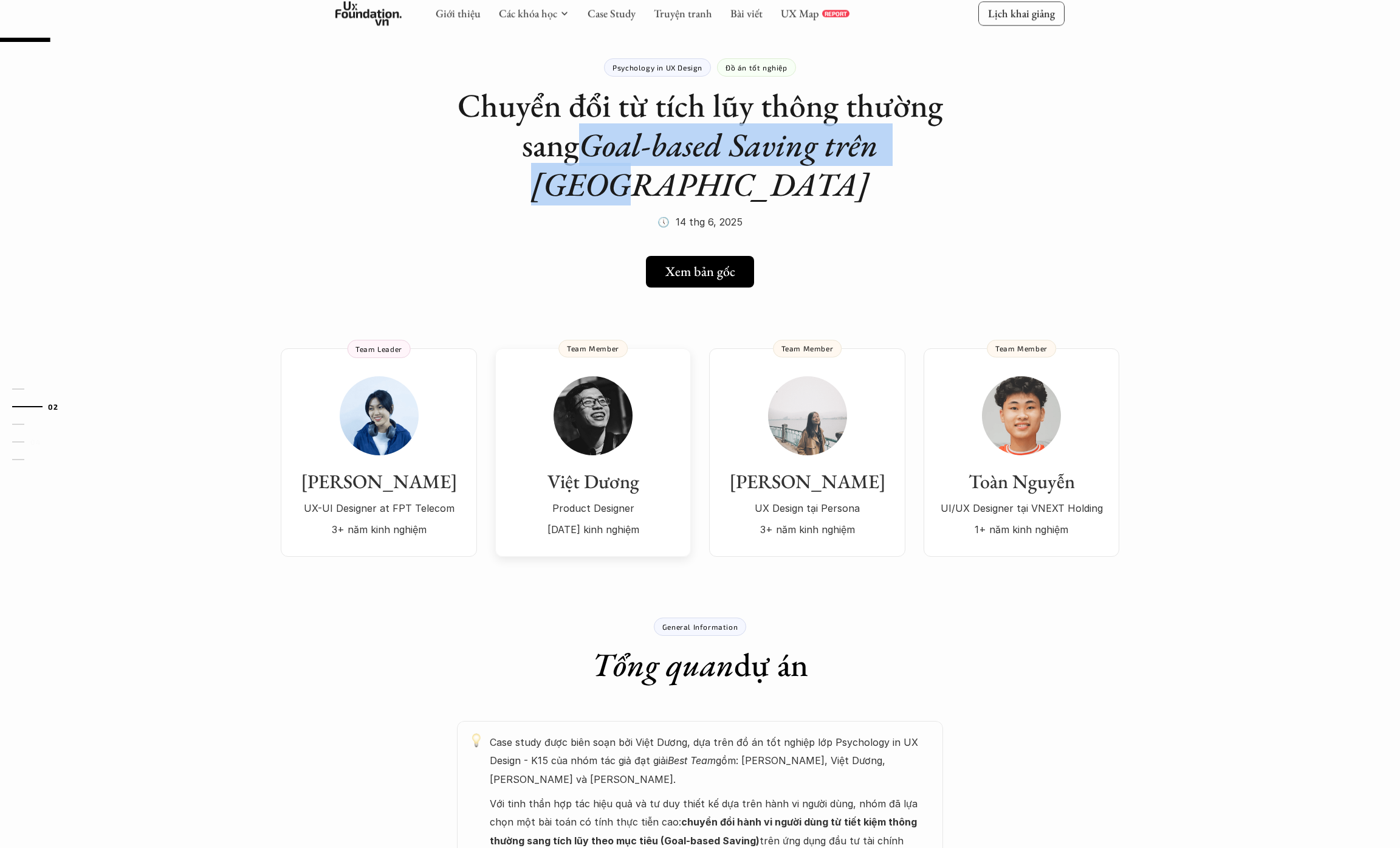
scroll to position [39, 0]
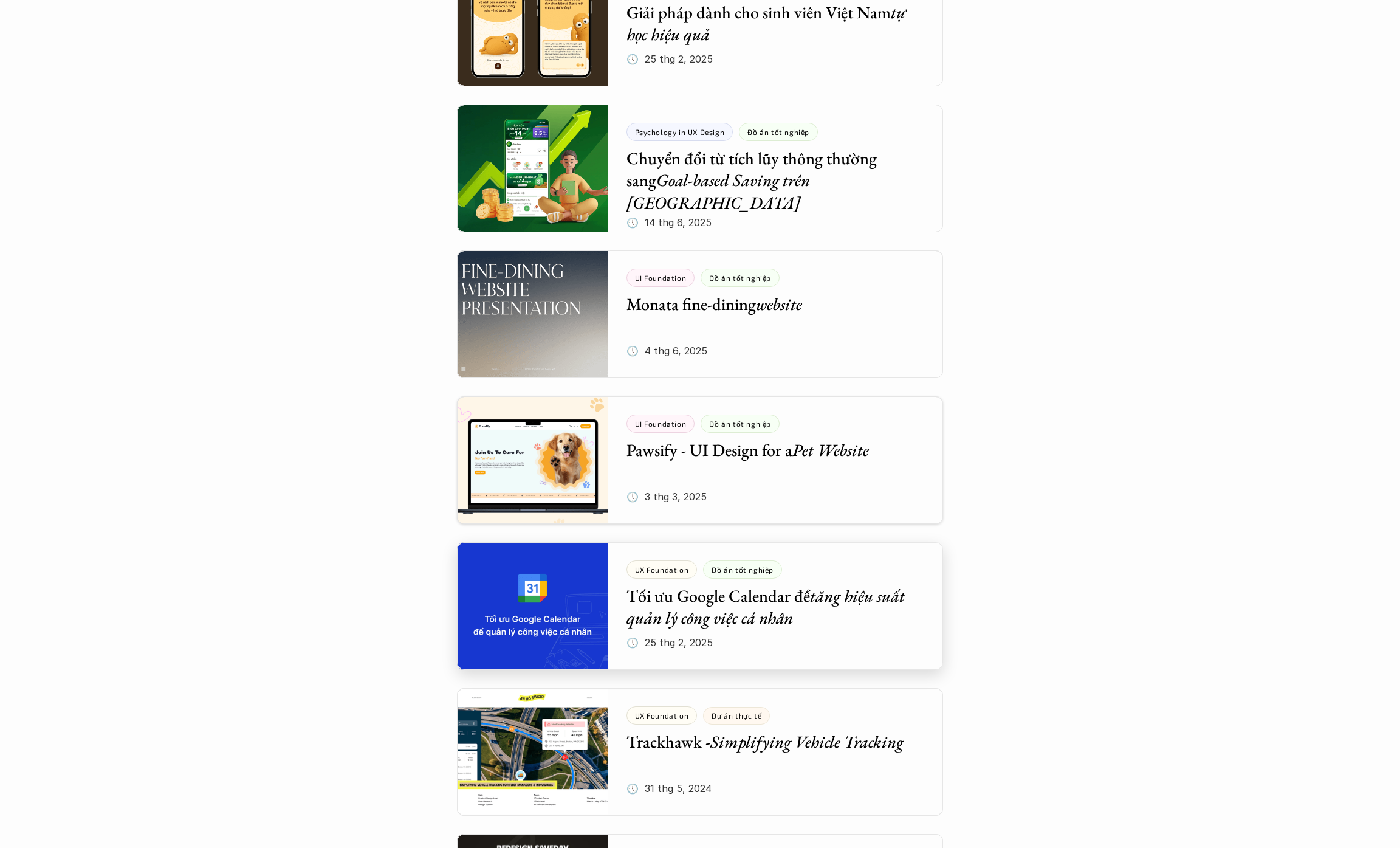
scroll to position [357, 0]
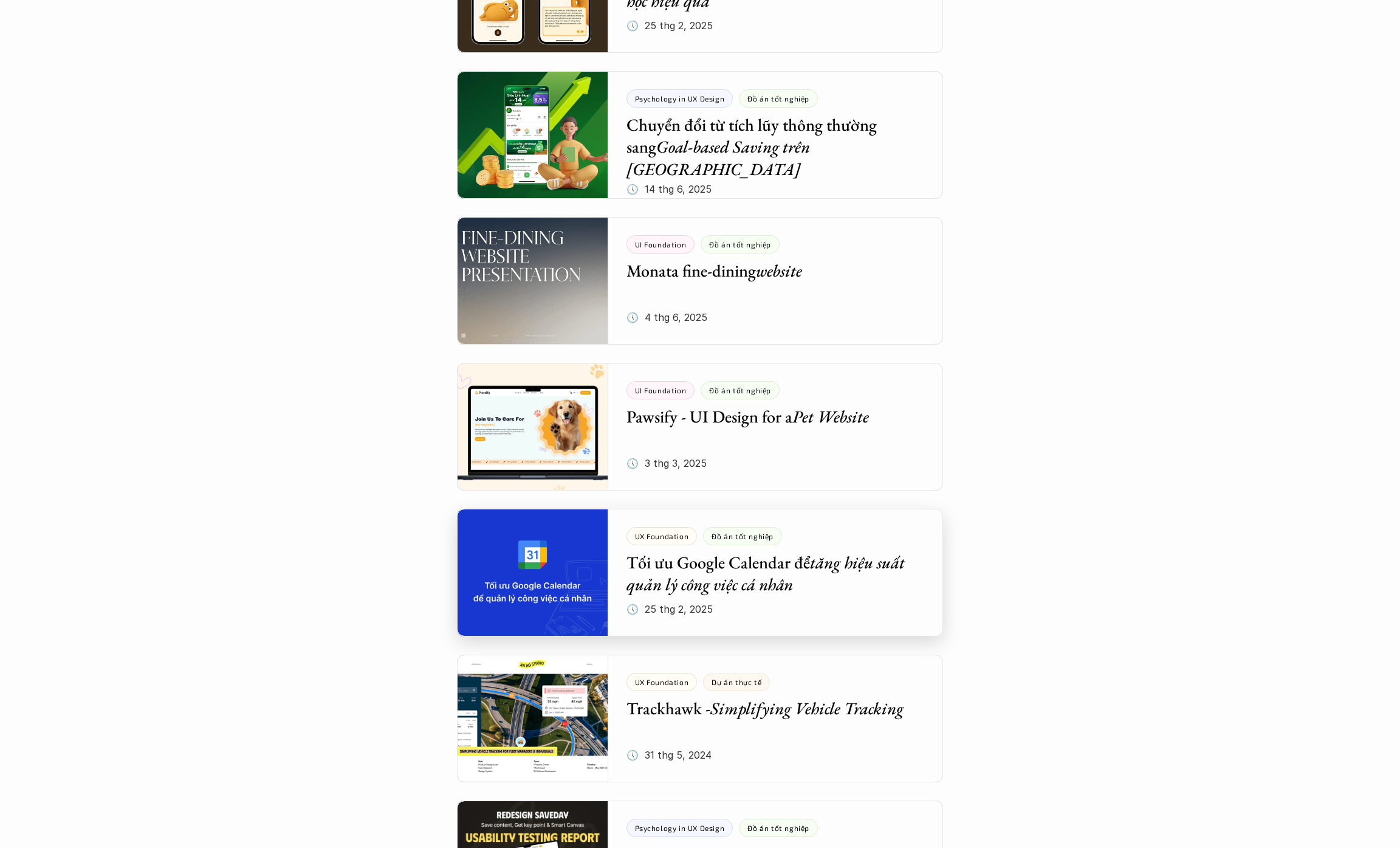
click at [811, 604] on div at bounding box center [699, 572] width 486 height 128
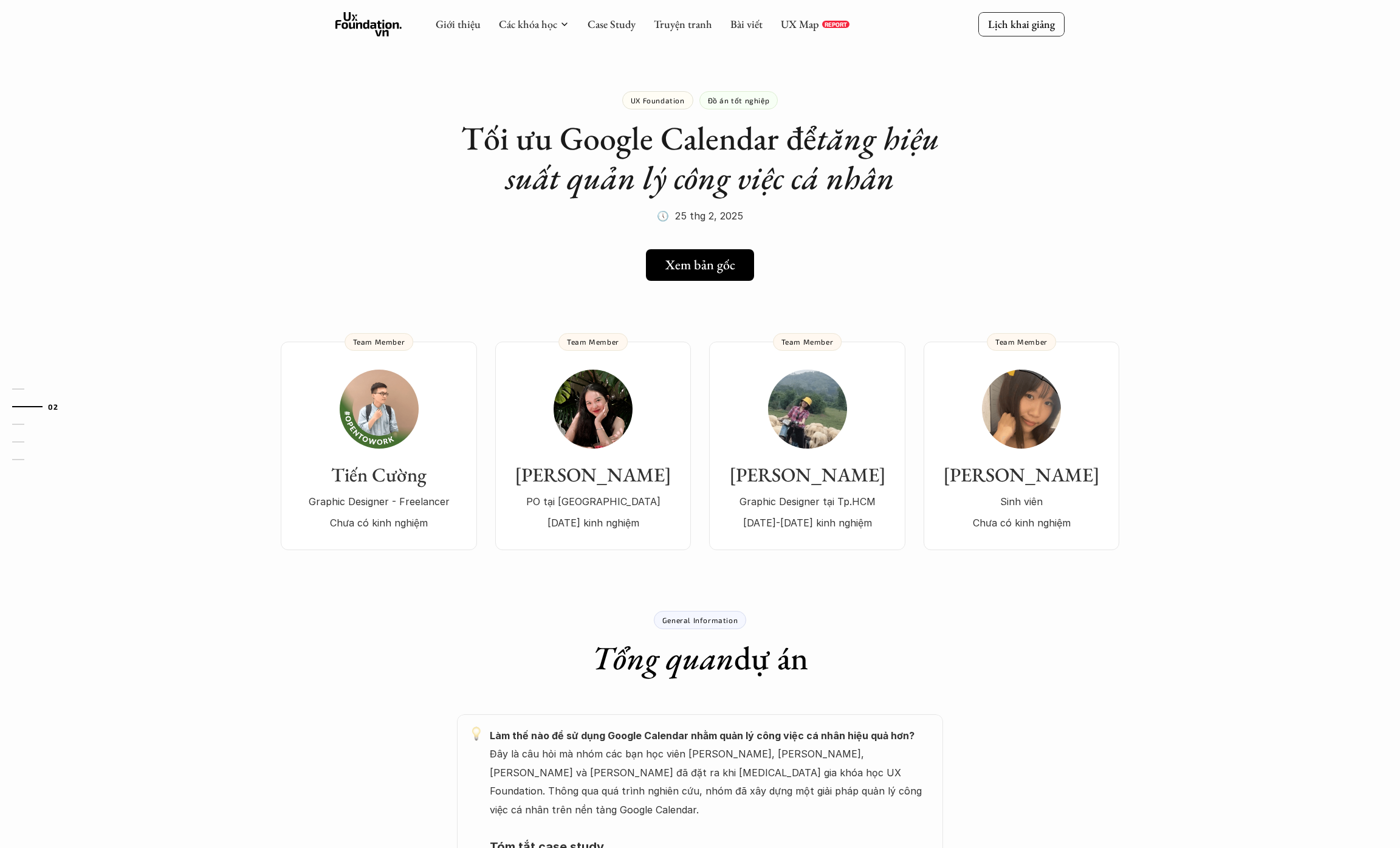
click at [792, 180] on em "tăng hiệu suất quản lý công việc cá nhân" at bounding box center [726, 157] width 441 height 82
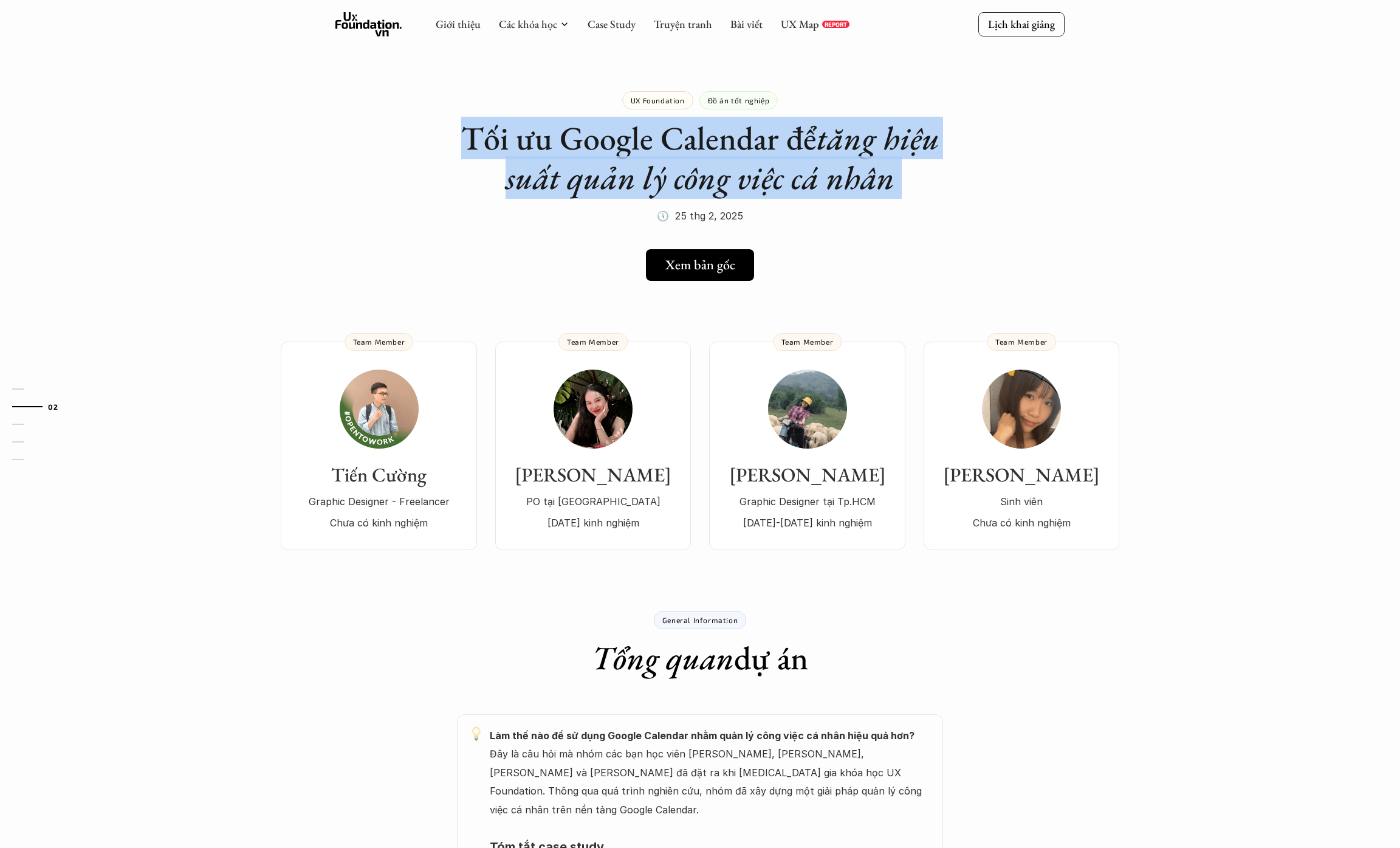
click at [792, 180] on em "tăng hiệu suất quản lý công việc cá nhân" at bounding box center [726, 157] width 441 height 82
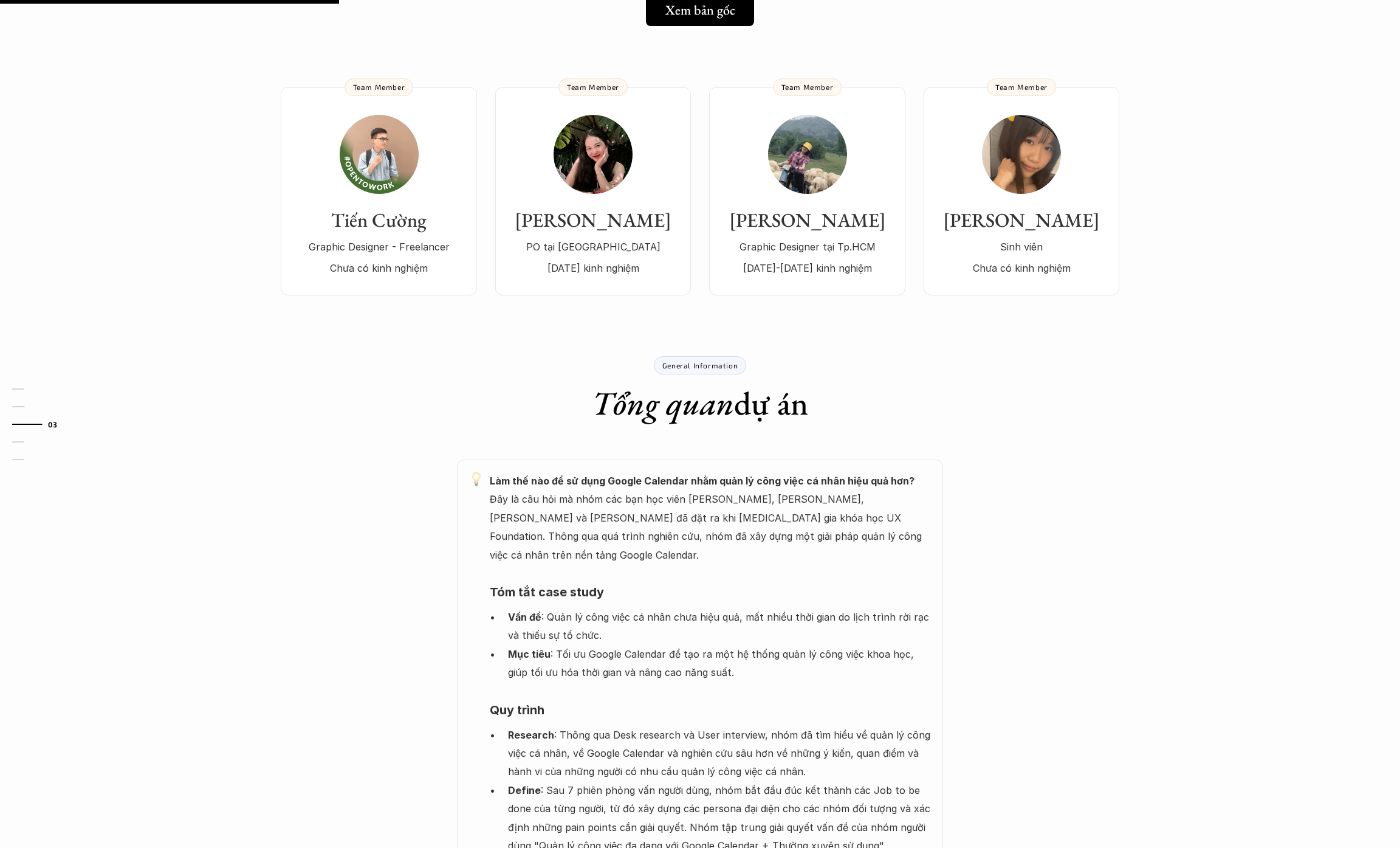
scroll to position [256, 0]
click at [795, 516] on p "Làm thế nào để sử dụng Google Calendar nhằm quản lý công việc cá nhân hiệu quả …" at bounding box center [710, 516] width 441 height 92
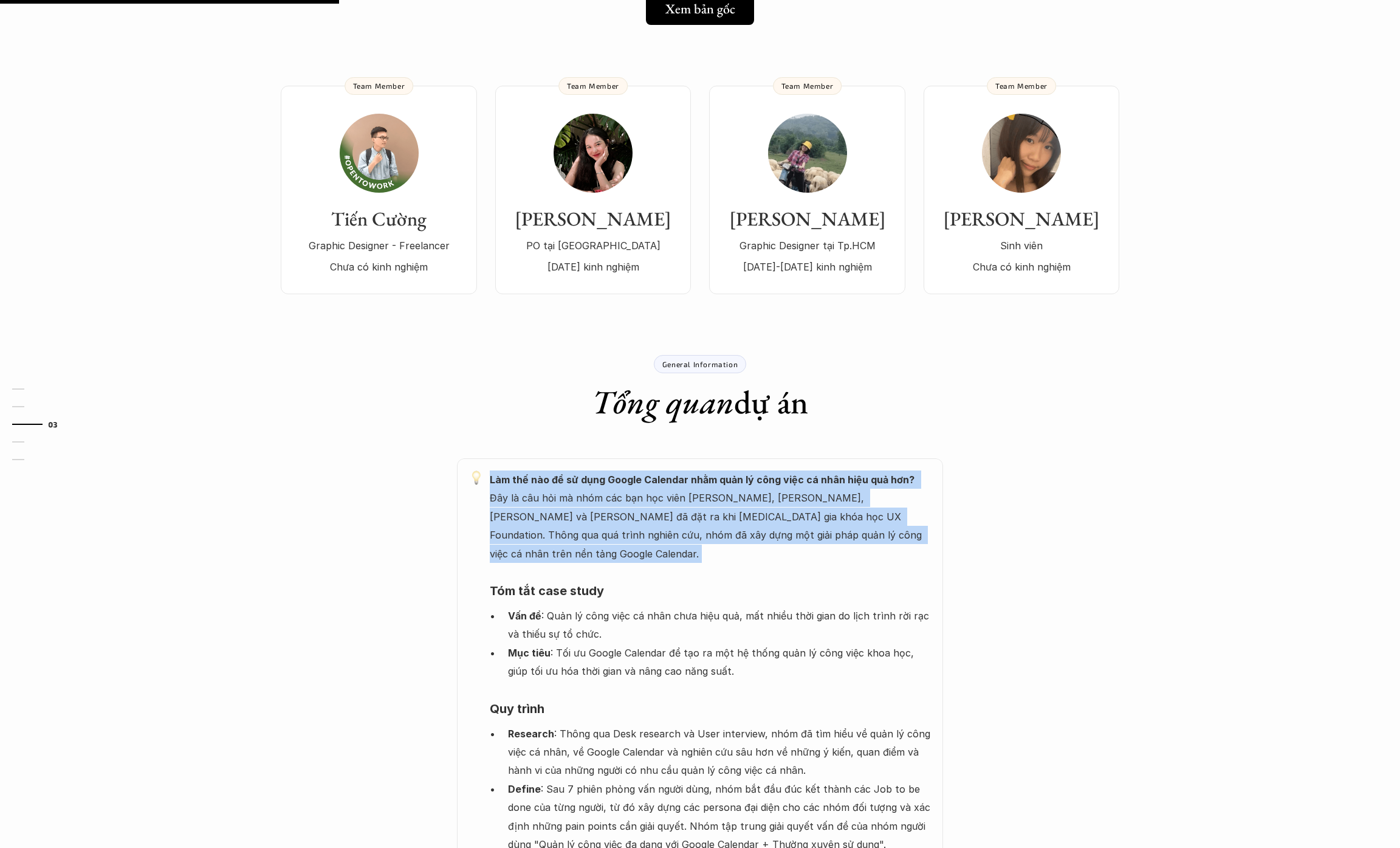
click at [795, 516] on p "Làm thế nào để sử dụng Google Calendar nhằm quản lý công việc cá nhân hiệu quả …" at bounding box center [710, 516] width 441 height 92
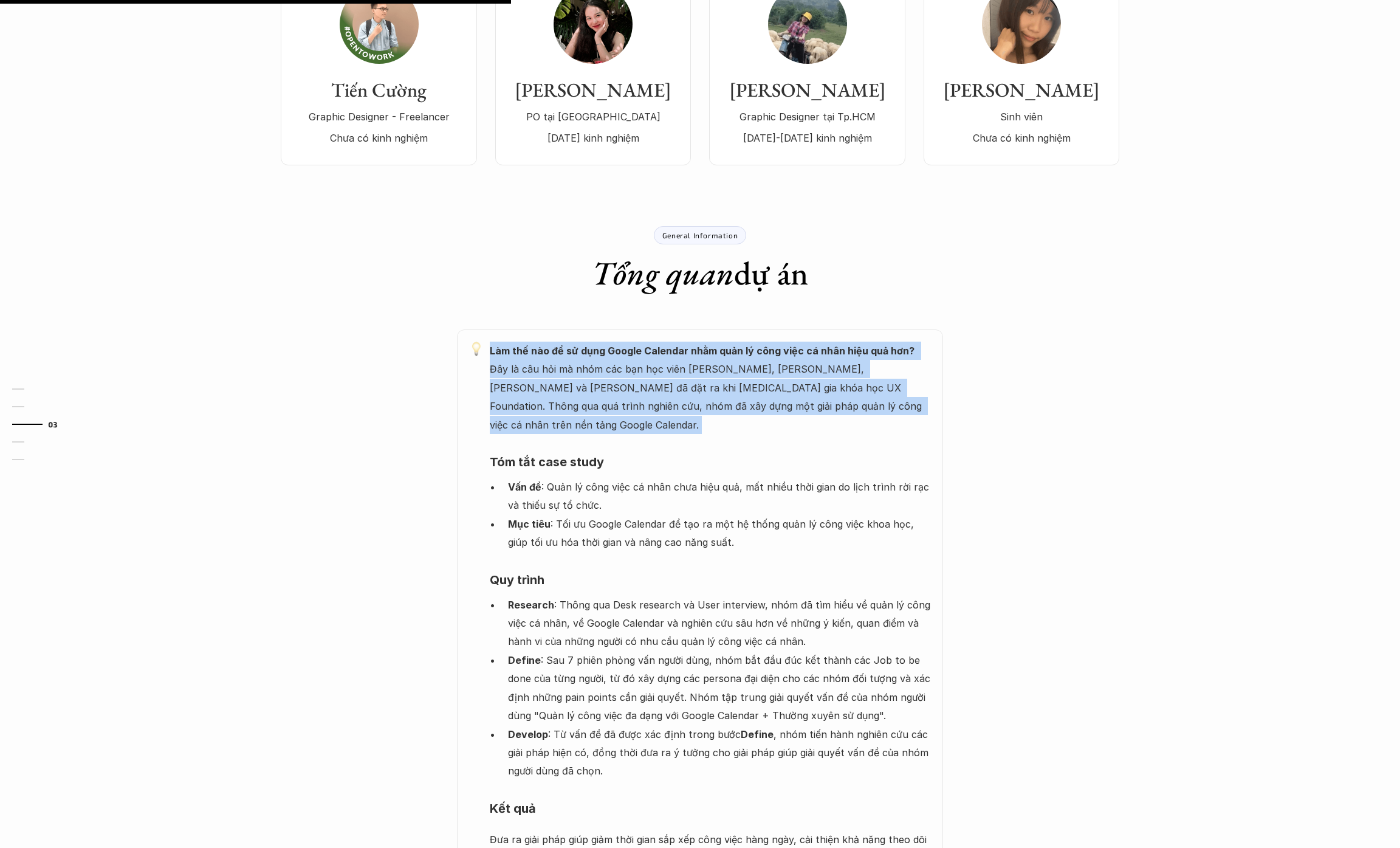
scroll to position [387, 0]
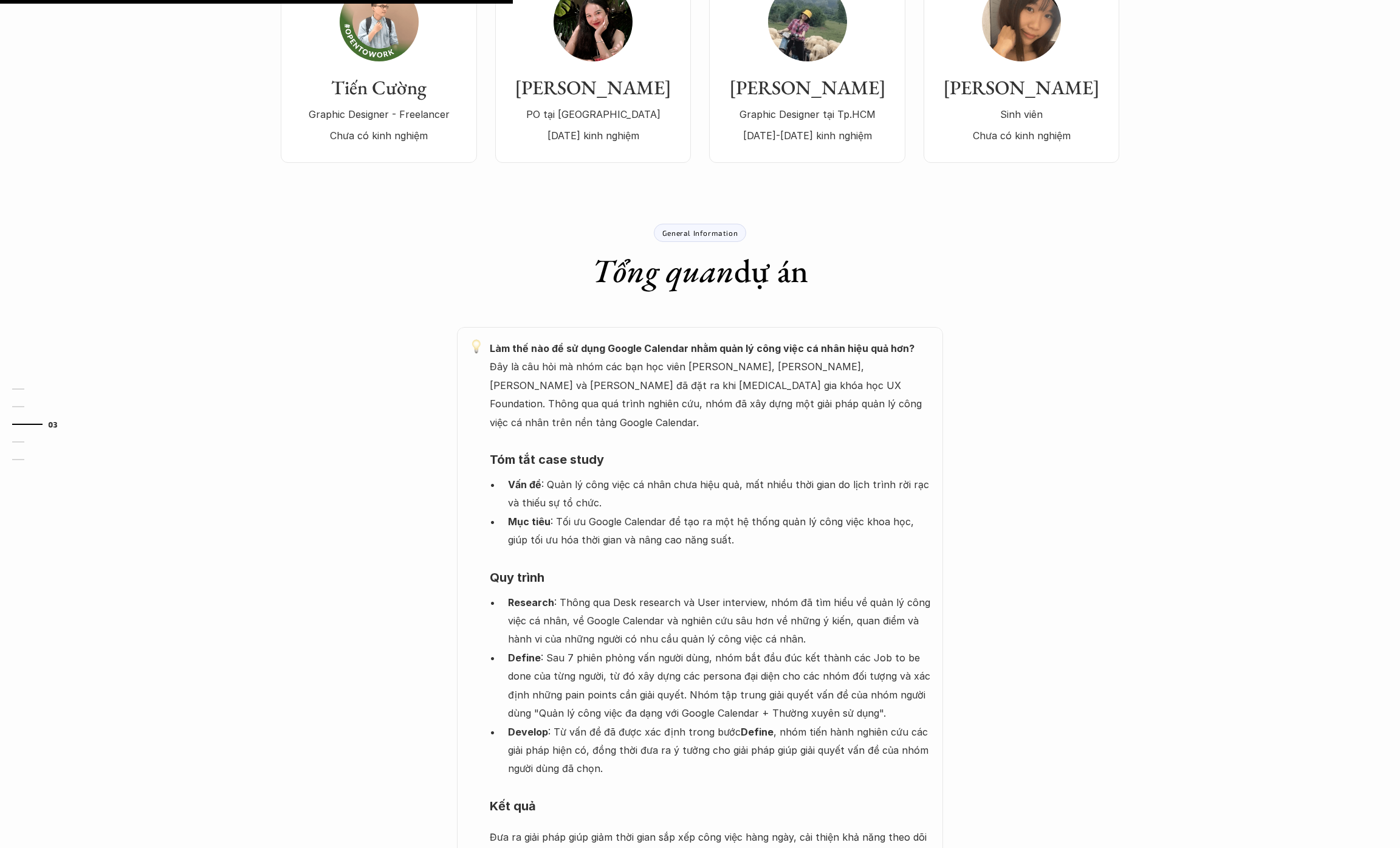
click at [825, 486] on p "Vấn đề : Quản lý công việc cá nhân chưa hiệu quả, mất nhiều thời gian do lịch t…" at bounding box center [719, 494] width 423 height 37
click at [817, 513] on p "Mục tiêu : Tối ưu Google Calendar để tạo ra một hệ thống quản lý công việc khoa…" at bounding box center [719, 531] width 423 height 37
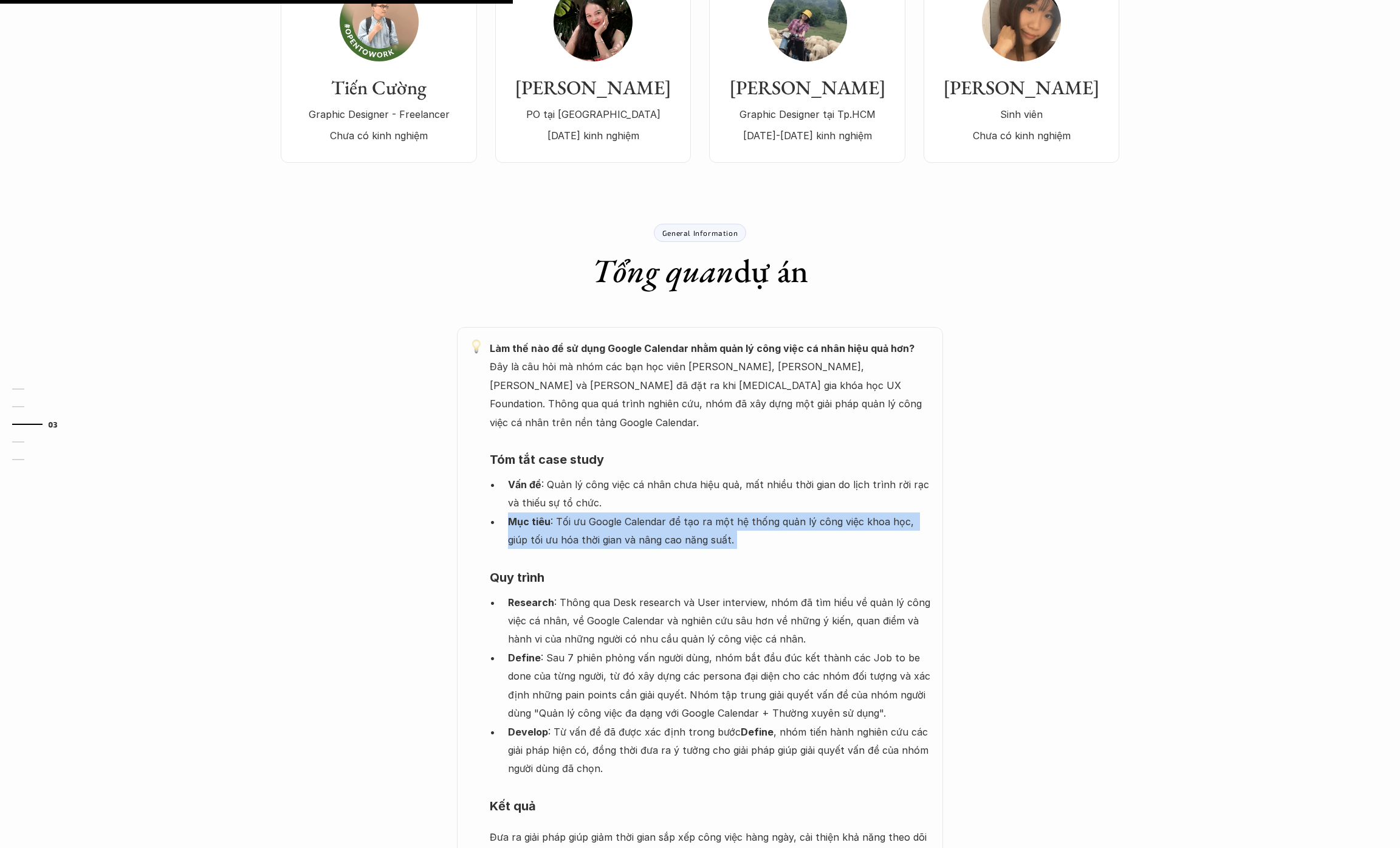
click at [817, 513] on p "Mục tiêu : Tối ưu Google Calendar để tạo ra một hệ thống quản lý công việc khoa…" at bounding box center [719, 531] width 423 height 37
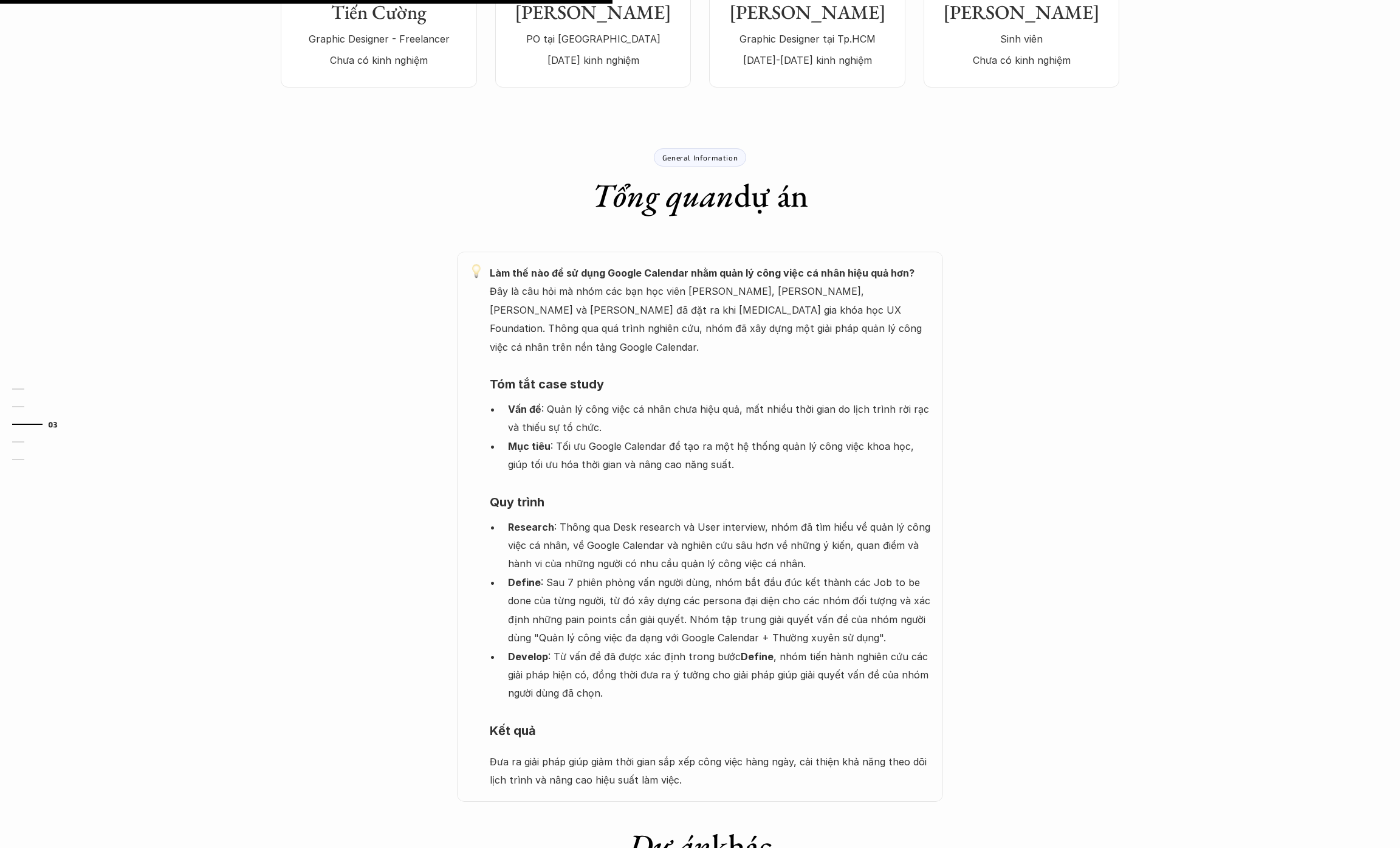
click at [817, 518] on p "Research : Thông qua Desk research và User interview, nhóm đã tìm hiểu về quản …" at bounding box center [719, 546] width 423 height 55
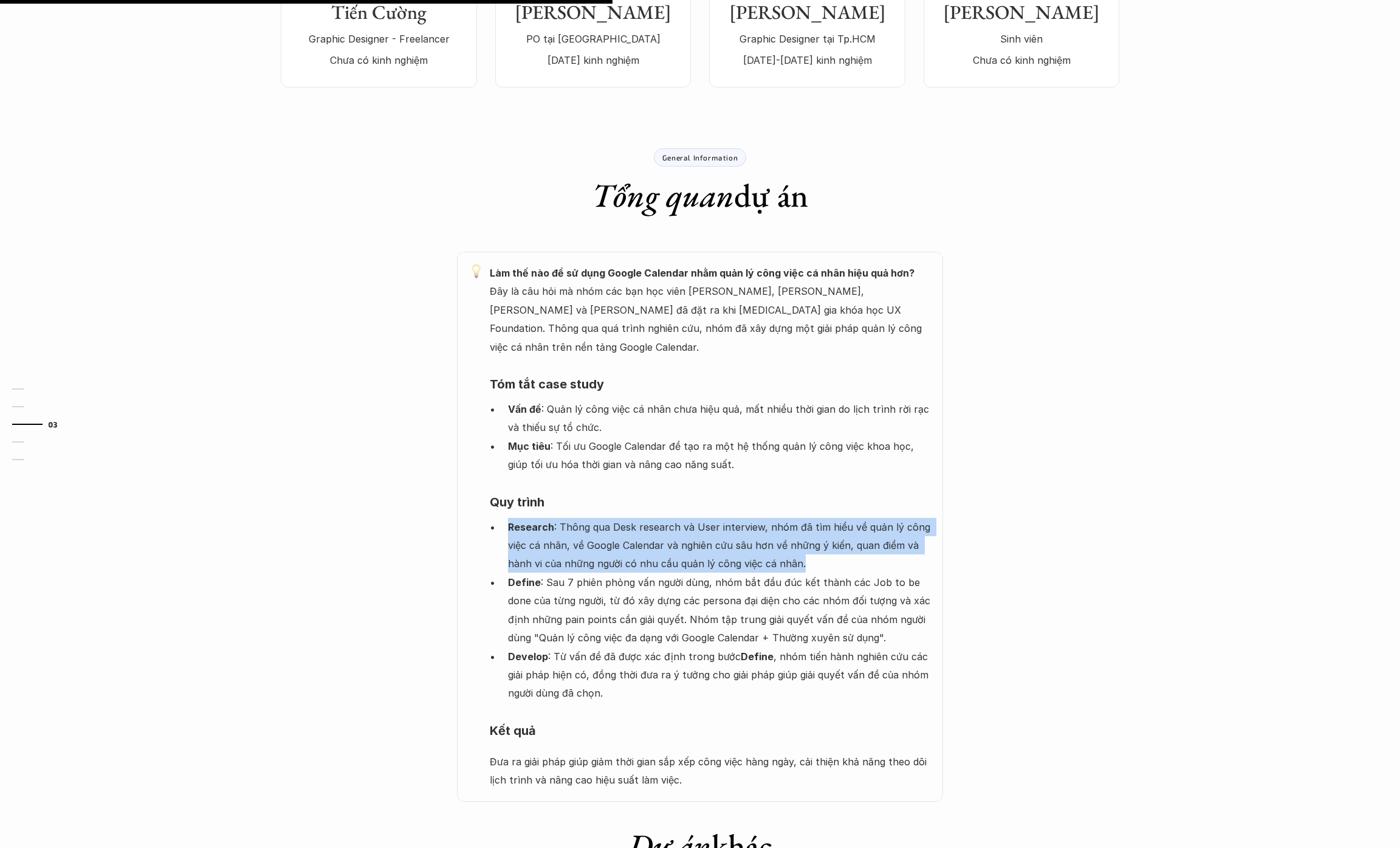
click at [817, 518] on p "Research : Thông qua Desk research và User interview, nhóm đã tìm hiểu về quản …" at bounding box center [719, 546] width 423 height 55
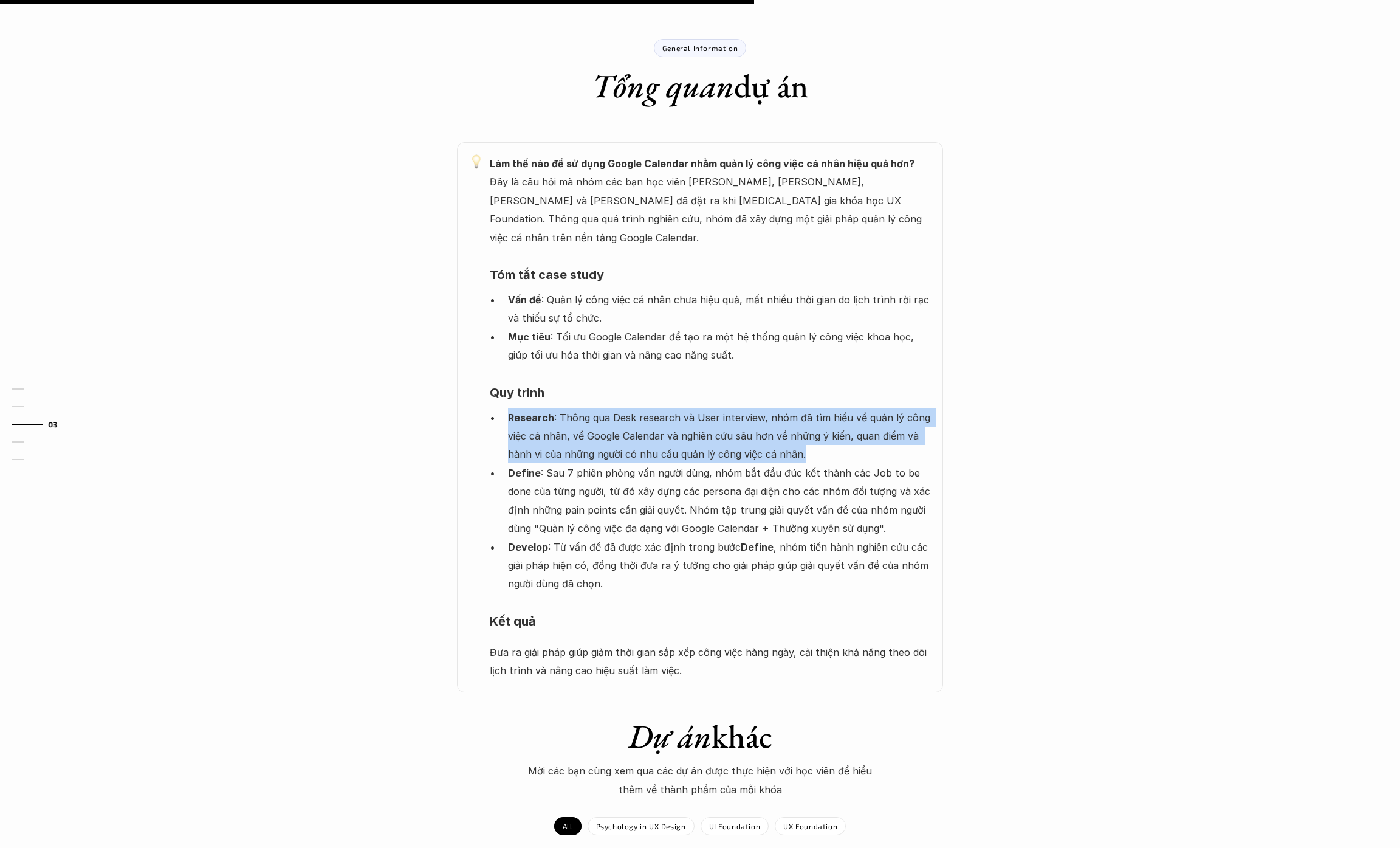
scroll to position [574, 0]
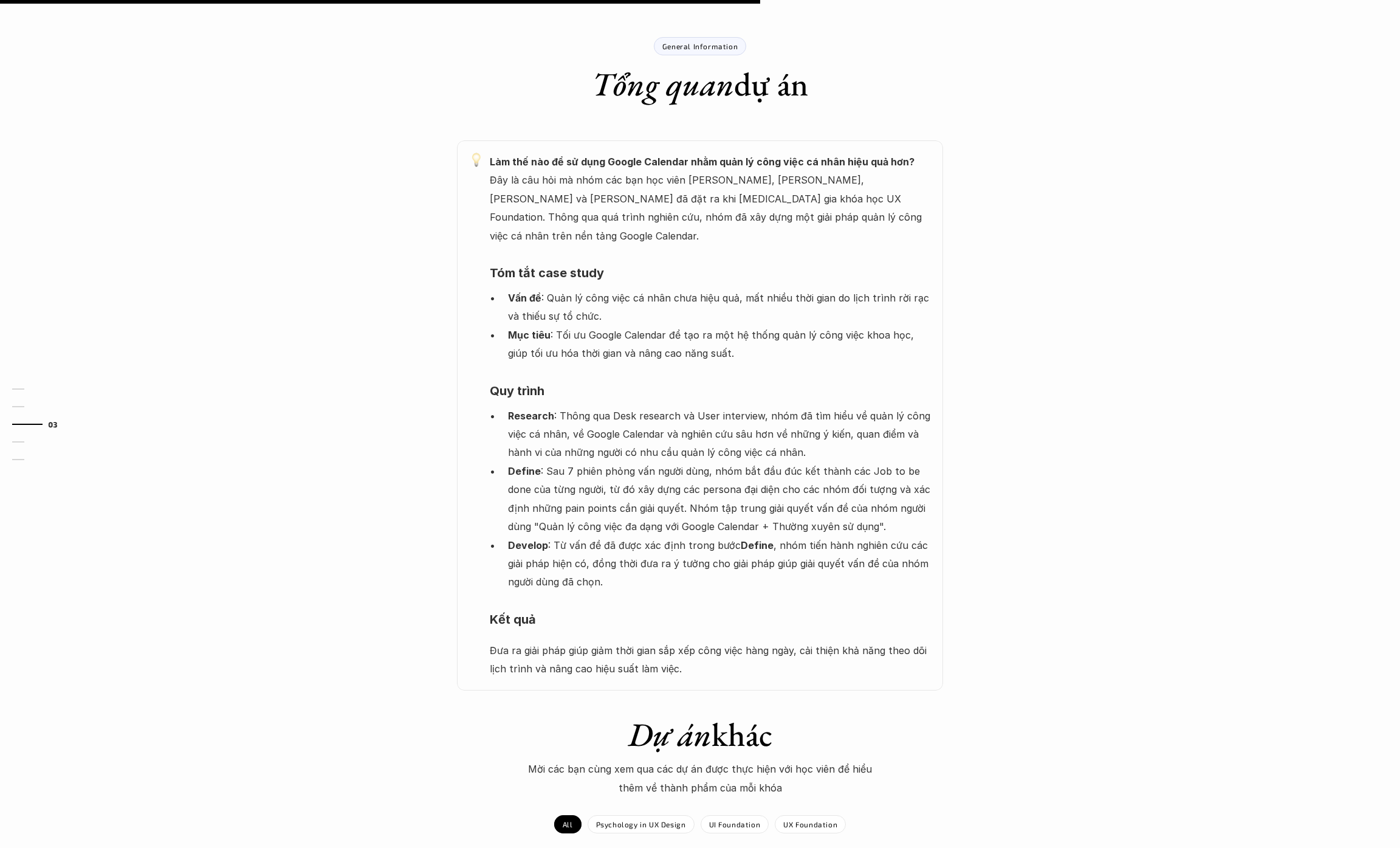
click at [835, 477] on p "Define : Sau 7 phiên phỏng vấn người dùng, nhóm bắt đầu đúc kết thành các Job t…" at bounding box center [719, 499] width 423 height 74
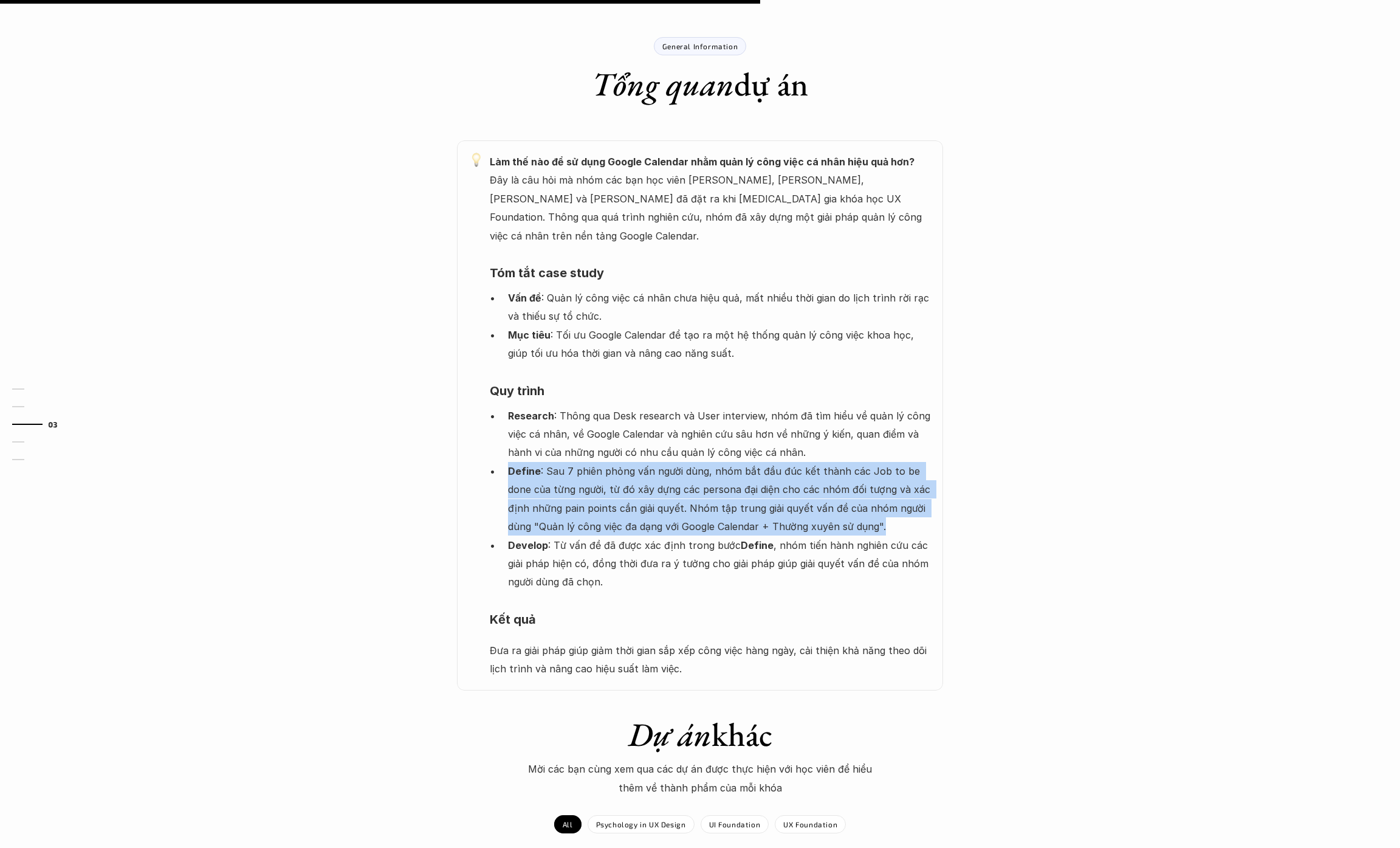
click at [835, 477] on p "Define : Sau 7 phiên phỏng vấn người dùng, nhóm bắt đầu đúc kết thành các Job t…" at bounding box center [719, 499] width 423 height 74
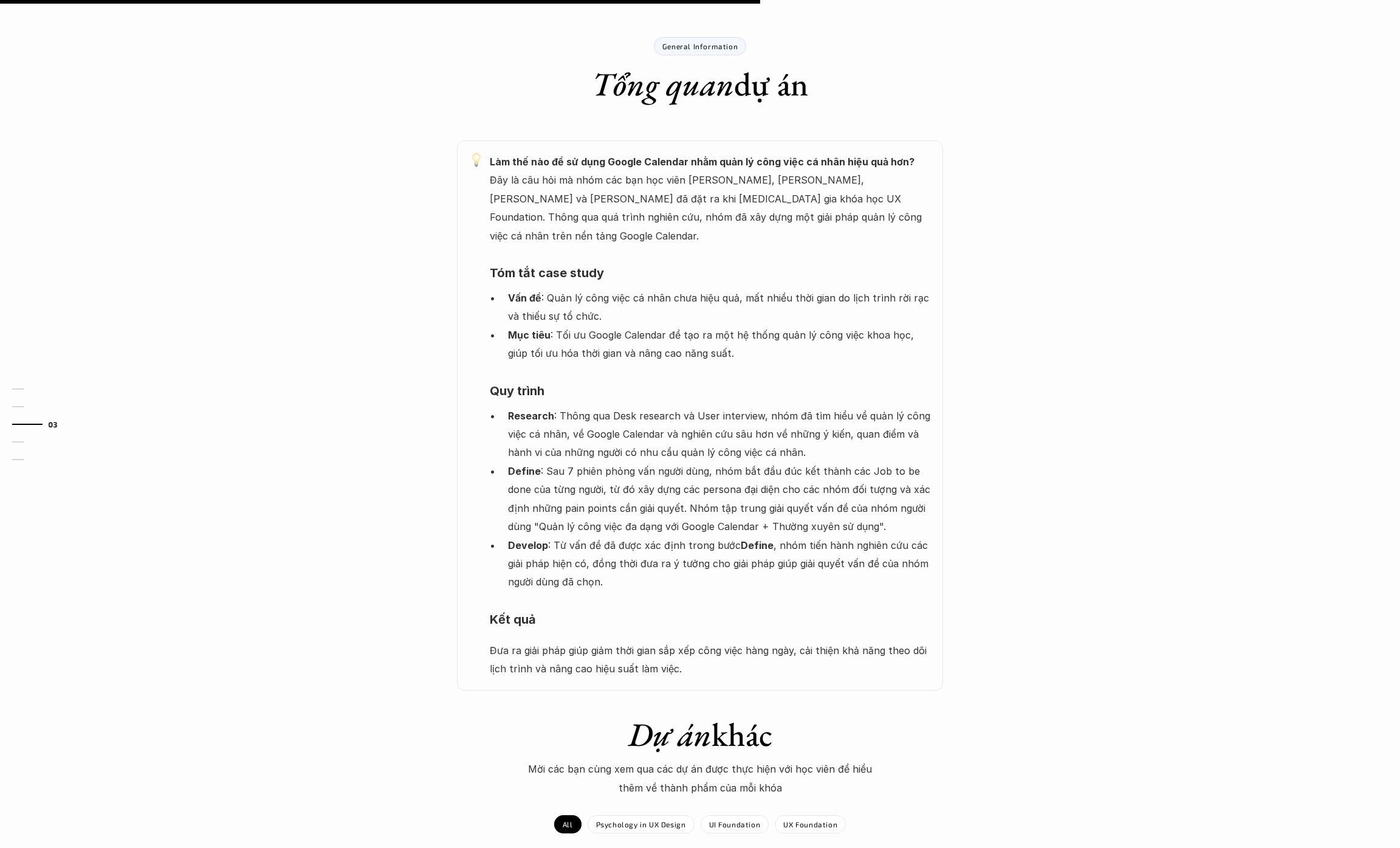
click at [809, 536] on p "Develop : Từ vấn đề đã được xác định trong bước Define , nhóm tiến hành nghiên …" at bounding box center [719, 564] width 423 height 55
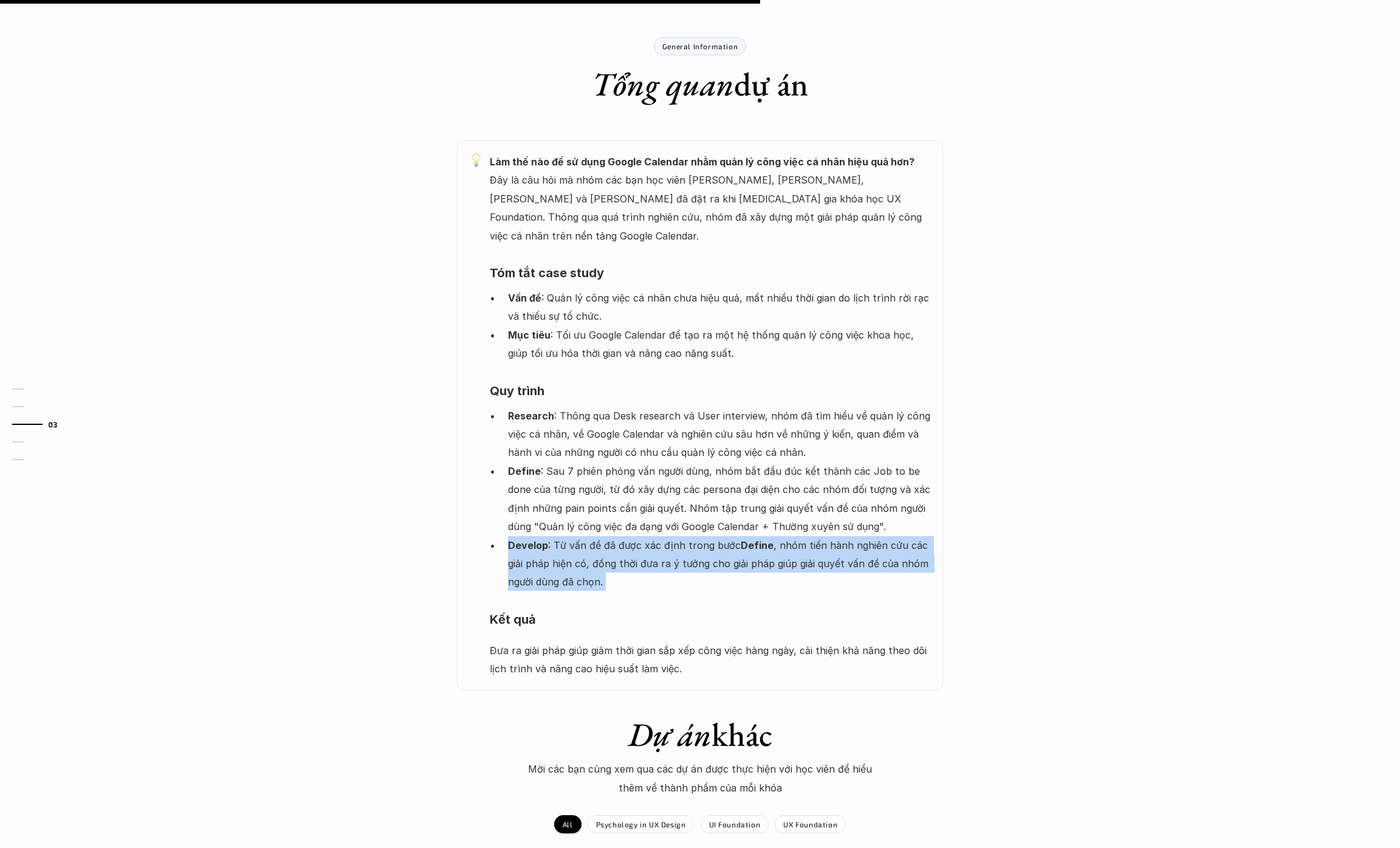
click at [809, 536] on p "Develop : Từ vấn đề đã được xác định trong bước Define , nhóm tiến hành nghiên …" at bounding box center [719, 564] width 423 height 55
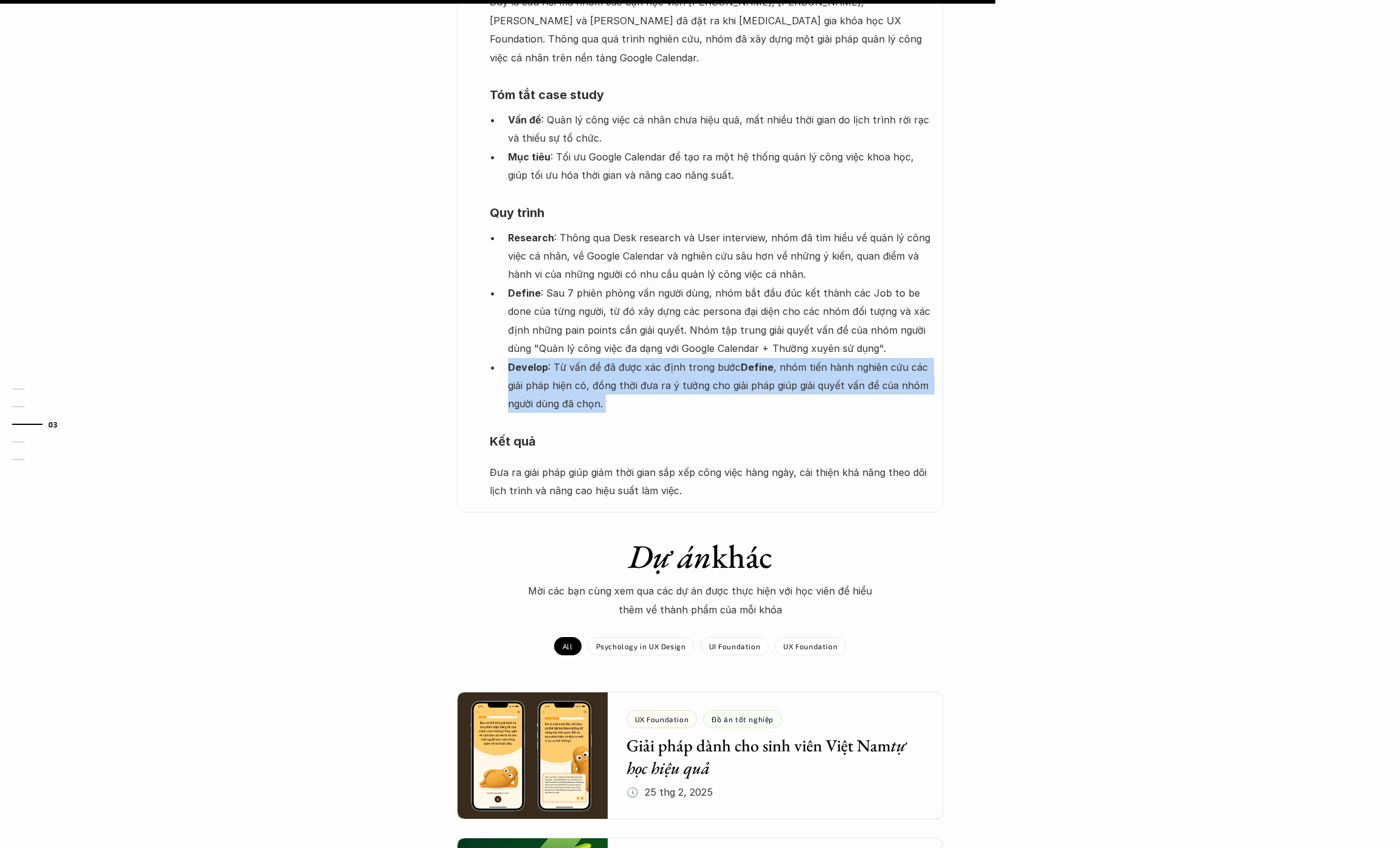
scroll to position [754, 0]
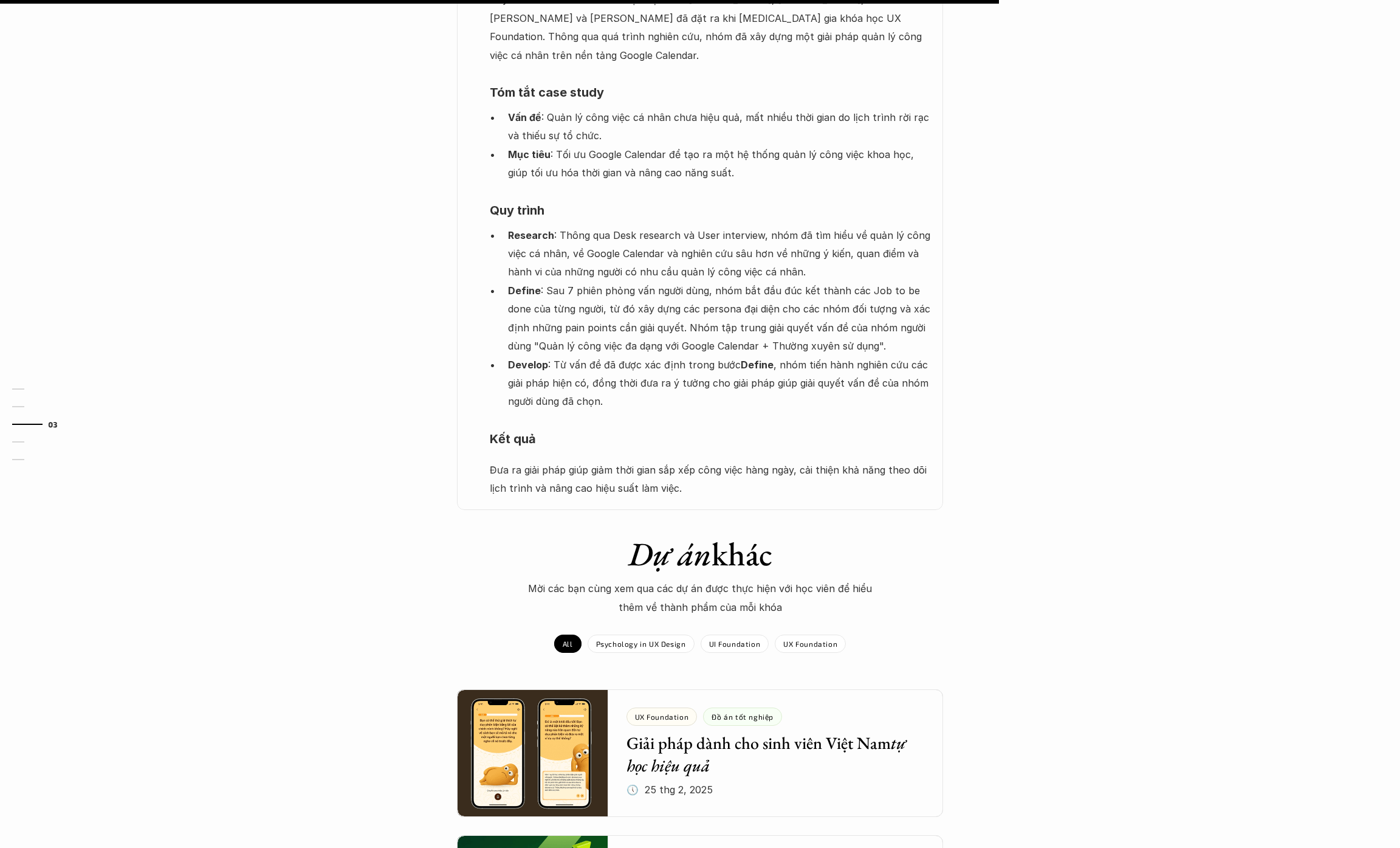
click at [837, 478] on p "Đưa ra giải pháp giúp giảm thời gian sắp xếp công việc hàng ngày, cải thiện khả…" at bounding box center [710, 479] width 441 height 37
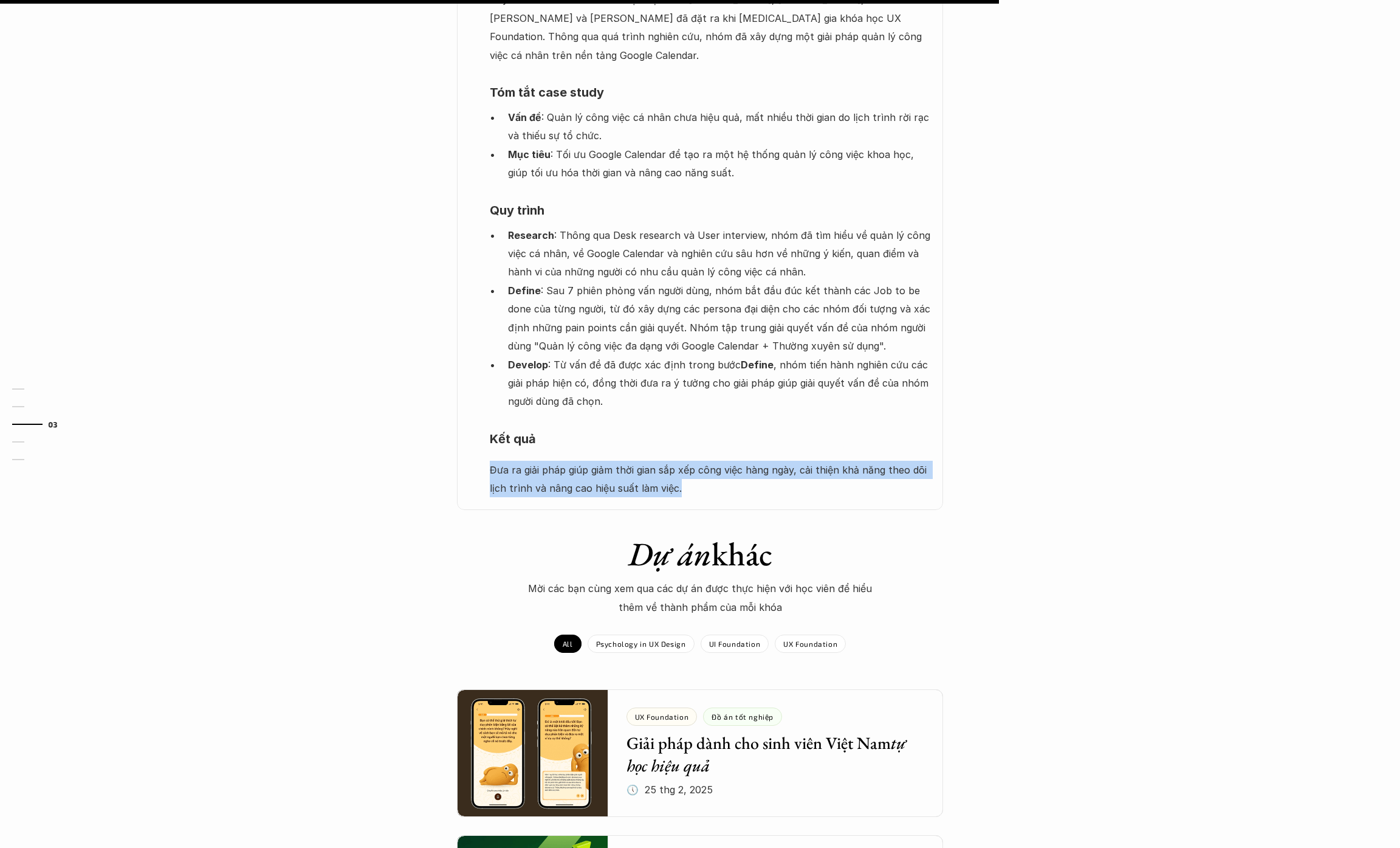
click at [837, 478] on p "Đưa ra giải pháp giúp giảm thời gian sắp xếp công việc hàng ngày, cải thiện khả…" at bounding box center [710, 479] width 441 height 37
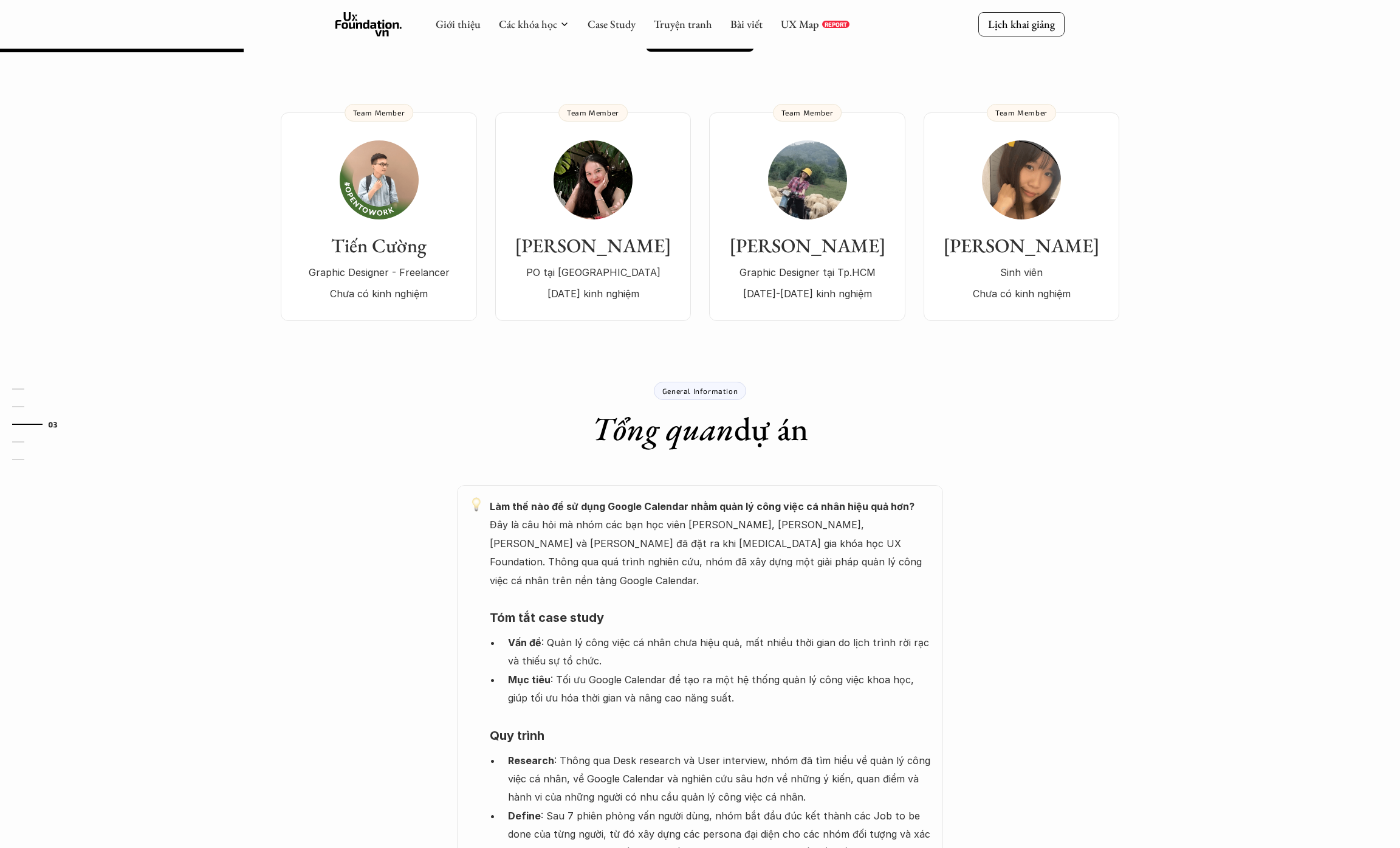
scroll to position [165, 0]
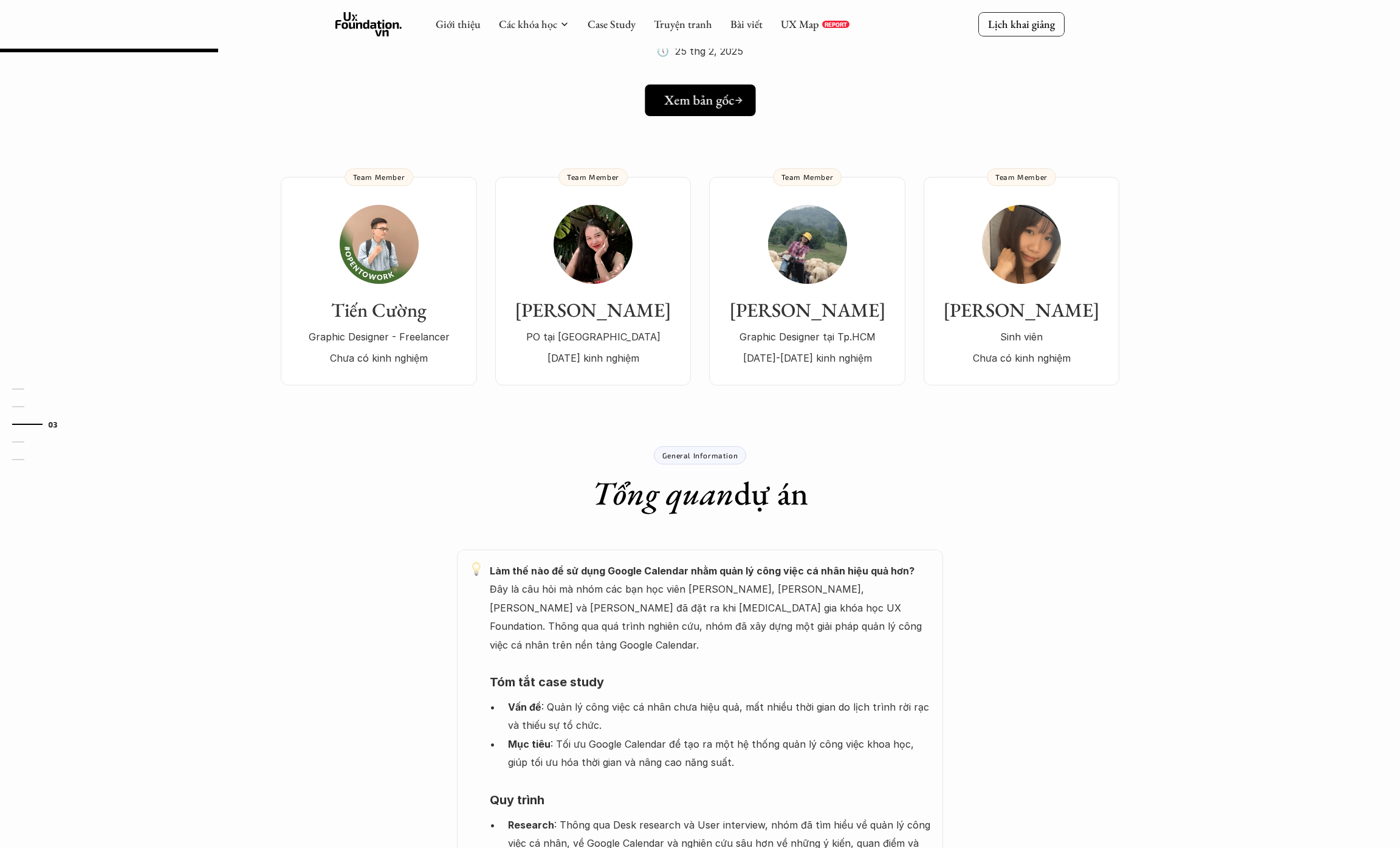
click at [733, 114] on link "Xem bản gốc" at bounding box center [700, 100] width 110 height 31
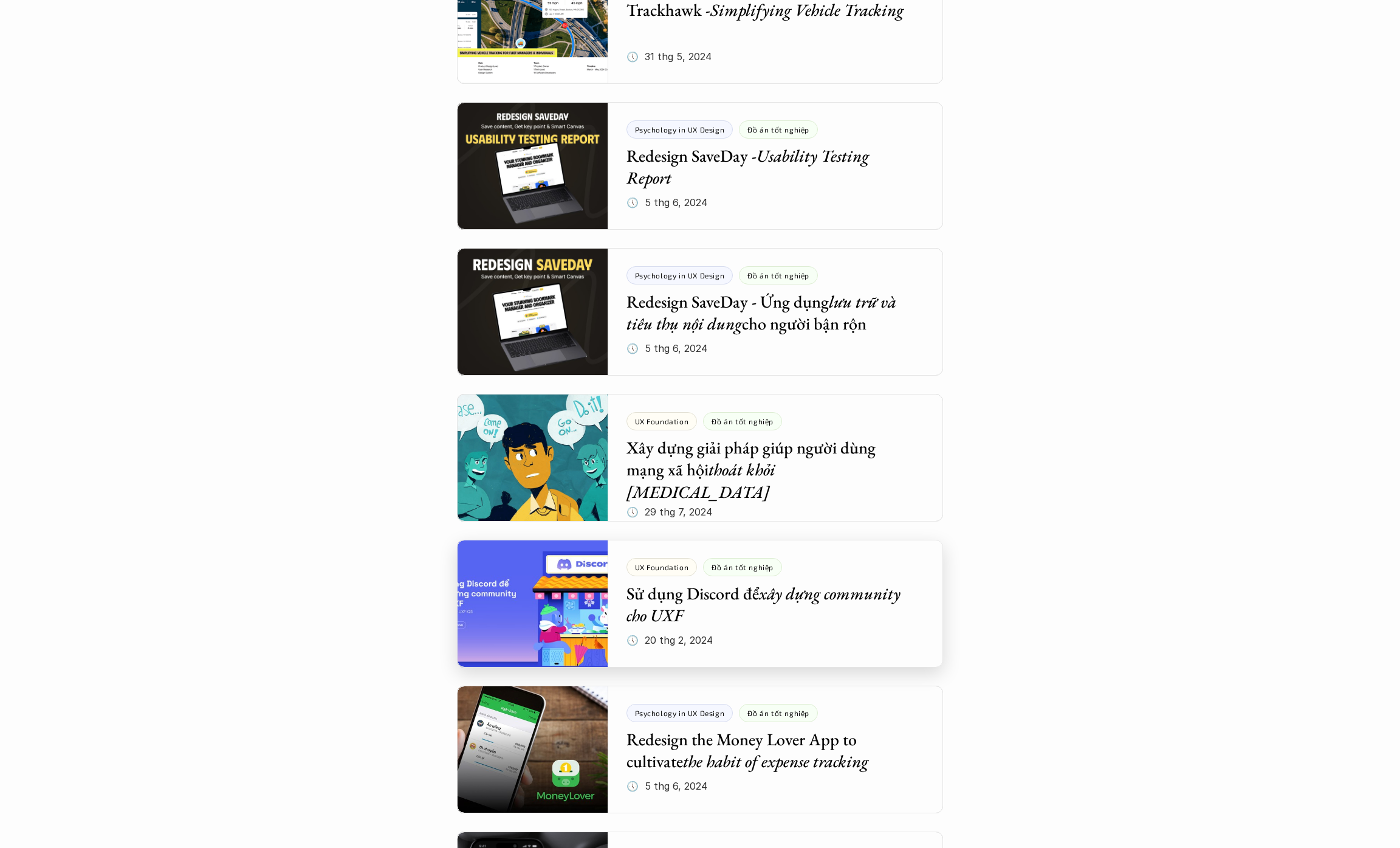
scroll to position [1056, 0]
click at [849, 565] on div at bounding box center [699, 603] width 486 height 128
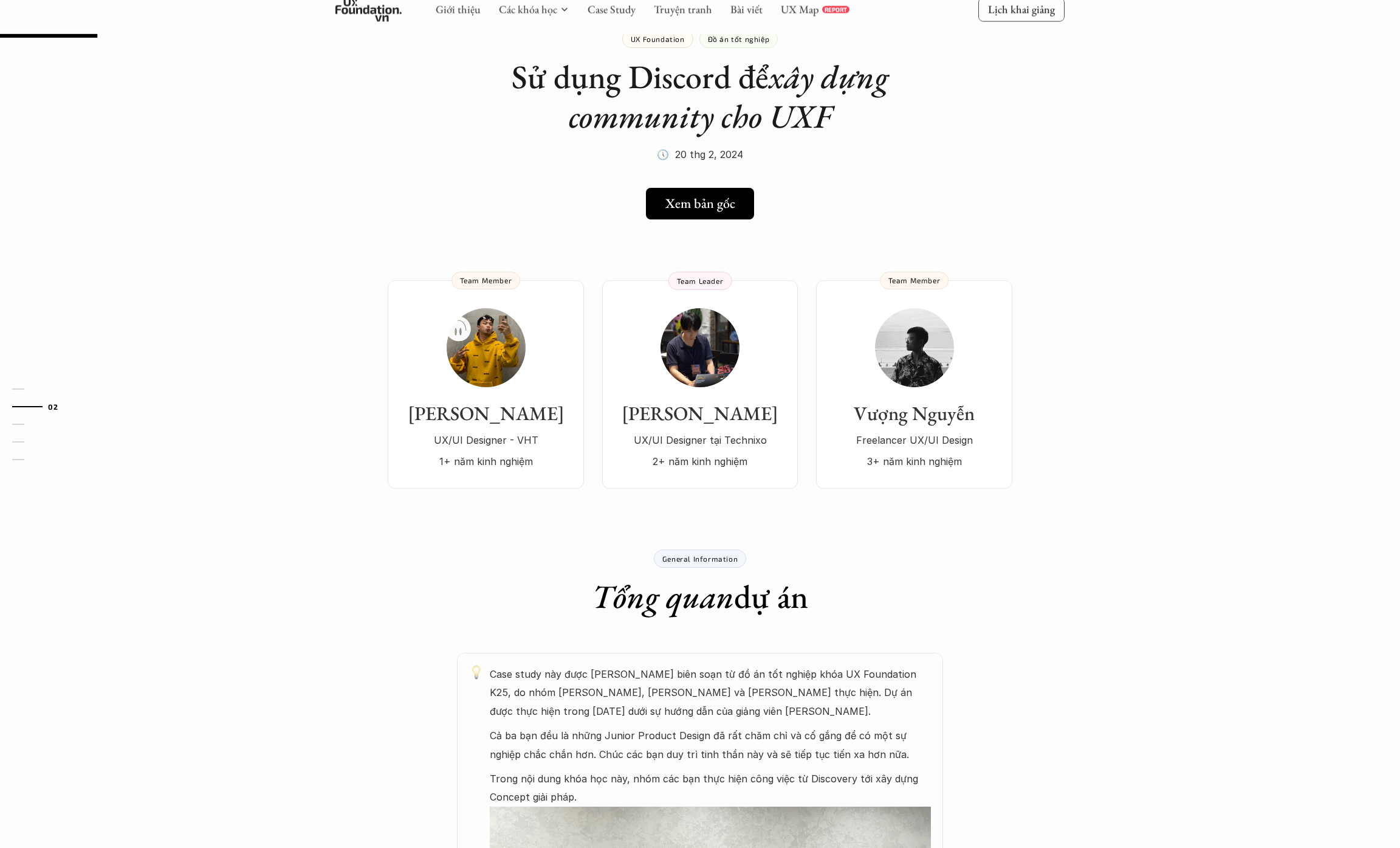
scroll to position [74, 0]
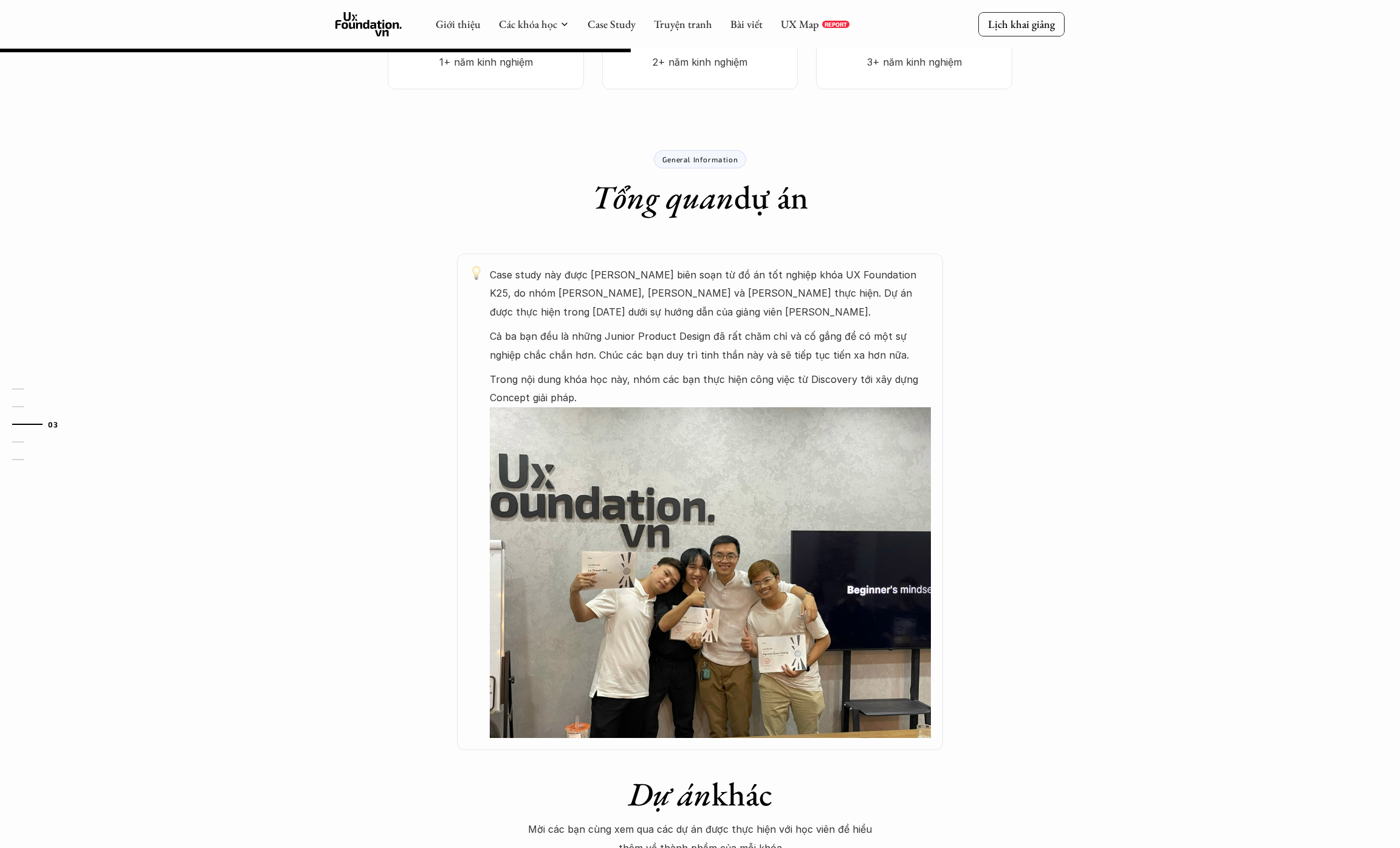
click at [724, 177] on em "Tổng quan" at bounding box center [663, 197] width 143 height 43
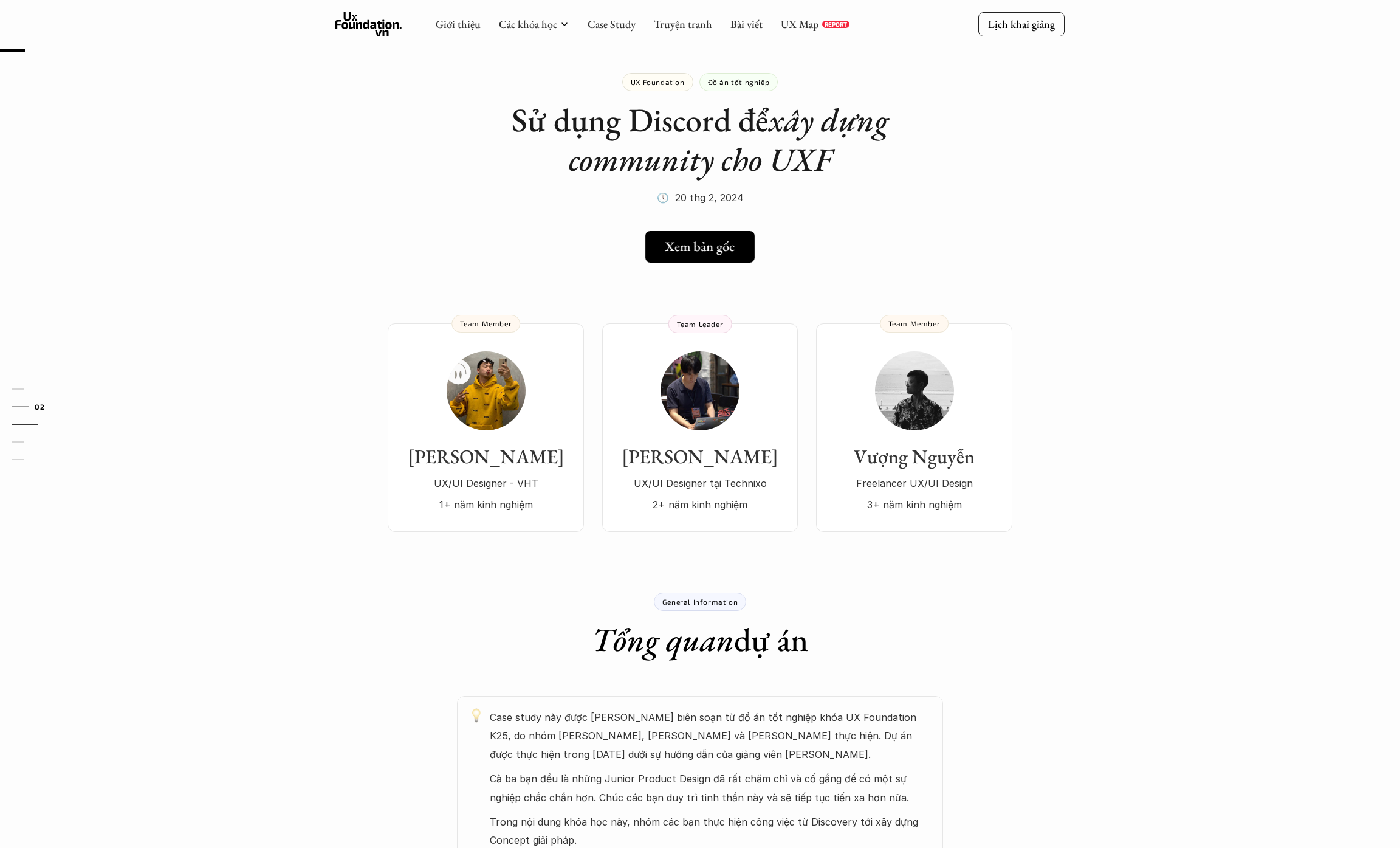
scroll to position [0, 0]
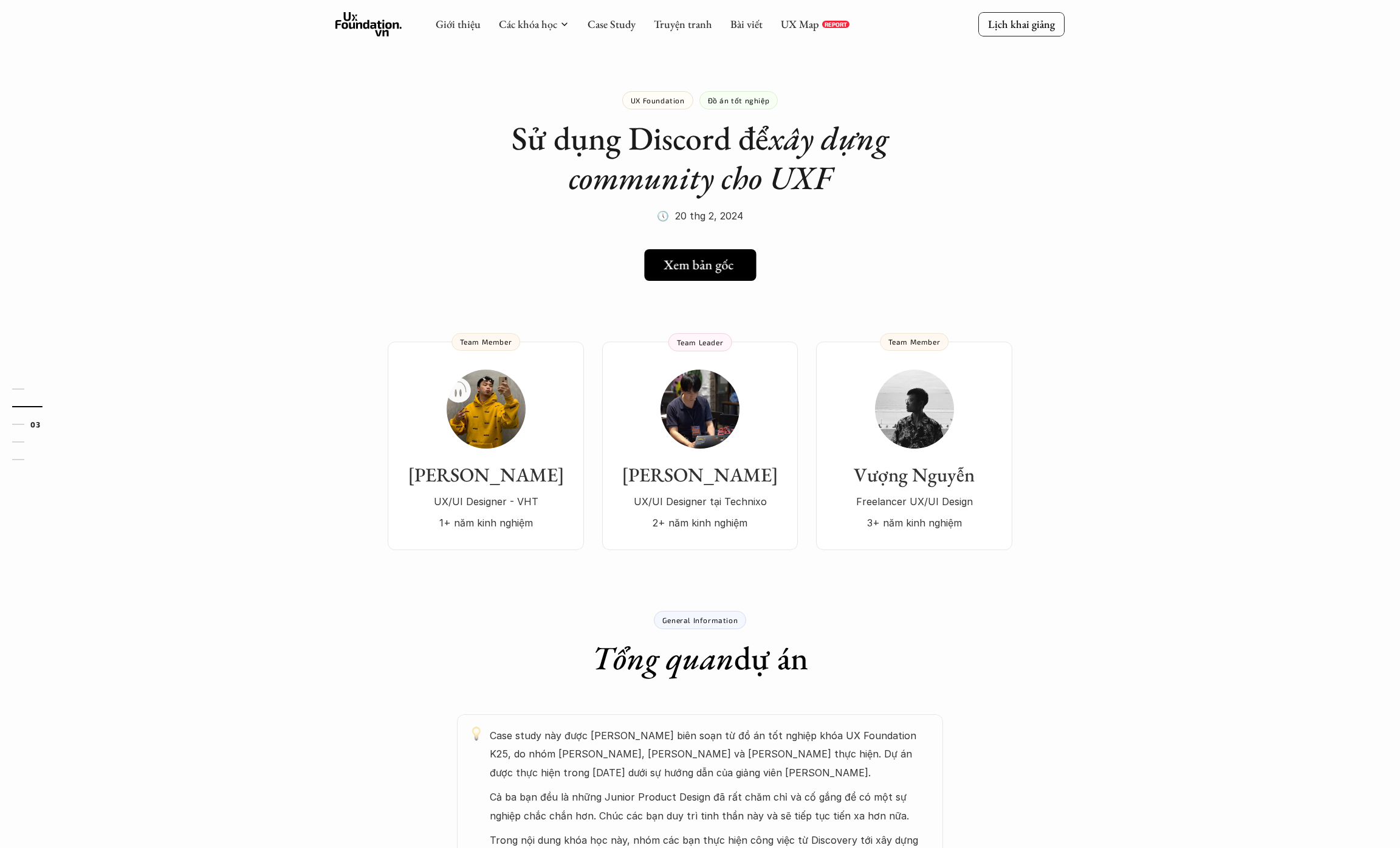
click at [713, 265] on h5 "Xem bản gốc" at bounding box center [698, 265] width 70 height 16
